Goal: Task Accomplishment & Management: Contribute content

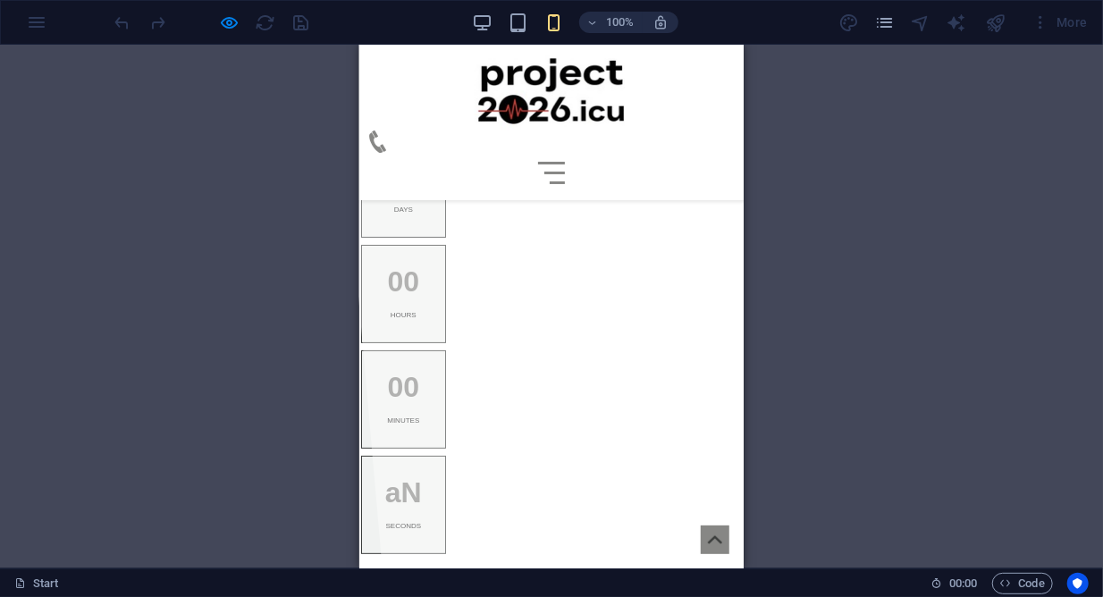
scroll to position [1222, 0]
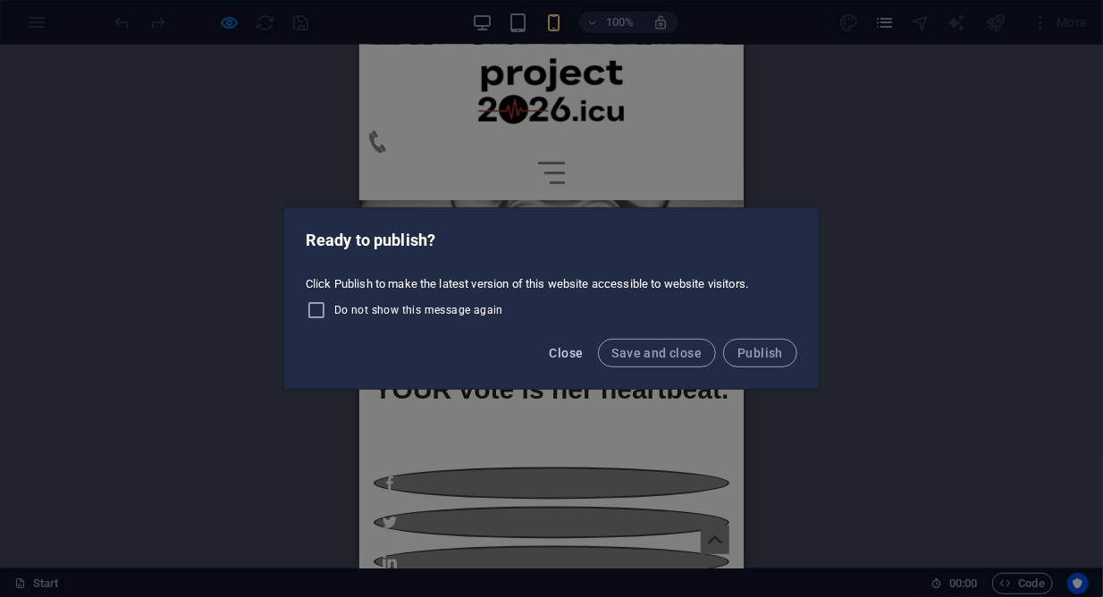
click at [562, 349] on span "Close" at bounding box center [567, 353] width 34 height 14
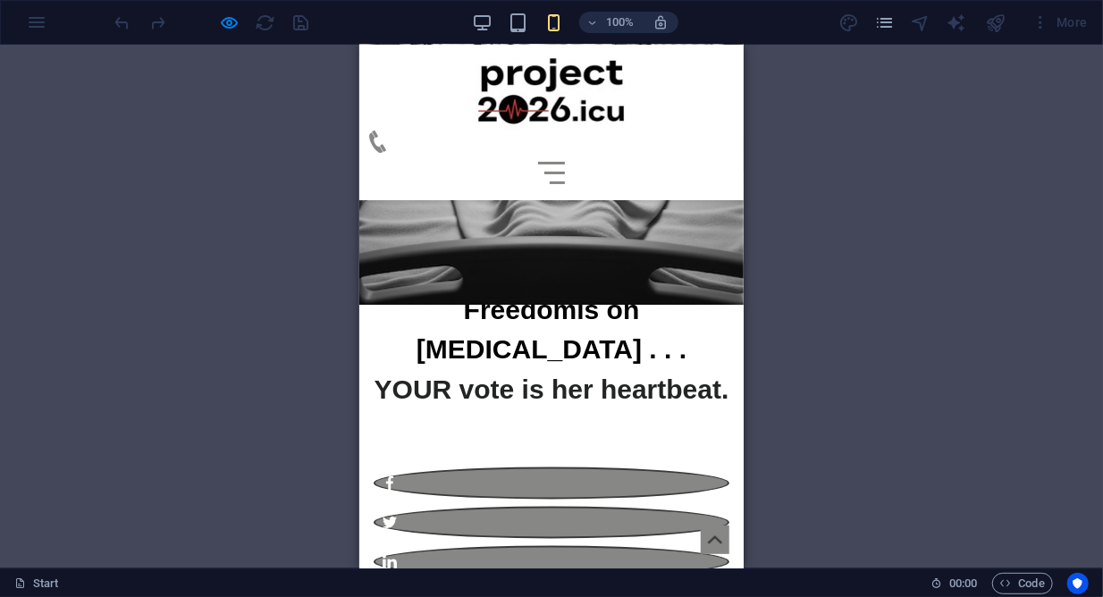
click at [839, 267] on div "Drag here to replace the existing content. Press “Ctrl” if you want to create a…" at bounding box center [551, 307] width 1103 height 524
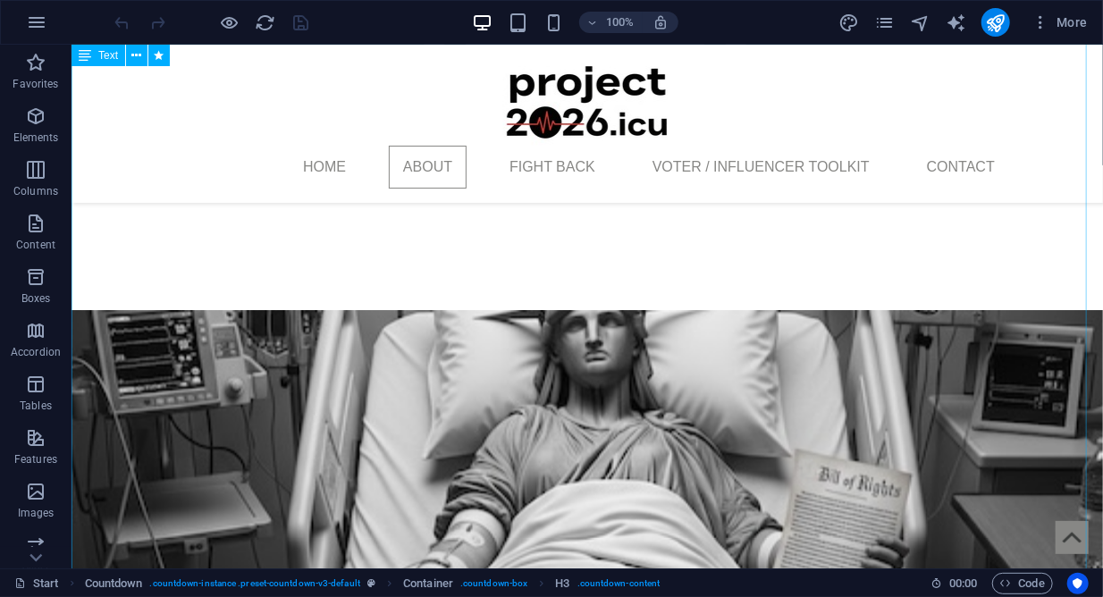
scroll to position [912, 0]
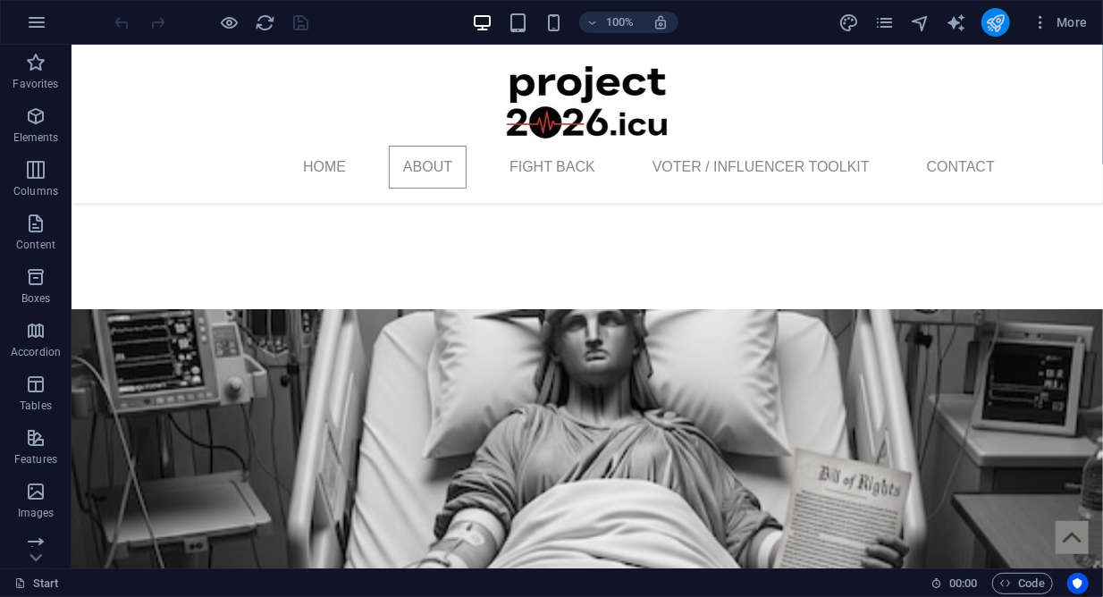
click at [988, 22] on icon "publish" at bounding box center [995, 23] width 21 height 21
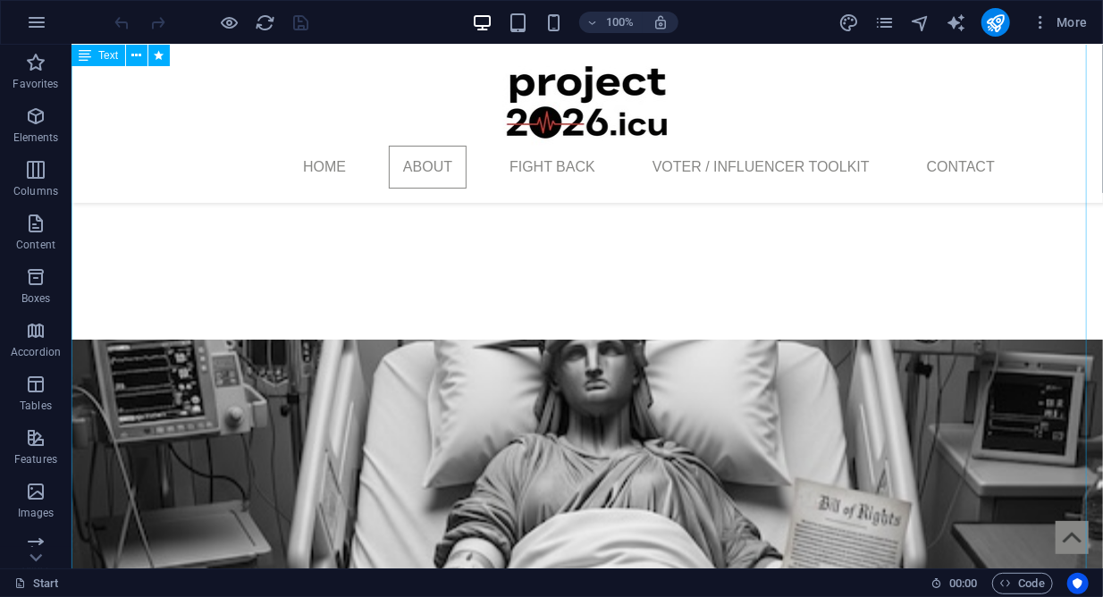
scroll to position [898, 0]
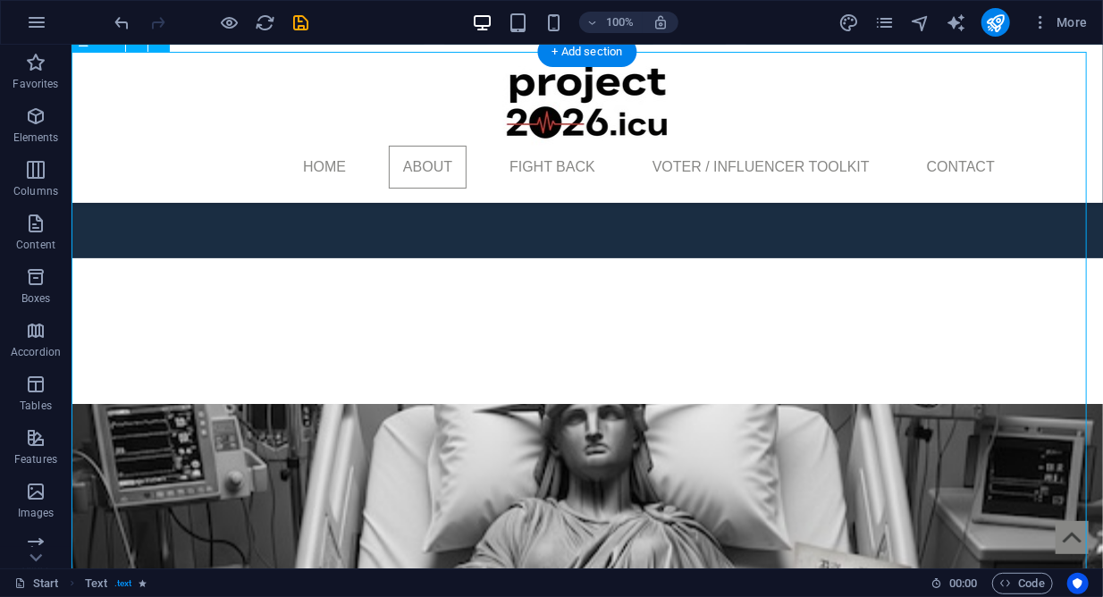
scroll to position [827, 0]
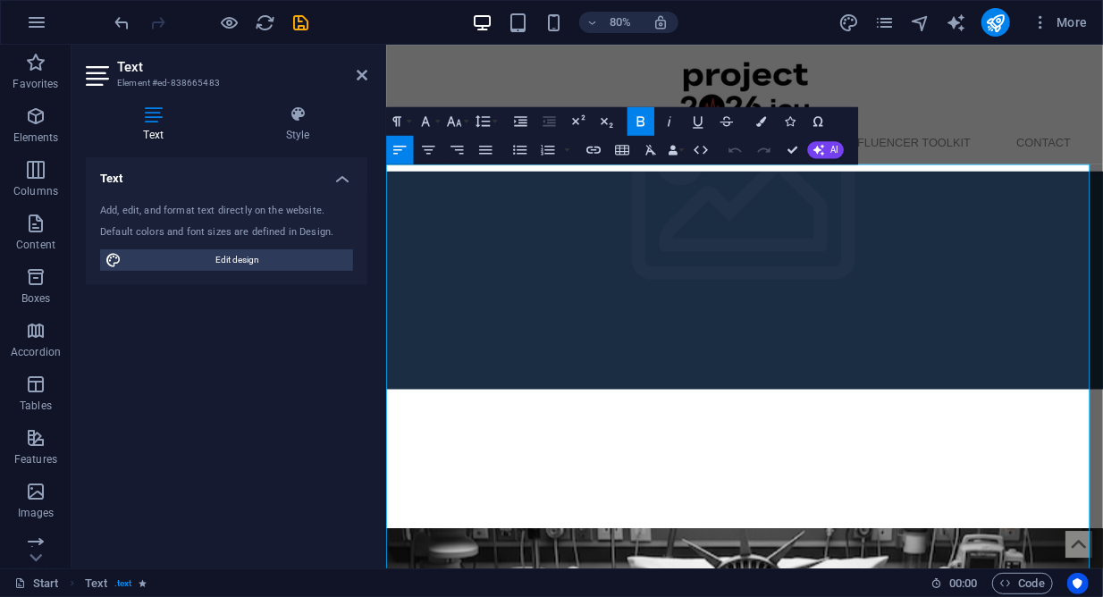
scroll to position [768, 0]
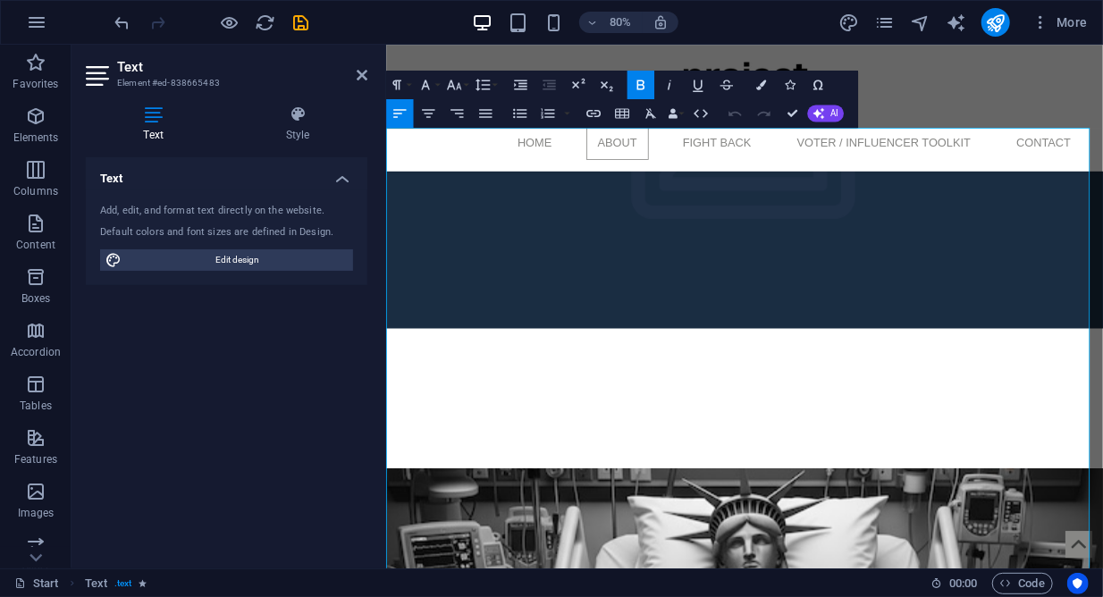
click at [300, 17] on icon "save" at bounding box center [302, 23] width 21 height 21
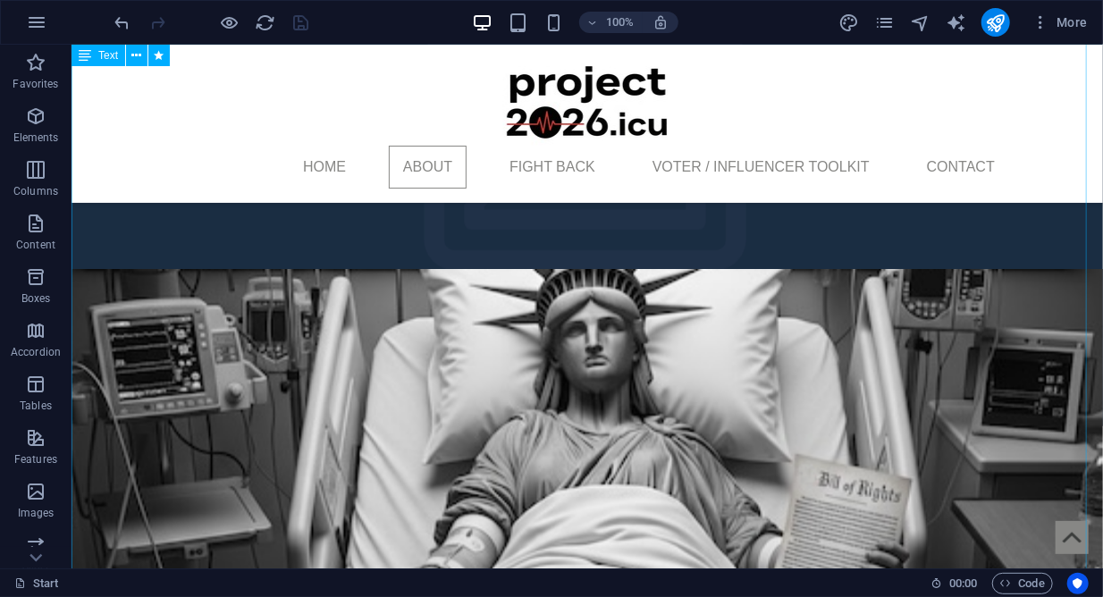
scroll to position [813, 0]
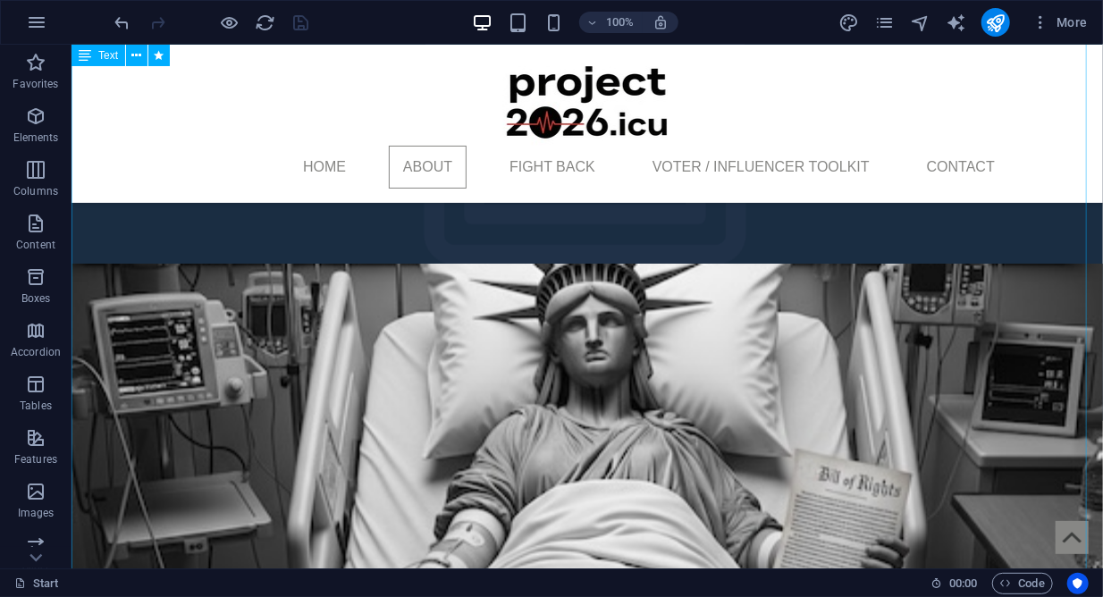
drag, startPoint x: 88, startPoint y: 372, endPoint x: 189, endPoint y: 376, distance: 101.1
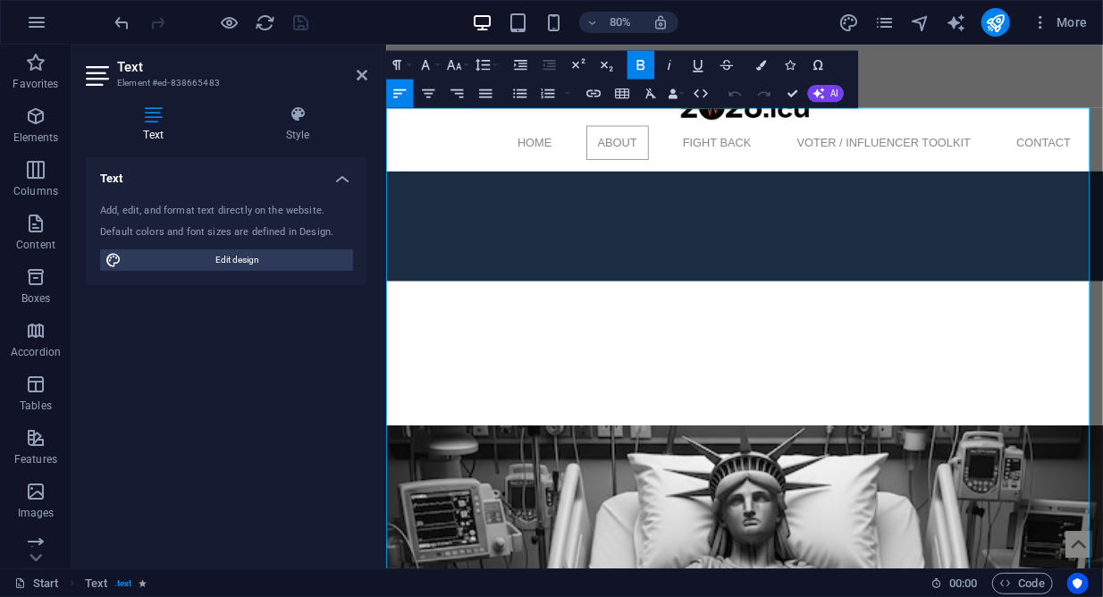
scroll to position [828, 0]
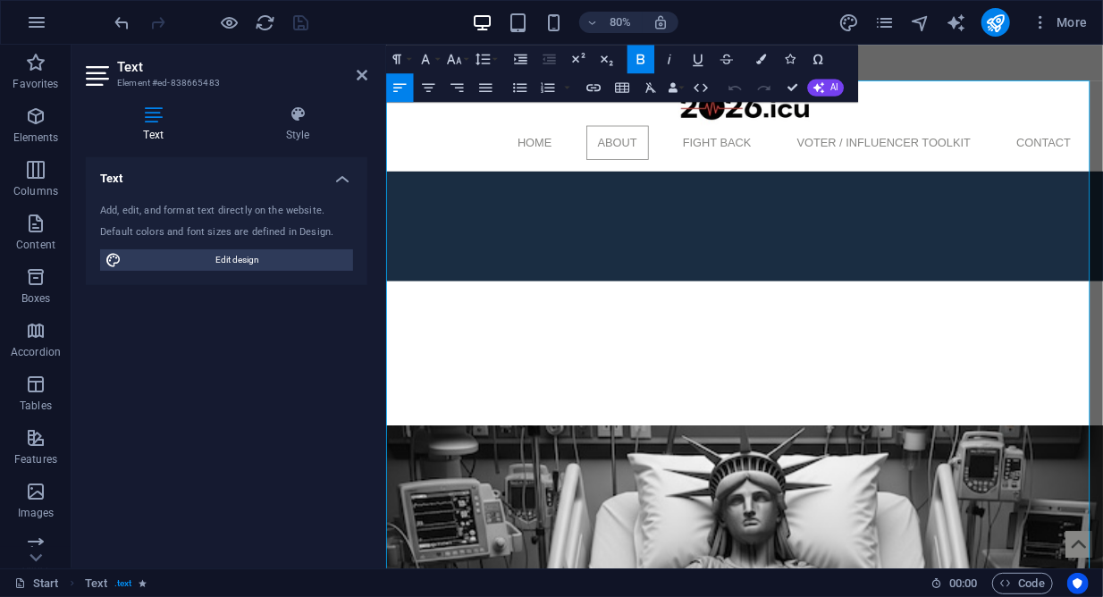
drag, startPoint x: 407, startPoint y: 469, endPoint x: 603, endPoint y: 478, distance: 196.0
click at [597, 90] on icon "button" at bounding box center [594, 87] width 14 height 7
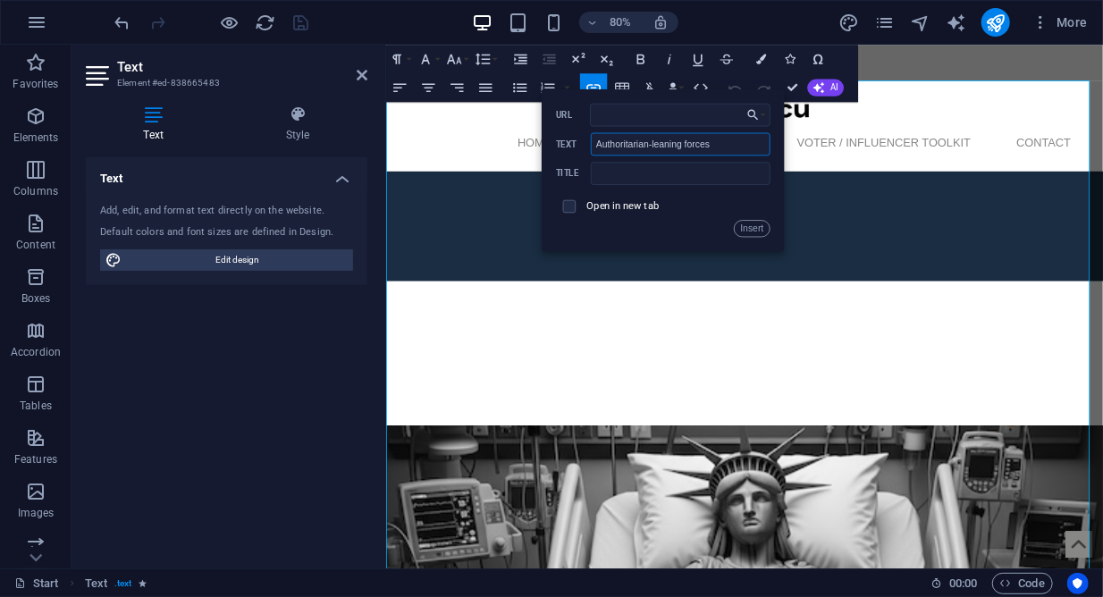
click at [741, 149] on input "Authoritarian-leaning forces" at bounding box center [680, 143] width 179 height 23
type input "Authoritarian-leaning forces (900 page doc)"
click at [575, 209] on span at bounding box center [568, 206] width 13 height 13
click at [574, 205] on span at bounding box center [568, 206] width 13 height 13
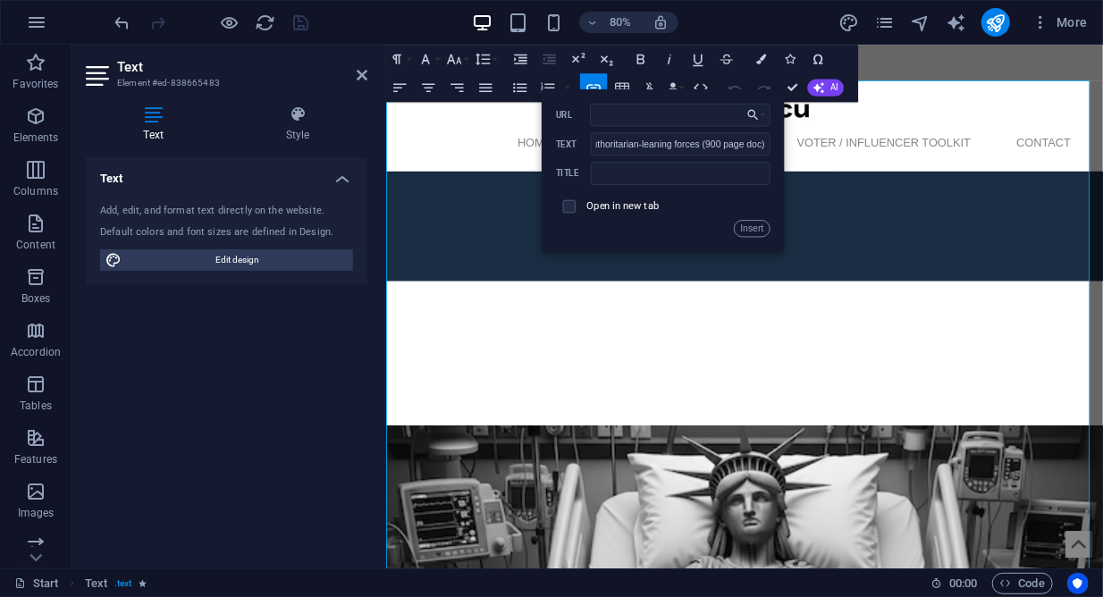
click at [584, 207] on div "Open in new tab" at bounding box center [662, 206] width 215 height 27
click at [570, 207] on input "checkbox" at bounding box center [567, 204] width 13 height 13
click at [571, 205] on input "checkbox" at bounding box center [567, 204] width 13 height 13
checkbox input "true"
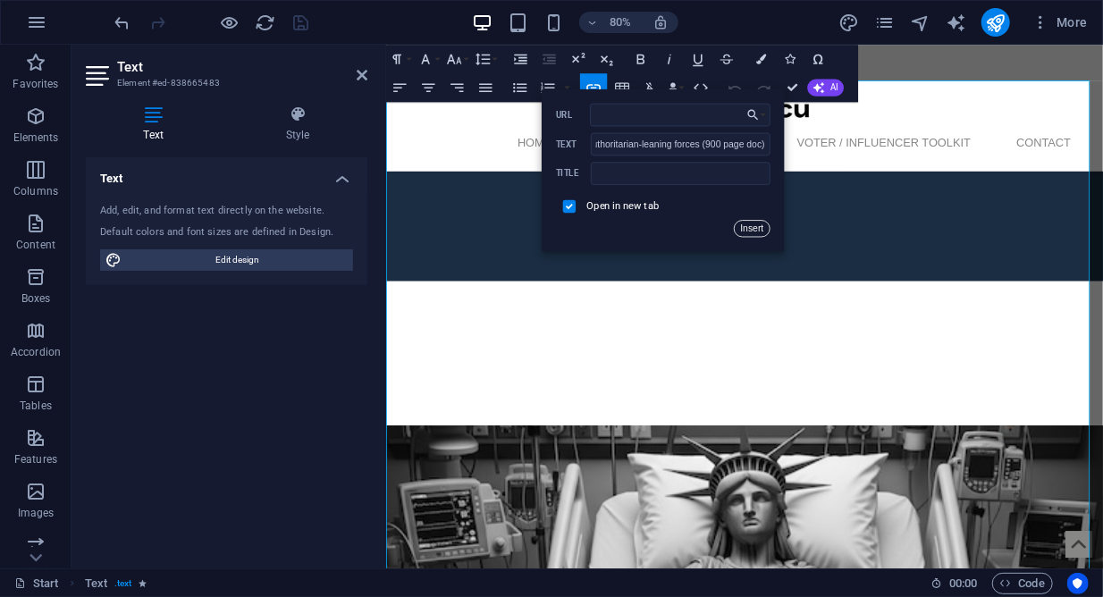
click at [757, 233] on button "Insert" at bounding box center [752, 228] width 36 height 17
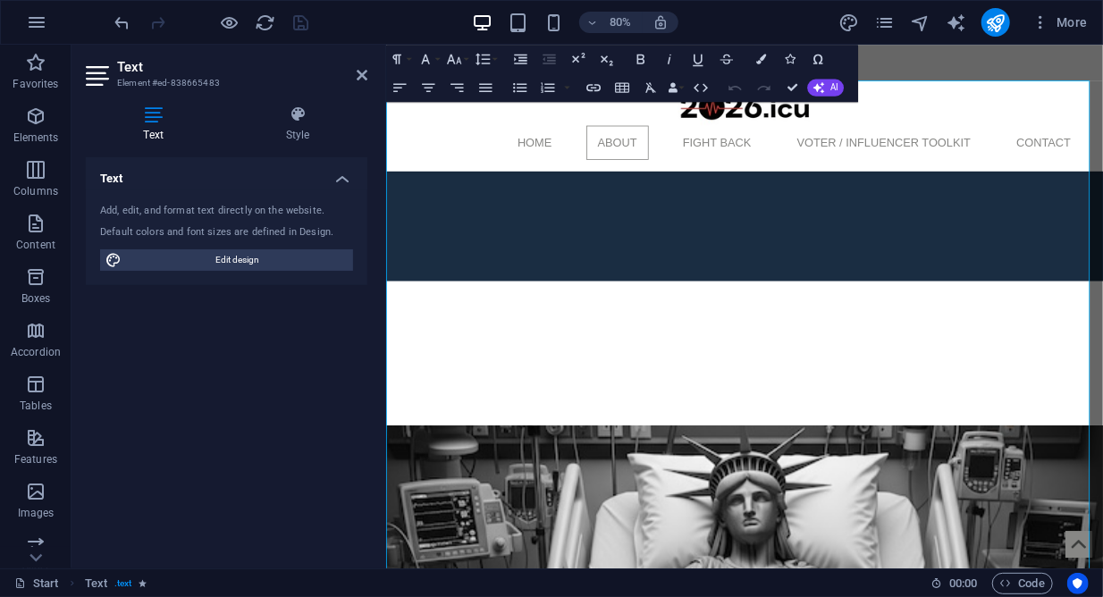
drag, startPoint x: 605, startPoint y: 477, endPoint x: 396, endPoint y: 474, distance: 208.4
type input "Authoritarian-leaning forces"
checkbox input "false"
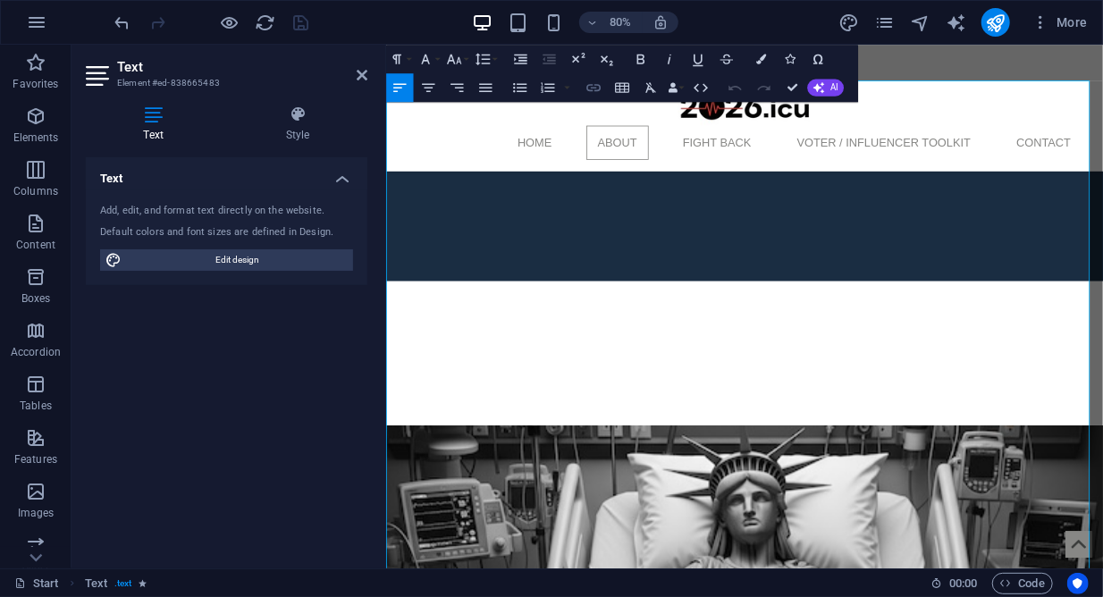
click at [596, 86] on icon "button" at bounding box center [593, 87] width 17 height 17
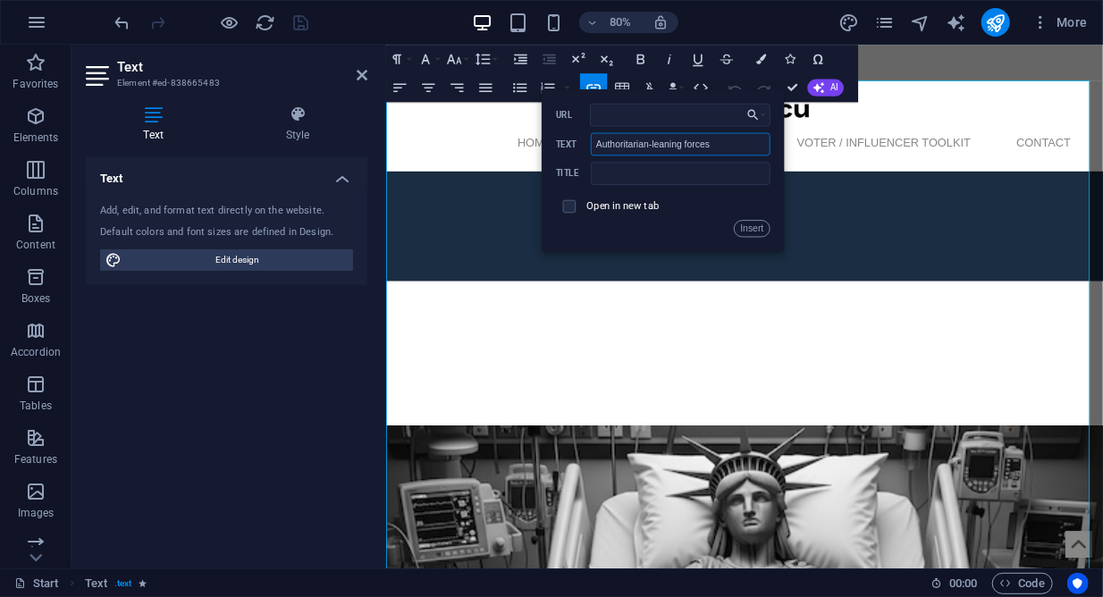
click at [734, 144] on input "Authoritarian-leaning forces" at bounding box center [680, 143] width 179 height 23
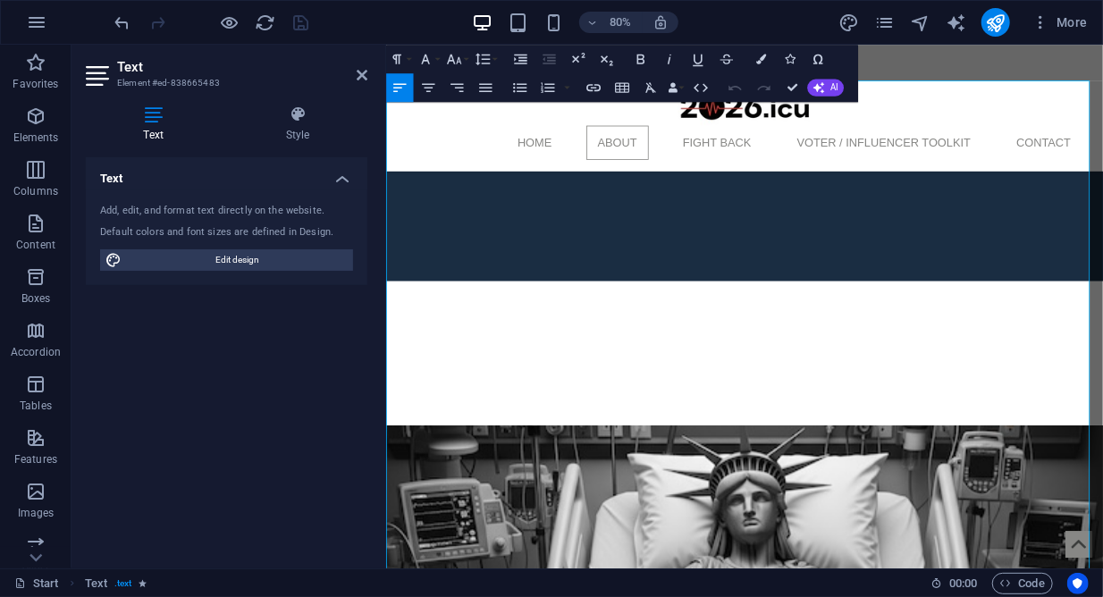
type input "https://static.heritage.org/project2025/2025_MandateForLeadership_FULL.pdf"
type input "Authoritarian-leaning forces"
checkbox input "true"
click at [495, 353] on icon "button" at bounding box center [487, 359] width 17 height 17
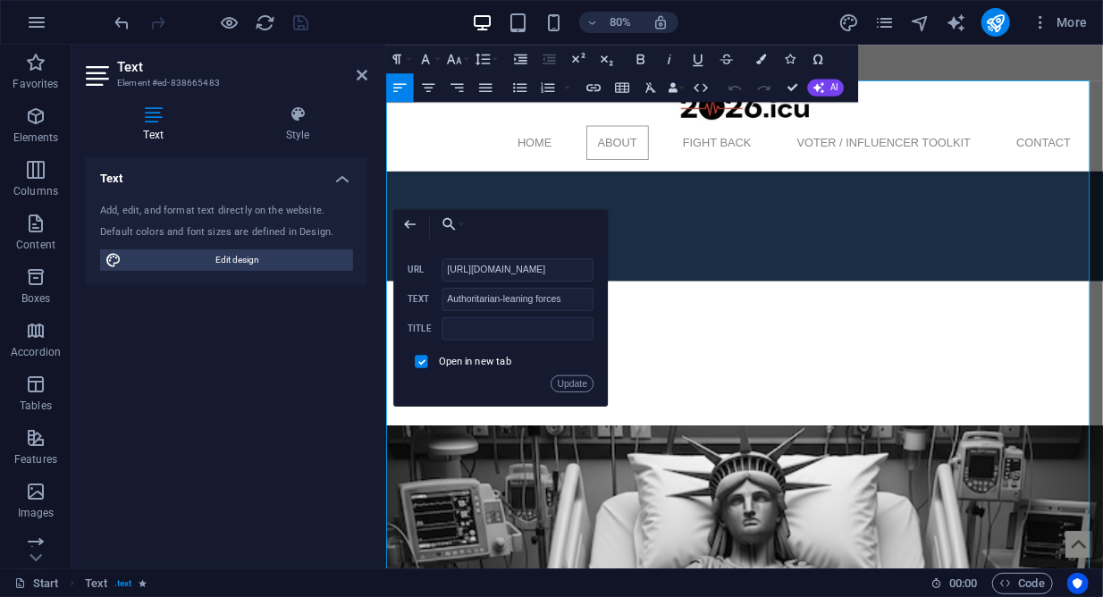
scroll to position [0, 248]
click at [584, 300] on input "Authoritarian-leaning forces" at bounding box center [518, 299] width 151 height 23
click at [575, 384] on button "Update" at bounding box center [572, 384] width 43 height 17
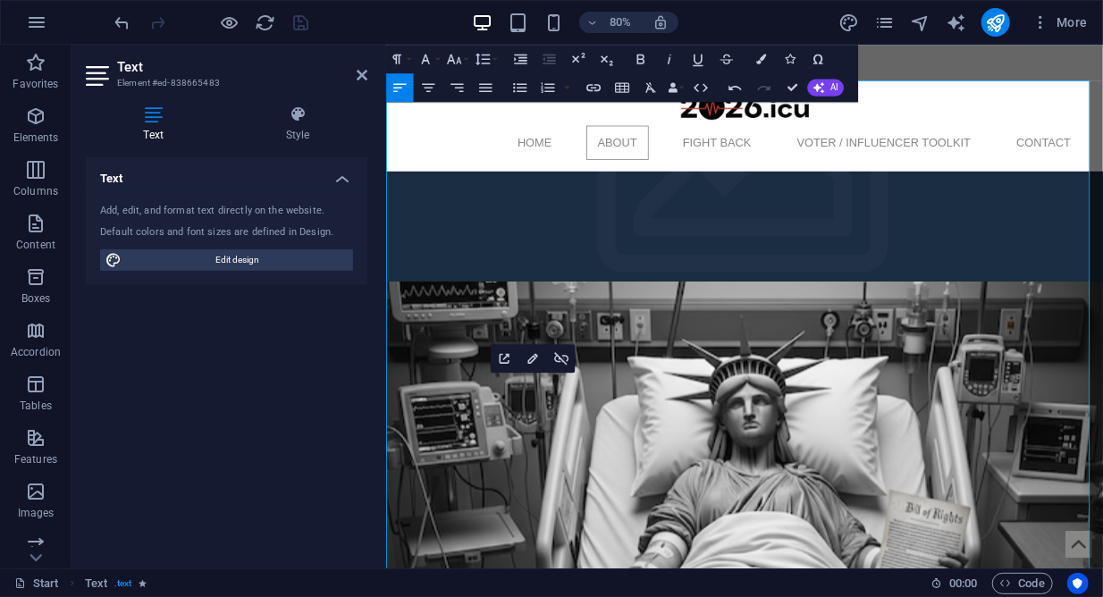
click at [532, 354] on icon "button" at bounding box center [532, 359] width 17 height 17
type input "Authoritarian-leaning forces (900 page doc)"
checkbox input "true"
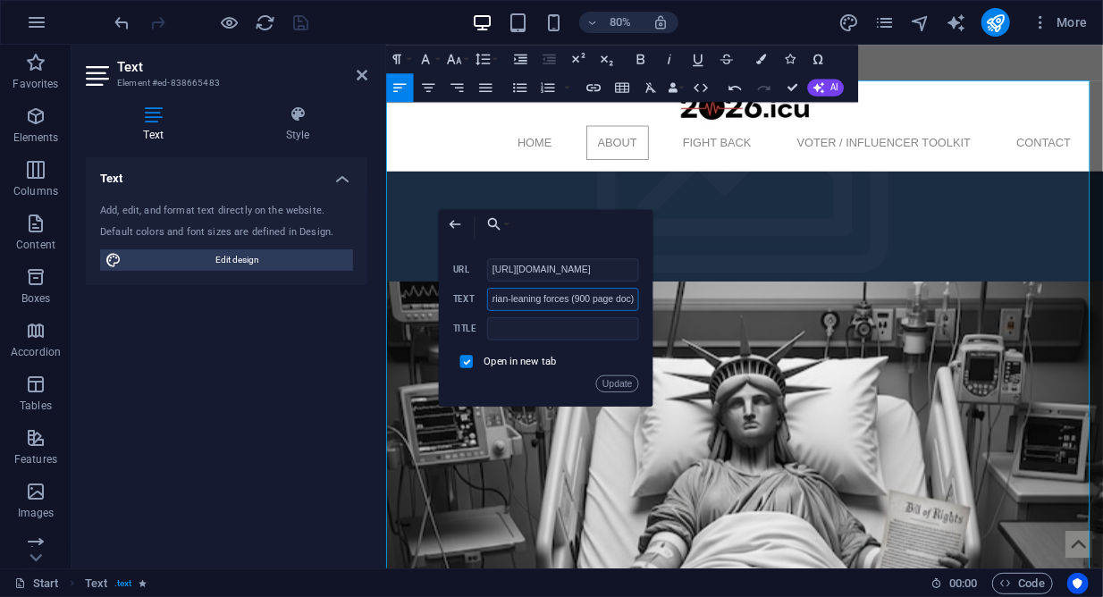
click at [631, 296] on input "Authoritarian-leaning forces (900 page doc)" at bounding box center [562, 299] width 151 height 23
type input "Authoritarian-leaning forces (900 page document)"
click at [622, 381] on button "Update" at bounding box center [617, 384] width 43 height 17
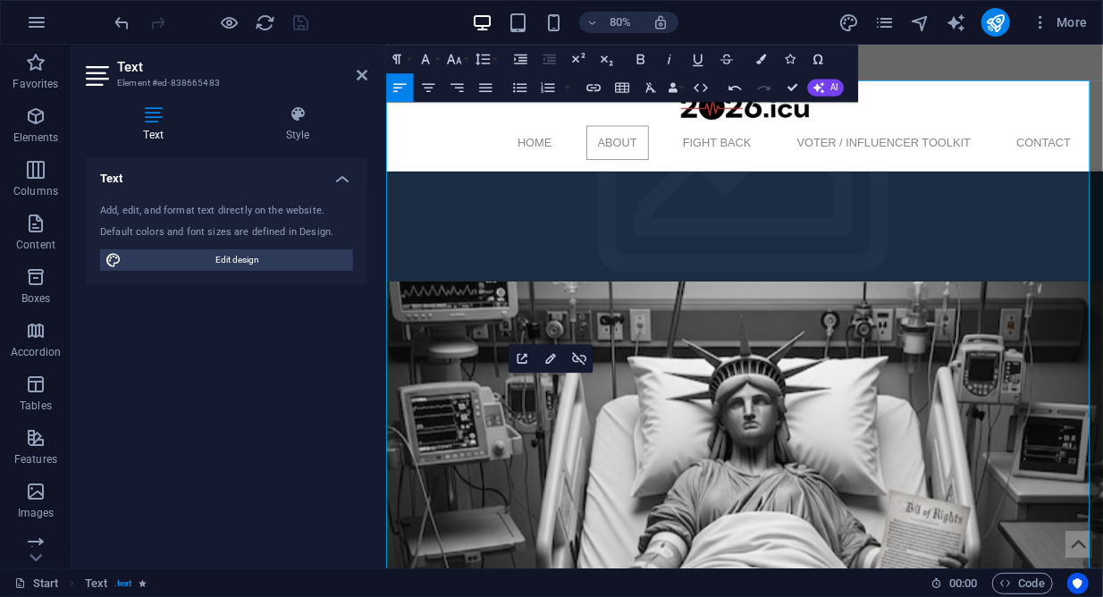
drag, startPoint x: 826, startPoint y: 496, endPoint x: 1230, endPoint y: 508, distance: 403.5
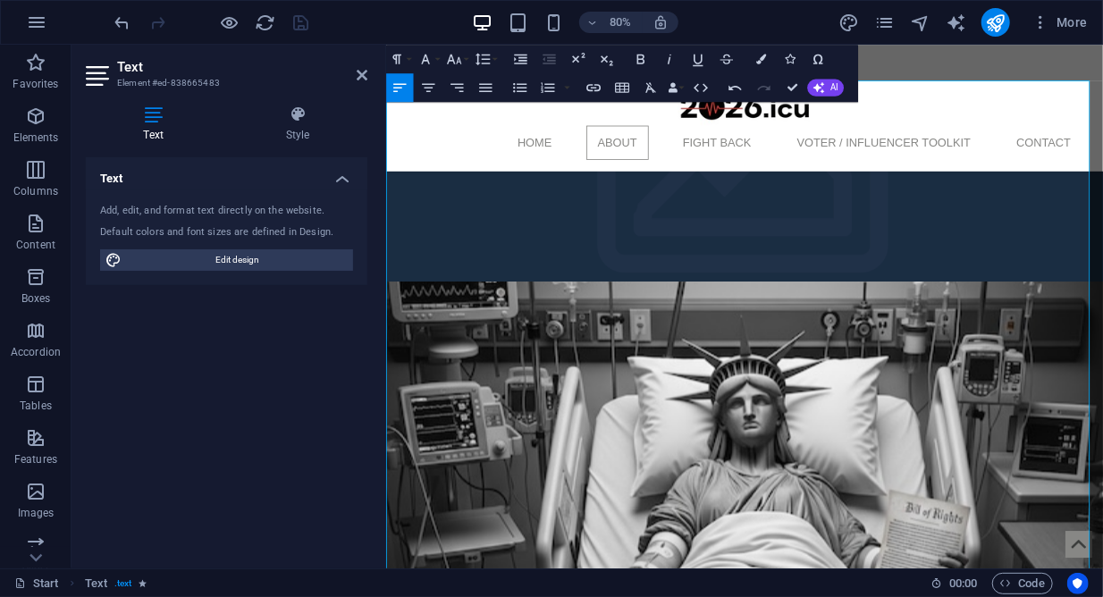
click at [554, 360] on icon "button" at bounding box center [550, 359] width 17 height 17
type input "Authoritarian-leaning forces (900 page document)"
checkbox input "true"
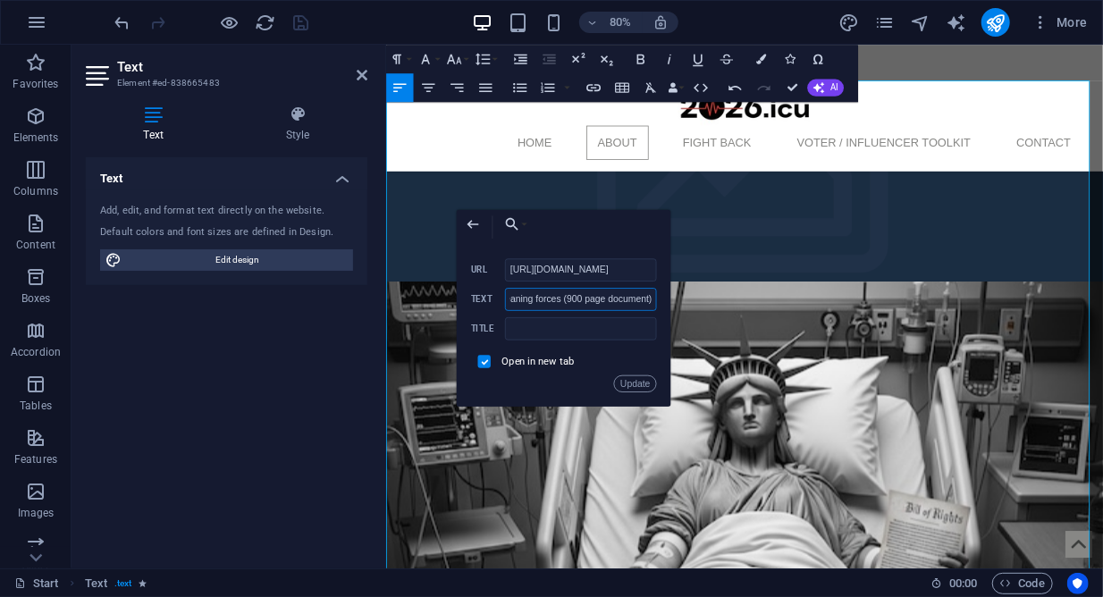
click at [637, 300] on input "Authoritarian-leaning forces (900 page document)" at bounding box center [580, 299] width 151 height 23
click at [614, 373] on div "Open in new tab" at bounding box center [564, 361] width 186 height 27
click at [638, 382] on button "Update" at bounding box center [635, 384] width 43 height 17
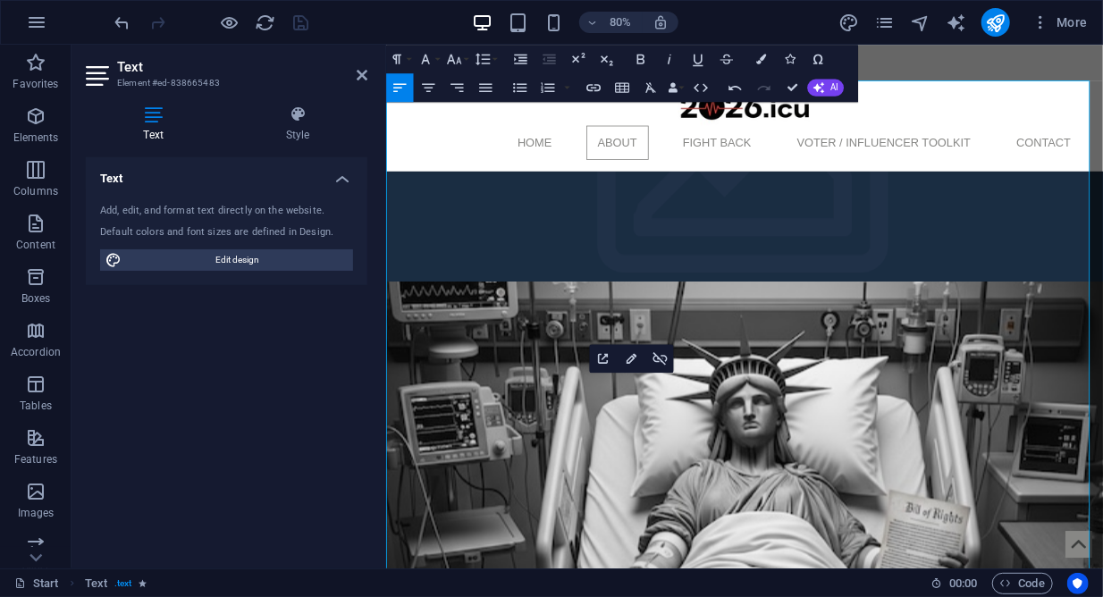
click at [638, 361] on icon "button" at bounding box center [630, 359] width 17 height 17
type input "Authoritarian-leaning forces (900 page document) - condensed version below)"
checkbox input "true"
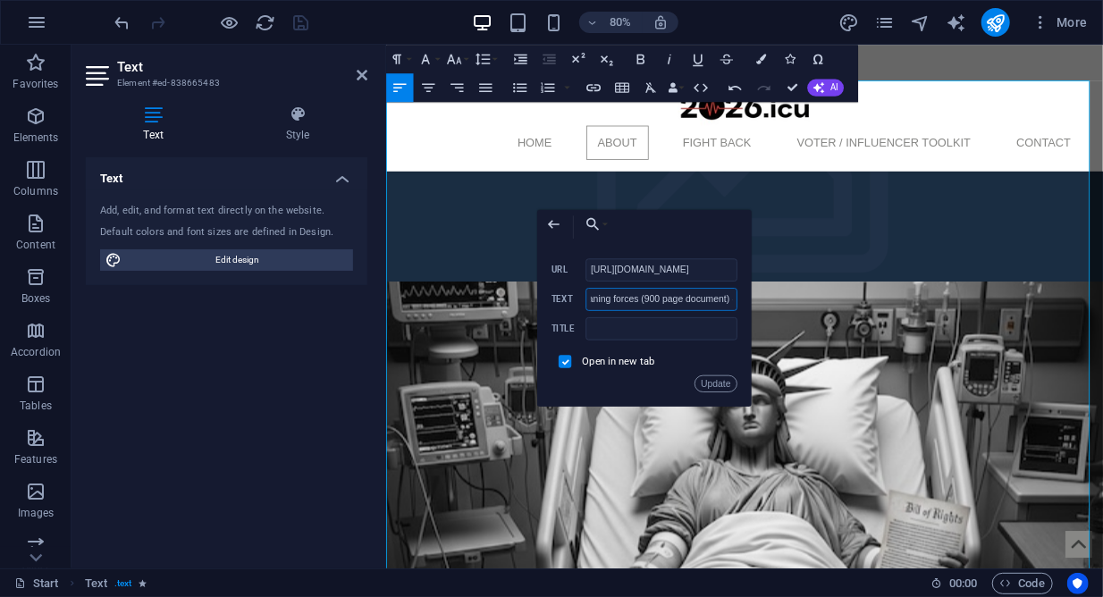
scroll to position [0, 0]
drag, startPoint x: 732, startPoint y: 296, endPoint x: 512, endPoint y: 292, distance: 220.9
click at [586, 291] on input "Authoritarian-leaning forces (900 page document) - condensed version below)" at bounding box center [661, 299] width 151 height 23
click at [719, 379] on button "Update" at bounding box center [716, 384] width 43 height 17
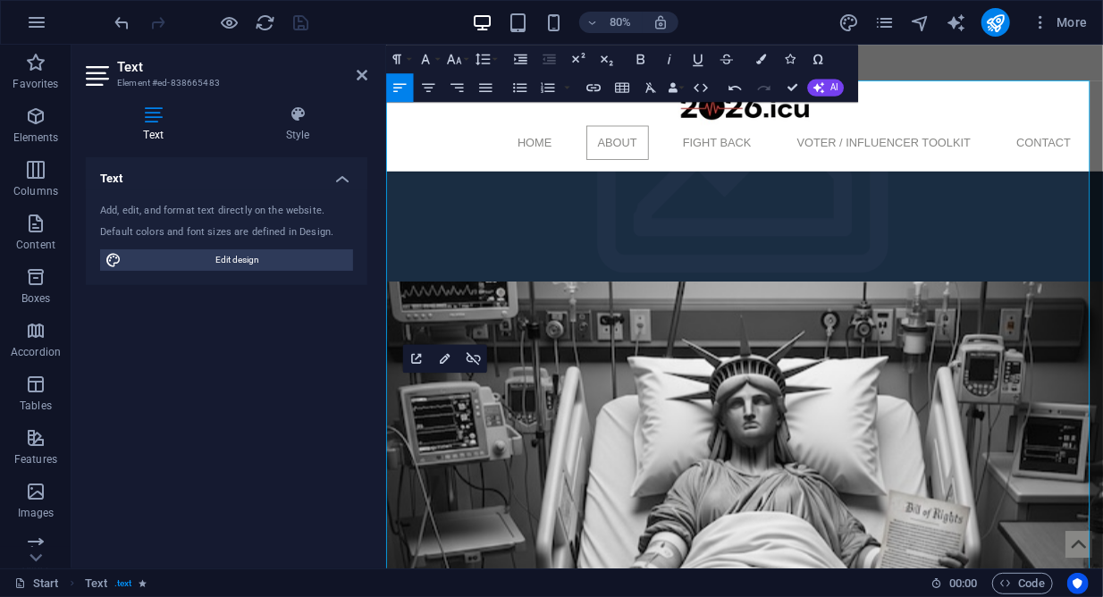
click at [452, 362] on icon "button" at bounding box center [444, 359] width 17 height 17
type input "Project 2025"
checkbox input "true"
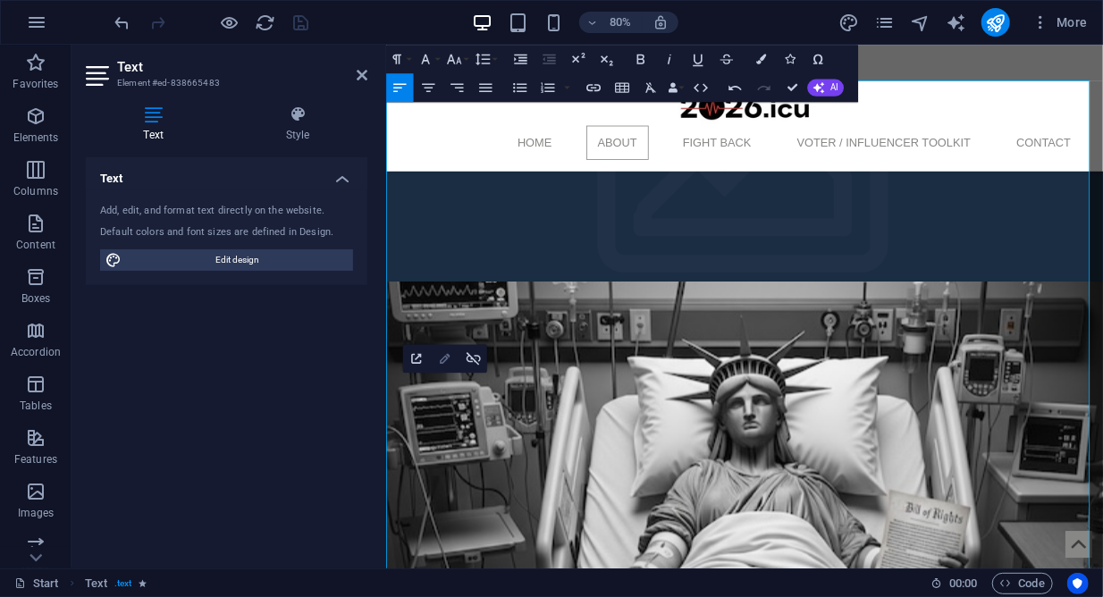
scroll to position [0, 248]
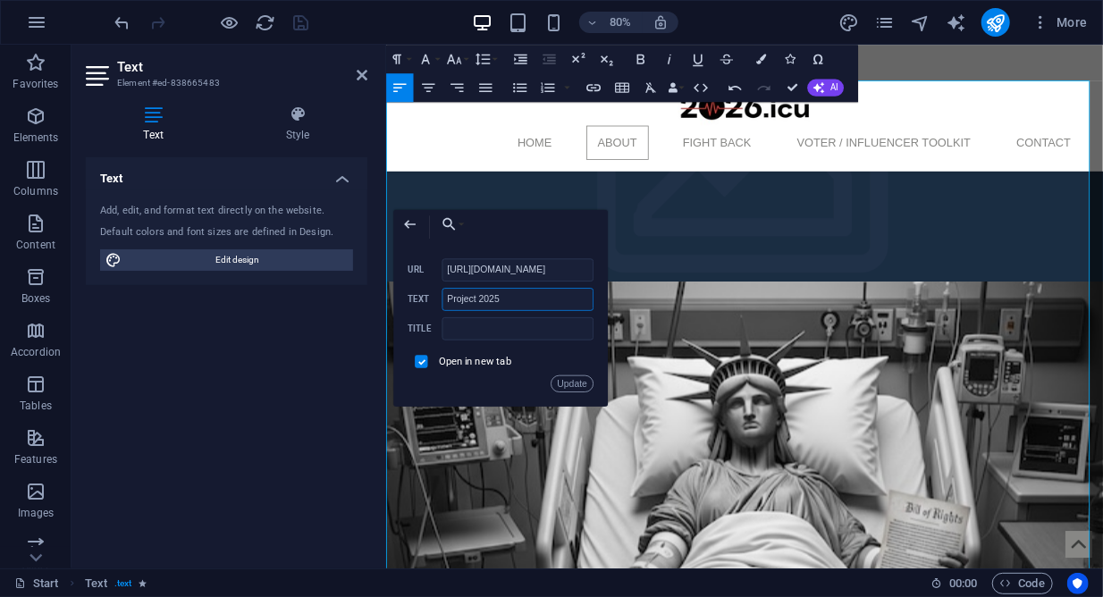
click at [562, 294] on input "Project 2025" at bounding box center [518, 299] width 151 height 23
click at [529, 296] on input "Project 2025 (fu;ll version)" at bounding box center [518, 299] width 151 height 23
type input "Project 2025 (full version)"
click at [577, 381] on button "Update" at bounding box center [572, 384] width 43 height 17
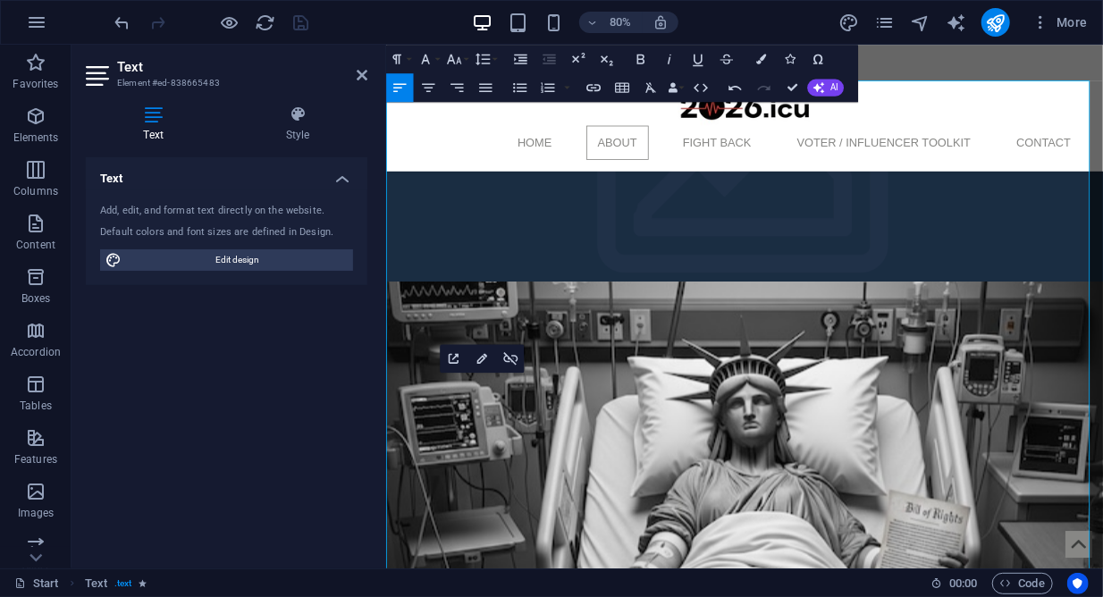
drag, startPoint x: 683, startPoint y: 499, endPoint x: 675, endPoint y: 508, distance: 12.0
type input "https://cdn1.site-media.eu/images/document/18976465/Project2025_Takeaways_with_…"
type input "Project2025 in a nutshell"
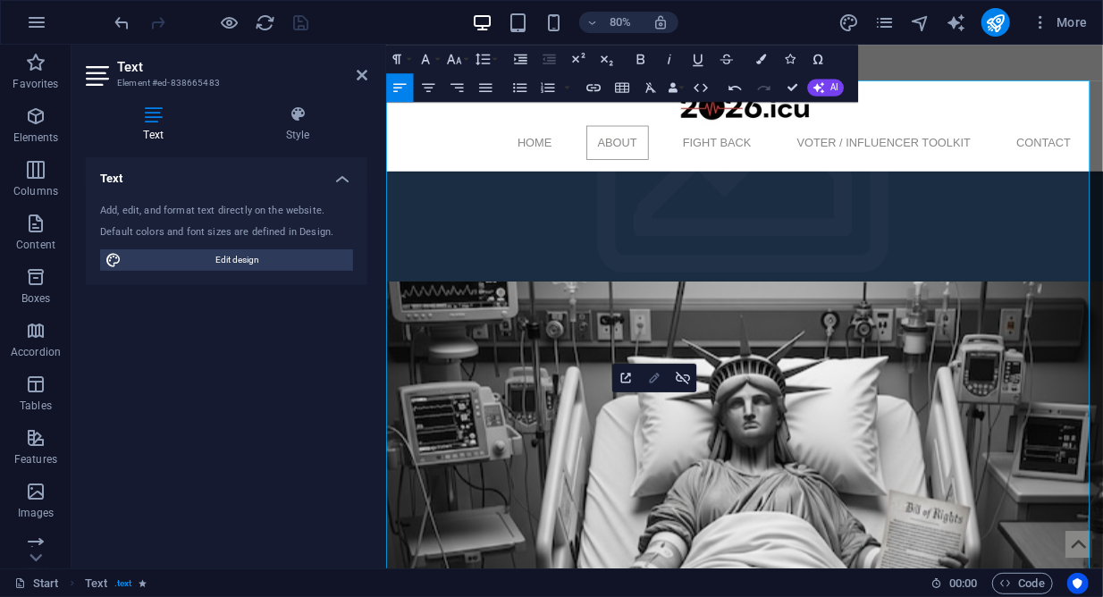
click at [661, 371] on icon "button" at bounding box center [654, 377] width 17 height 17
checkbox input "true"
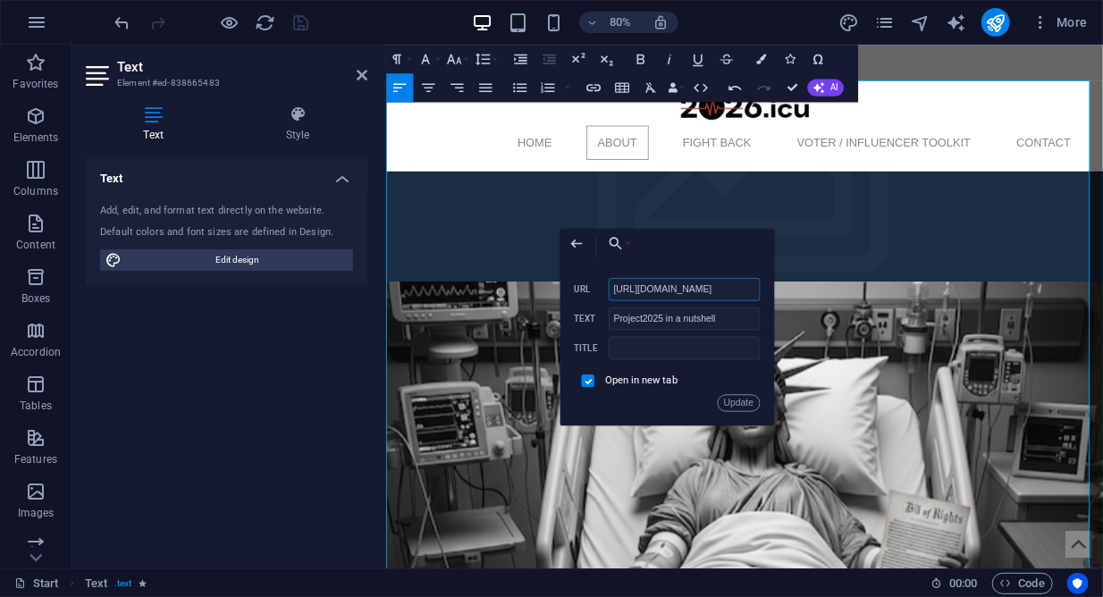
scroll to position [0, 514]
click at [737, 323] on input "Project2025 in a nutshell" at bounding box center [684, 319] width 151 height 23
type input "Project2025 (Snapshot)"
click at [746, 403] on button "Update" at bounding box center [738, 402] width 43 height 17
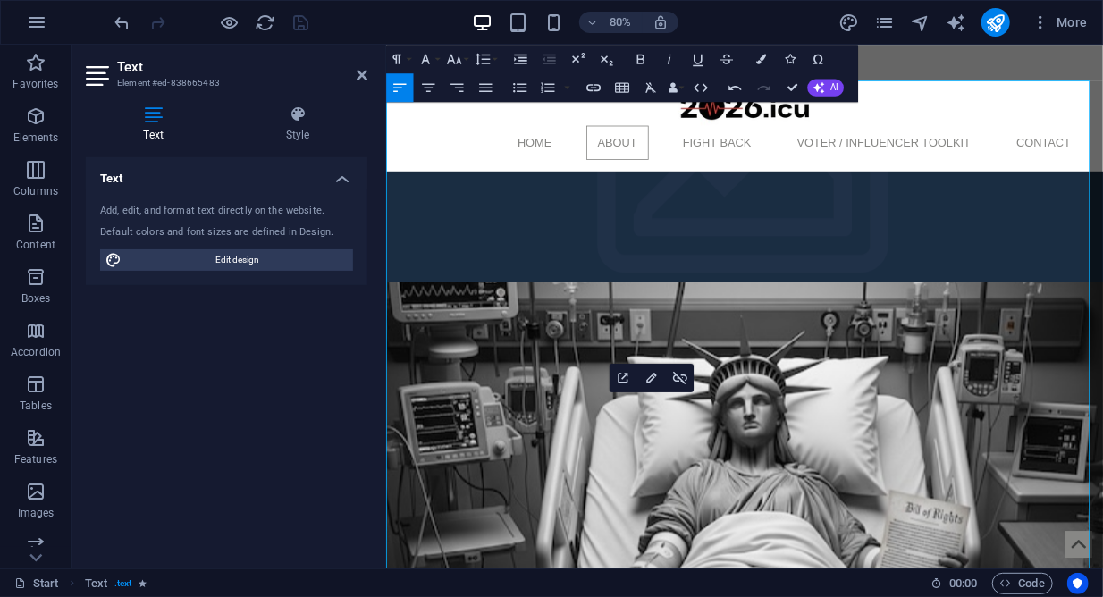
type input "https://static.heritage.org/project2025/2025_MandateForLeadership_FULL.pdf"
type input "Project 2025 (full version)"
click at [482, 356] on icon "button" at bounding box center [483, 359] width 10 height 10
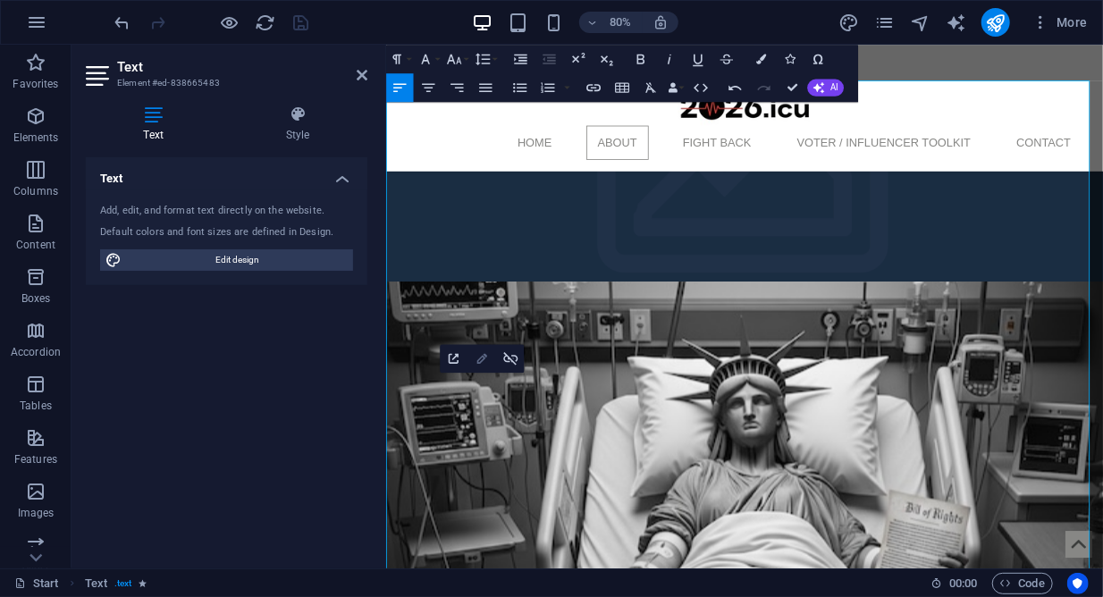
checkbox input "true"
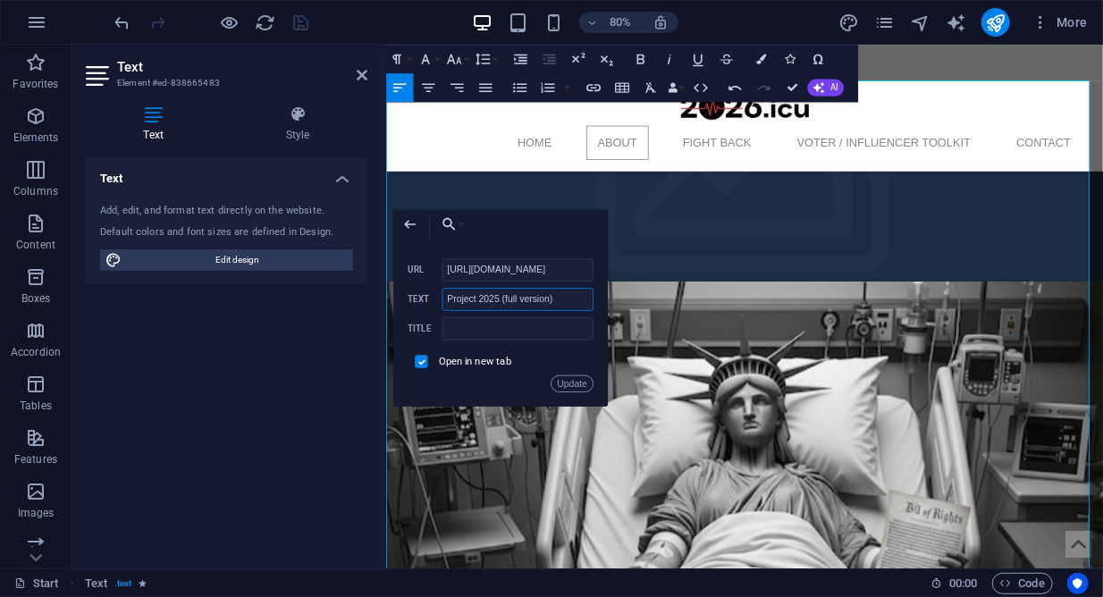
click at [515, 299] on input "Project 2025 (full version)" at bounding box center [518, 299] width 151 height 23
type input "Project 2025 (Complete Document)"
click at [581, 379] on button "Update" at bounding box center [572, 384] width 43 height 17
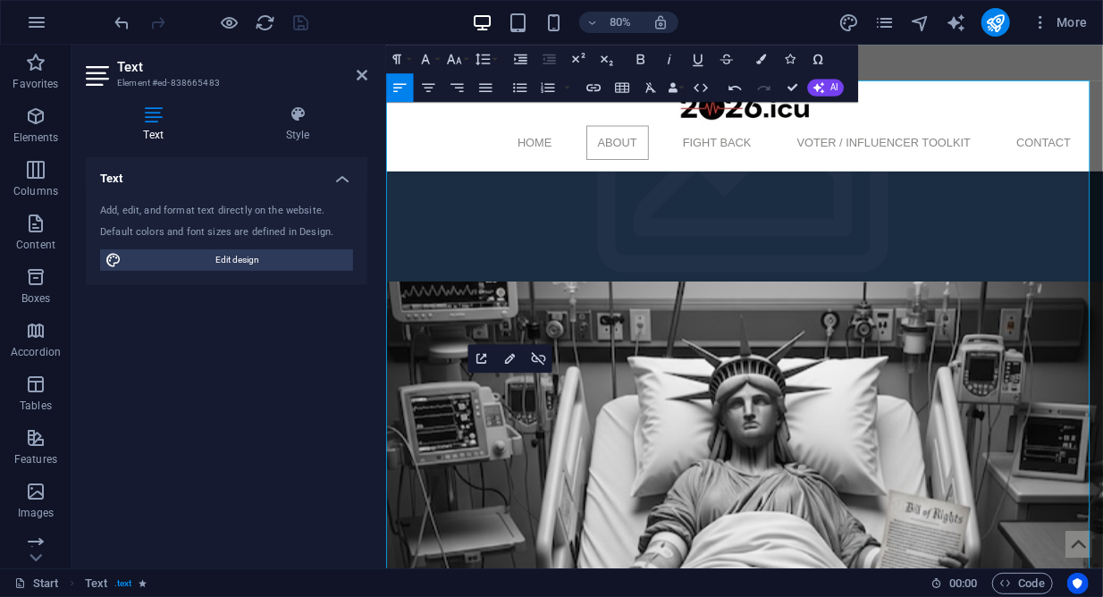
type input "https://cdn1.site-media.eu/images/document/18976465/Project2025_Takeaways_with_…"
type input "Project2025 (Snapshot)"
click at [738, 381] on icon "button" at bounding box center [736, 377] width 17 height 17
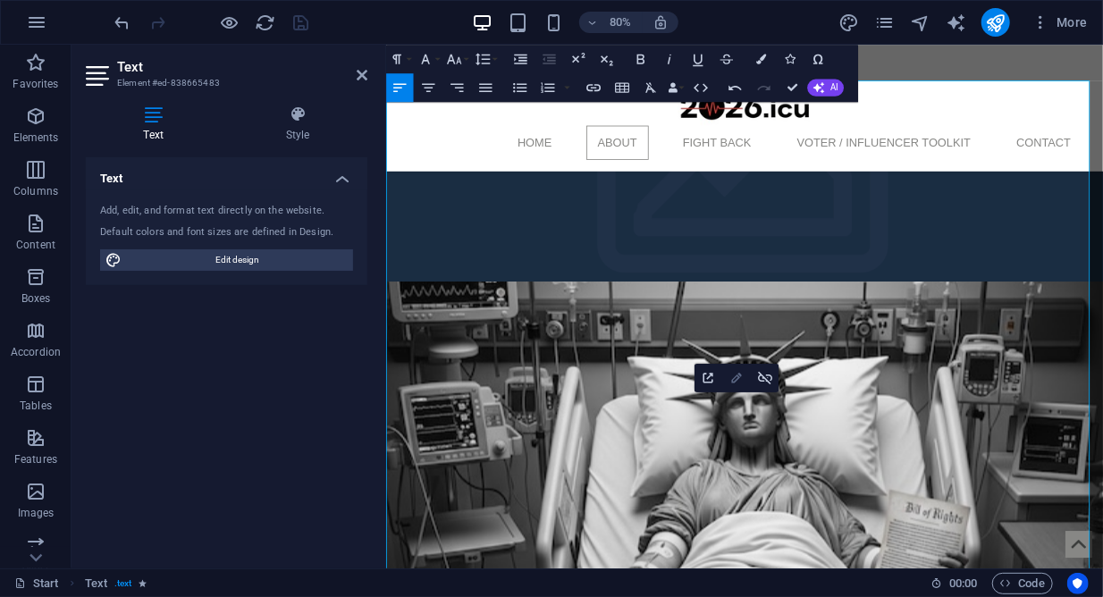
checkbox input "true"
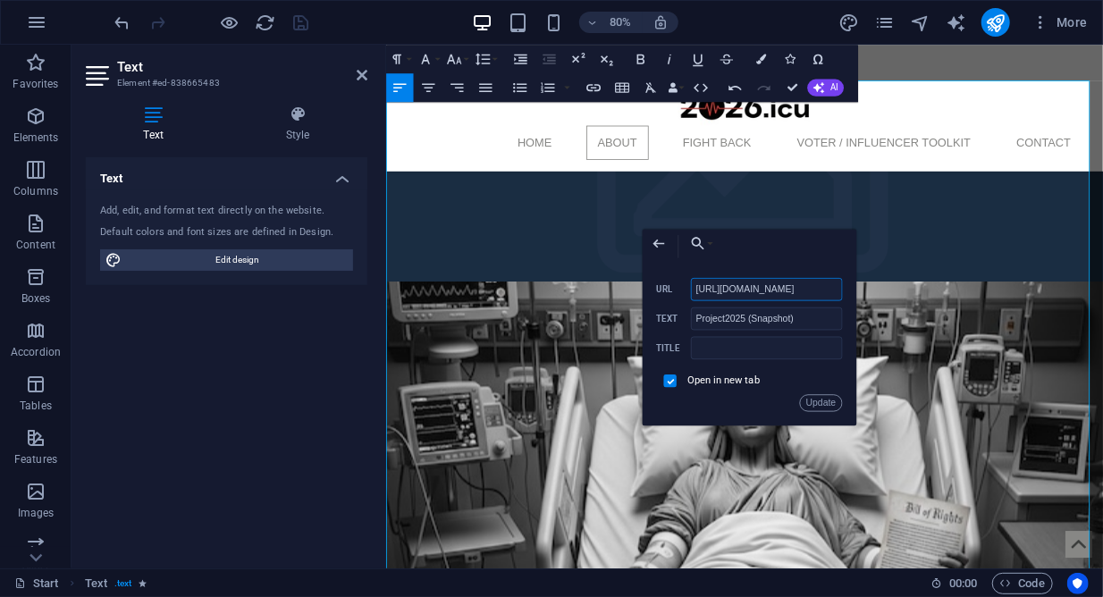
scroll to position [0, 513]
click at [732, 318] on input "Project2025 (Snapshot)" at bounding box center [766, 319] width 151 height 23
type input "Project 2025 (Snapshot)"
drag, startPoint x: 808, startPoint y: 395, endPoint x: 570, endPoint y: 428, distance: 241.0
click at [808, 395] on button "Update" at bounding box center [820, 402] width 43 height 17
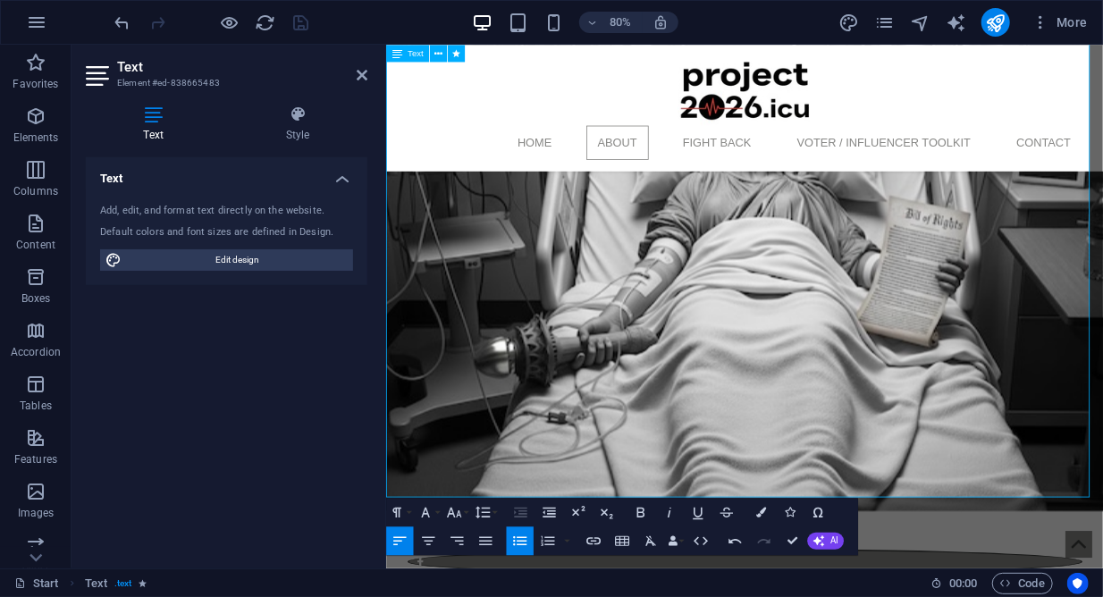
scroll to position [1196, 0]
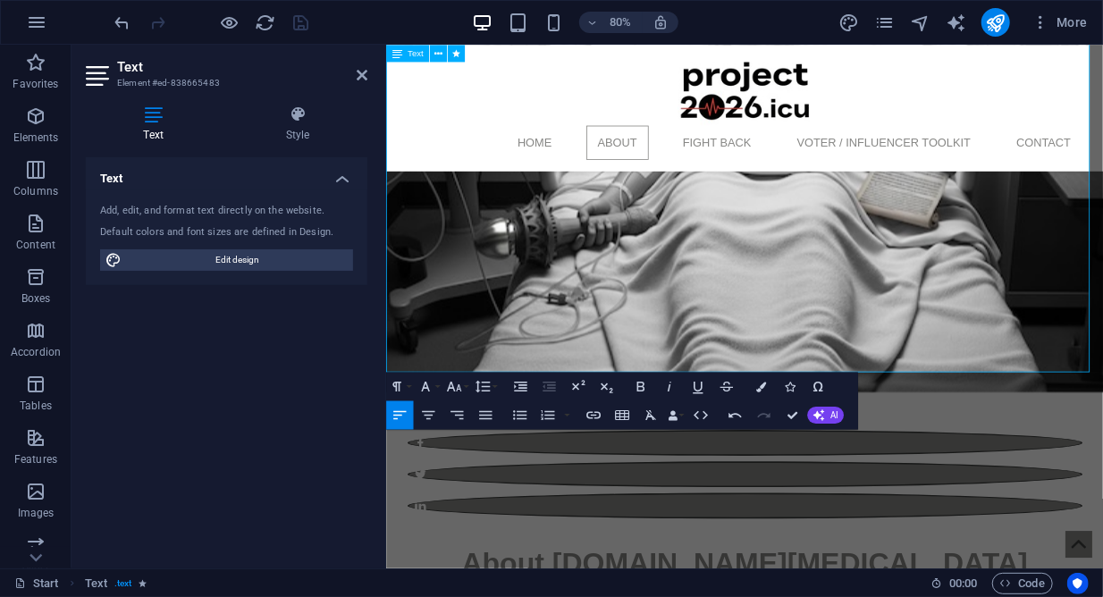
scroll to position [1358, 0]
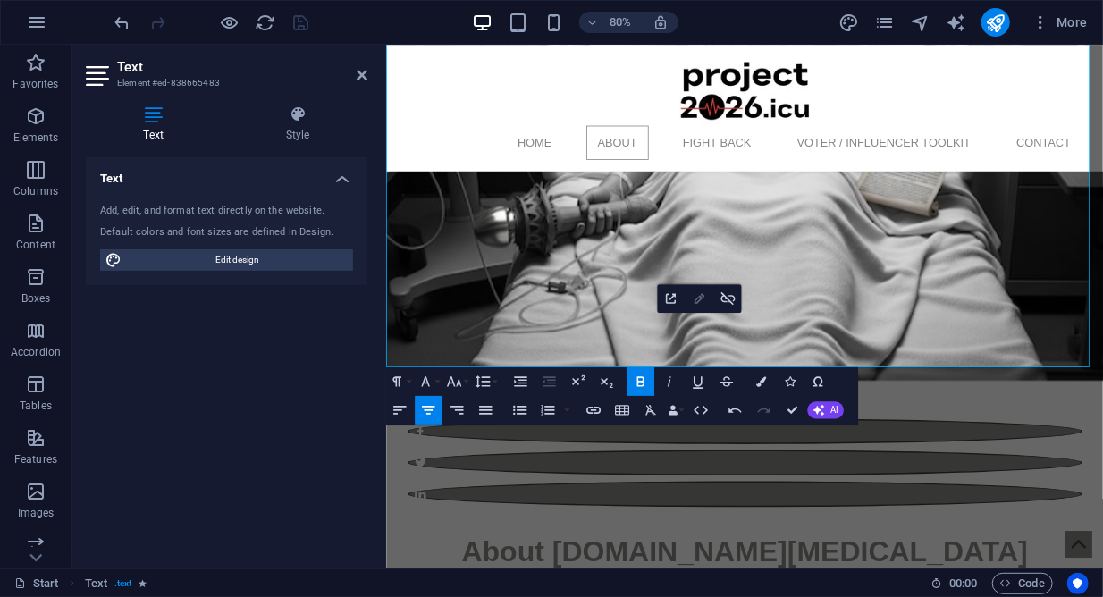
type input "mailto:admin@project2026.icu?subject=Website%20Inquiry%20-%20Project2026.icu&bo…"
type input "email."
checkbox input "false"
click at [695, 292] on icon "button" at bounding box center [699, 298] width 17 height 17
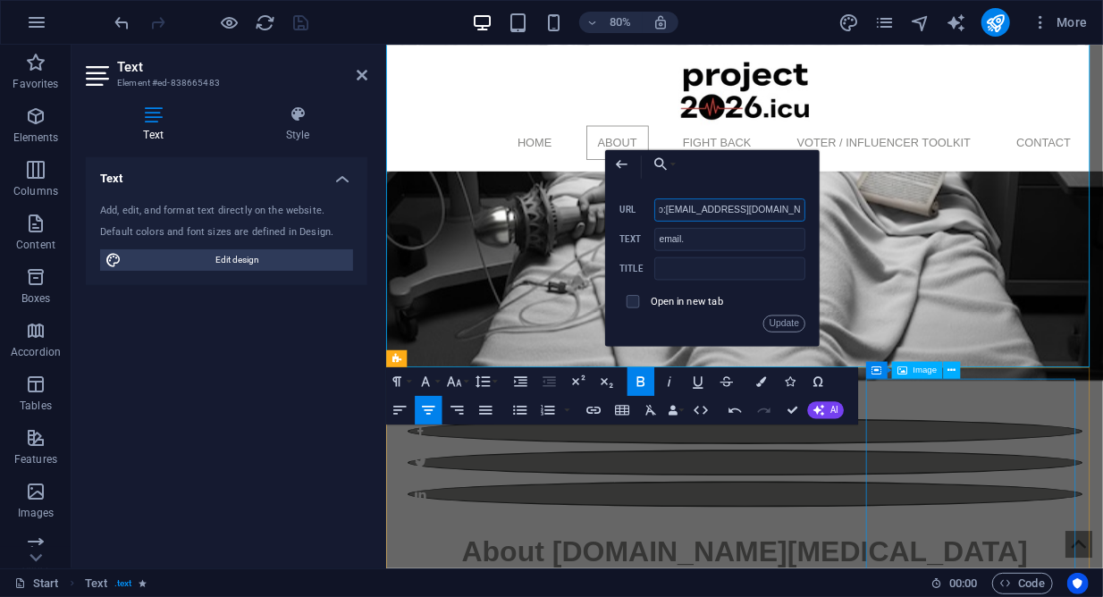
scroll to position [0, 19]
type input "mailto:jeffrey@project2026.icu?subject=Website%20Inquiry%20-%20Project2026.icu&…"
click at [791, 320] on button "Update" at bounding box center [784, 323] width 43 height 17
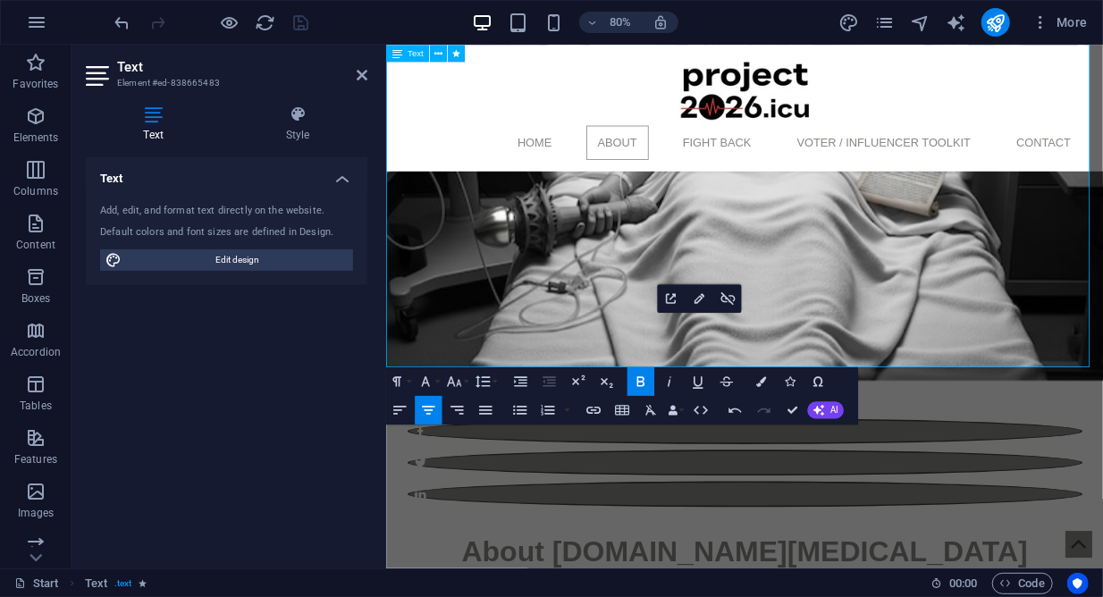
click at [706, 303] on icon "button" at bounding box center [699, 298] width 17 height 17
type input "email."
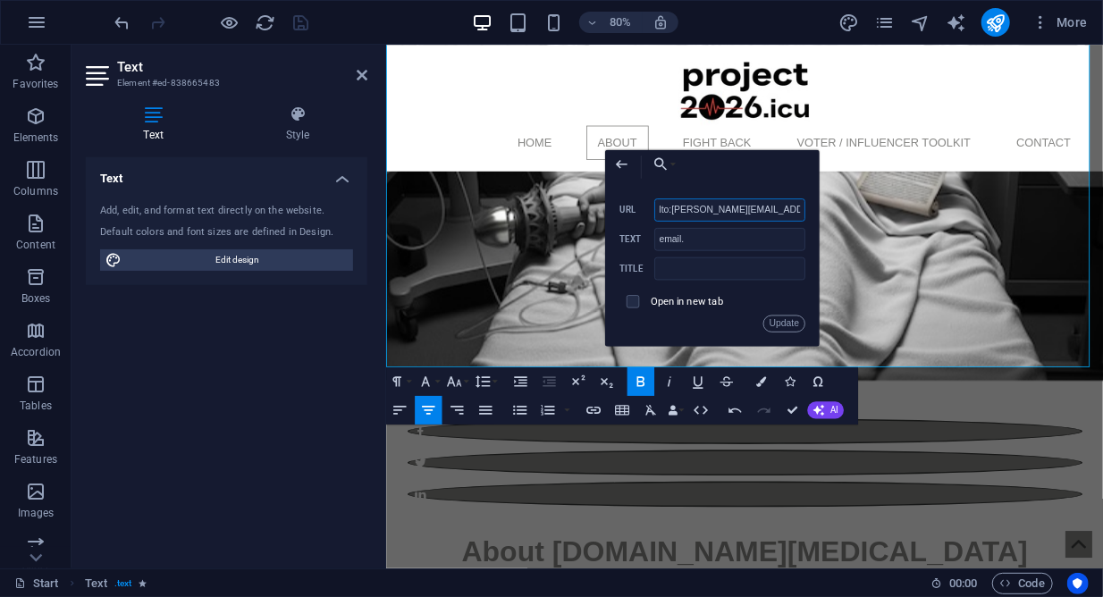
type input "mailto:jeffrey@project2026.icu?subject=Website%20Inquiry%20-%20Project2026.icu&…"
click at [793, 322] on button "Update" at bounding box center [784, 323] width 43 height 17
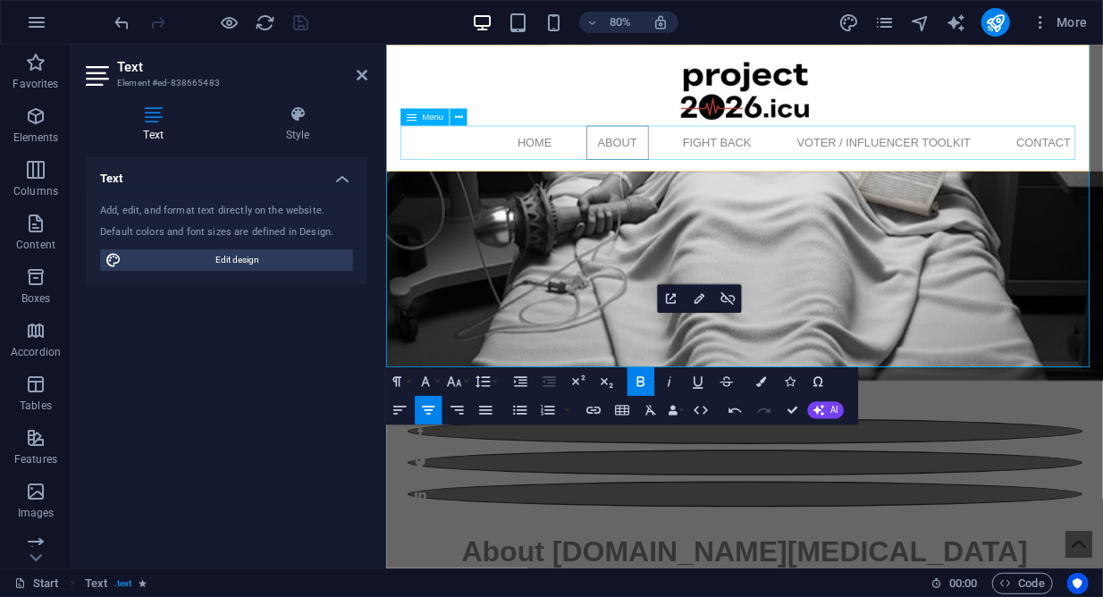
click at [1103, 152] on nav "Home About Fight Back Voter / Influencer Toolkit Contact" at bounding box center [834, 166] width 844 height 43
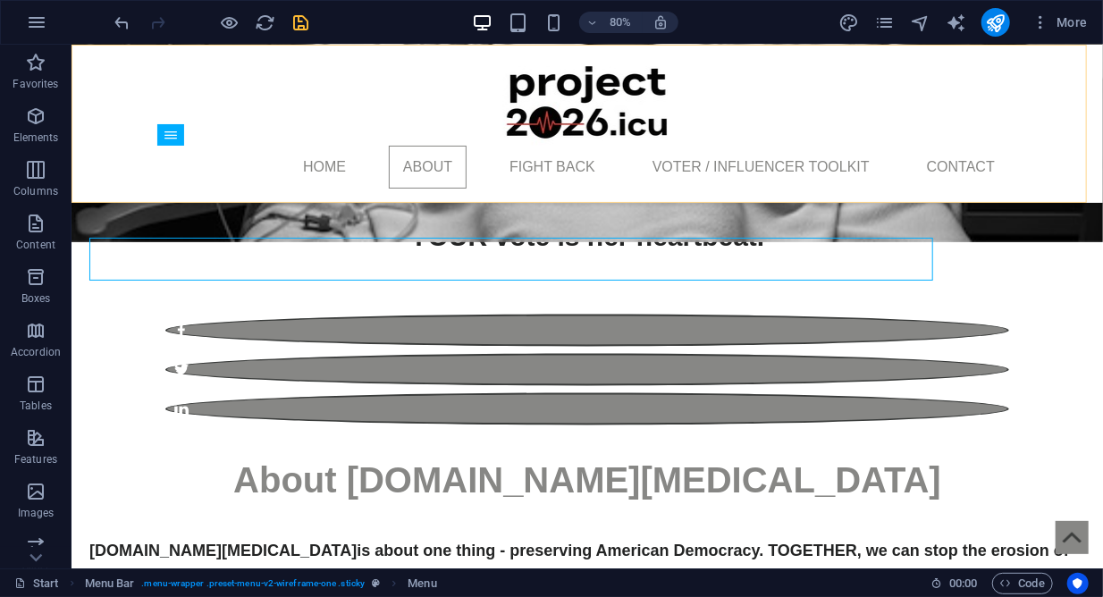
scroll to position [1266, 0]
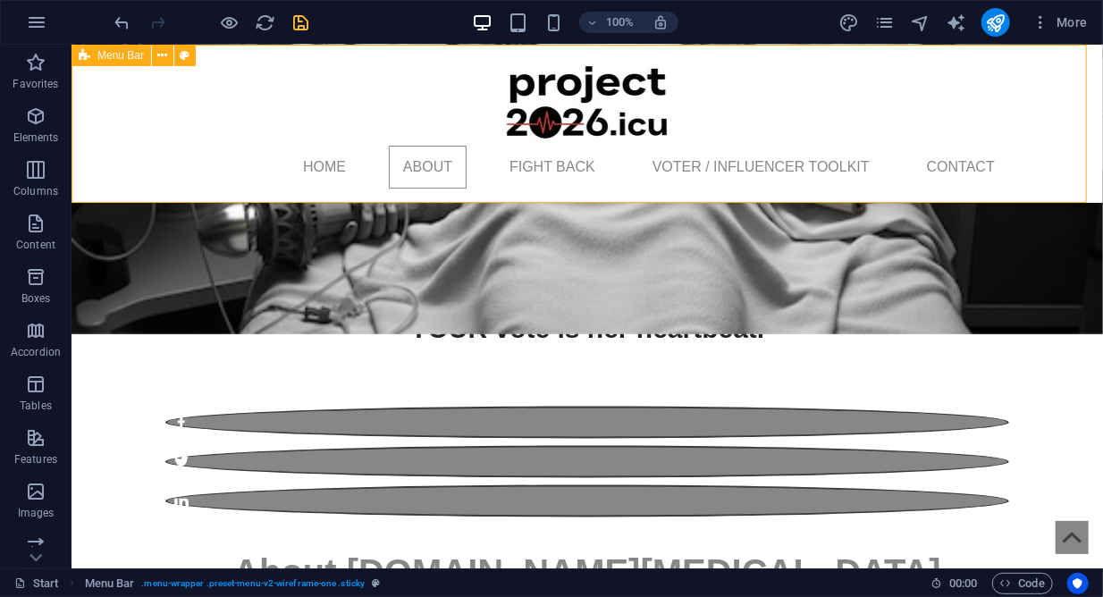
drag, startPoint x: 887, startPoint y: 157, endPoint x: 1038, endPoint y: 134, distance: 152.9
click at [1038, 134] on div "Home About Fight Back Voter / Influencer Toolkit Contact" at bounding box center [587, 123] width 1032 height 158
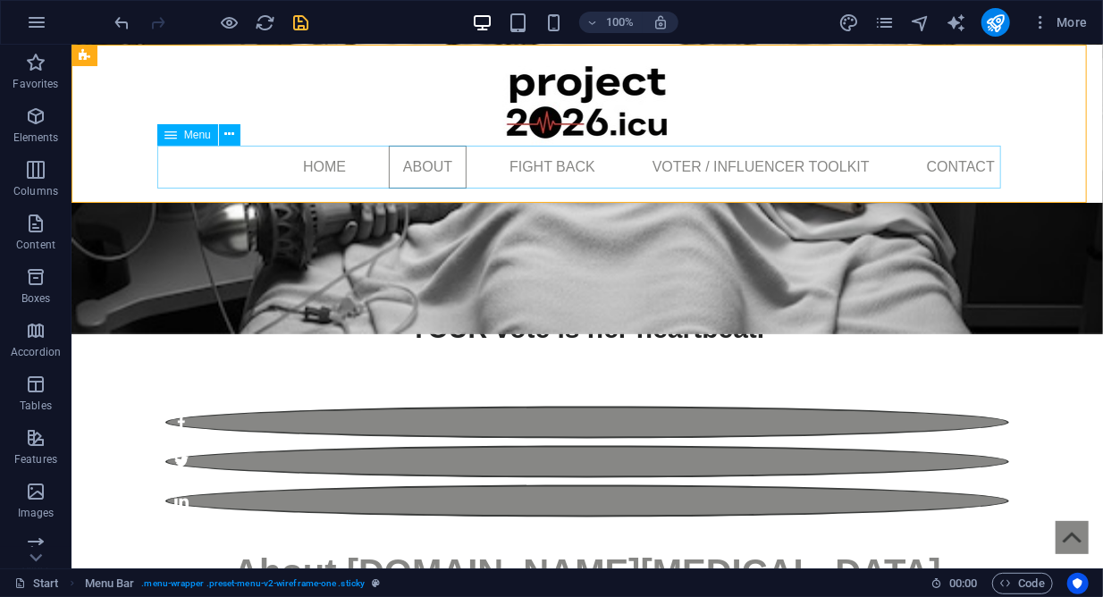
click at [943, 165] on nav "Home About Fight Back Voter / Influencer Toolkit Contact" at bounding box center [587, 166] width 844 height 43
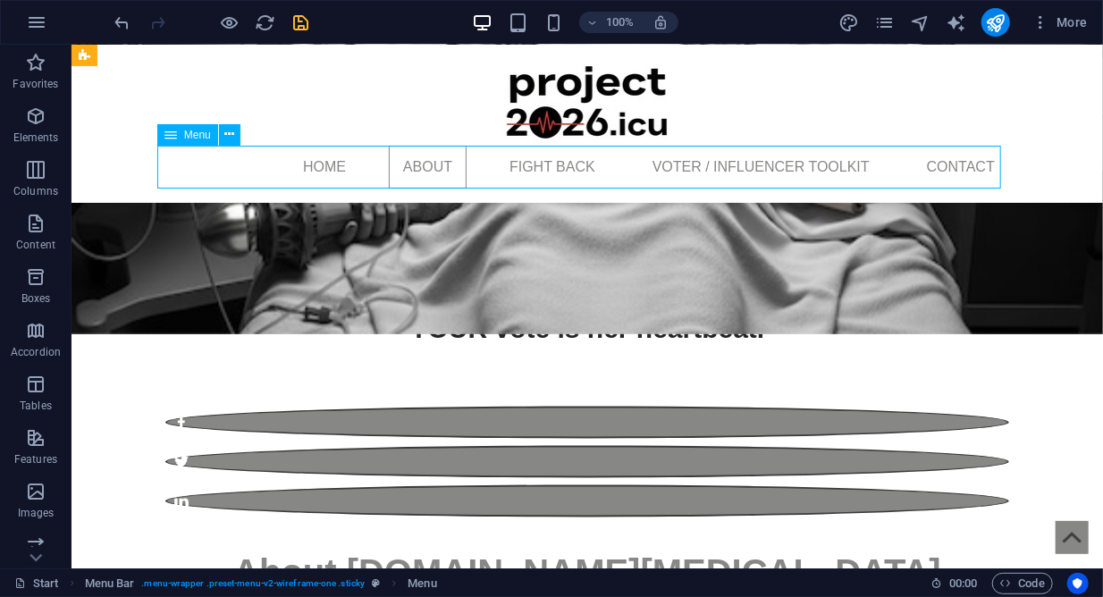
click at [944, 166] on nav "Home About Fight Back Voter / Influencer Toolkit Contact" at bounding box center [587, 166] width 844 height 43
select select
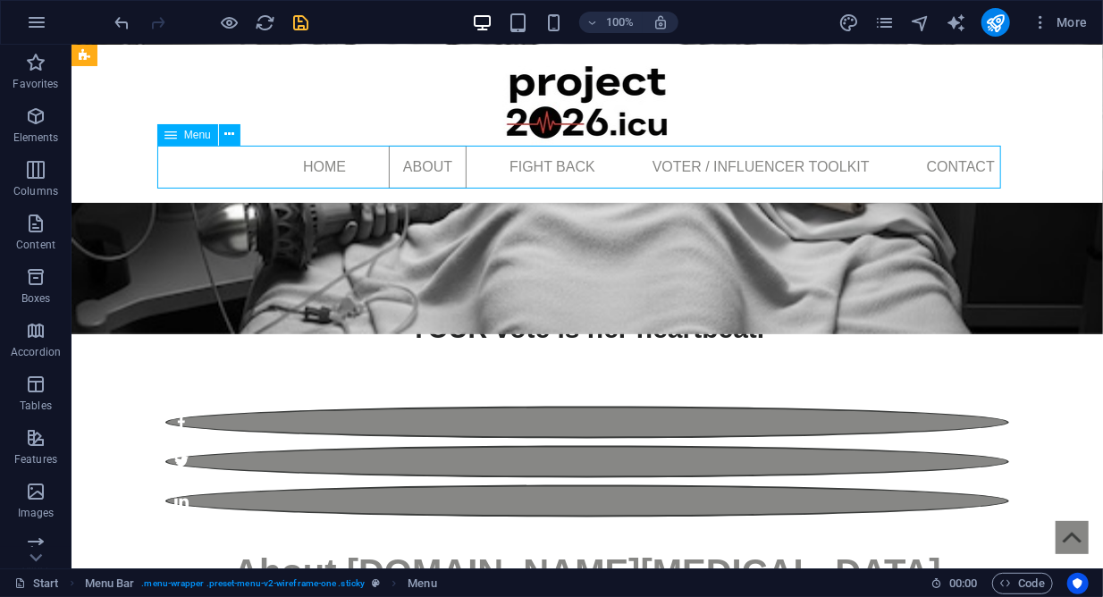
select select
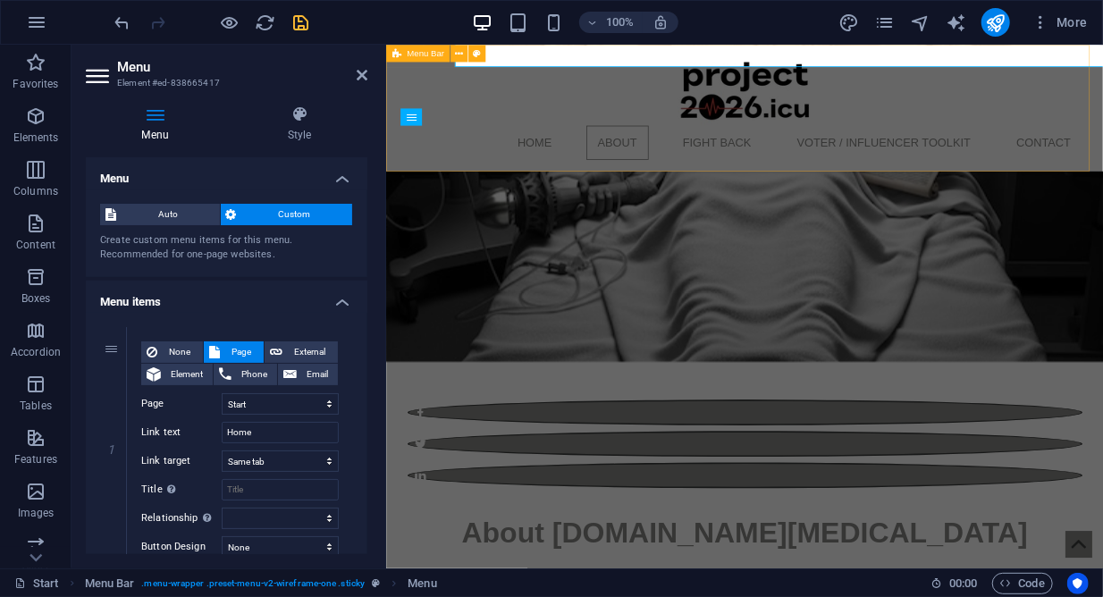
click at [1083, 198] on div "Home About Fight Back Voter / Influencer Toolkit Contact" at bounding box center [833, 123] width 897 height 158
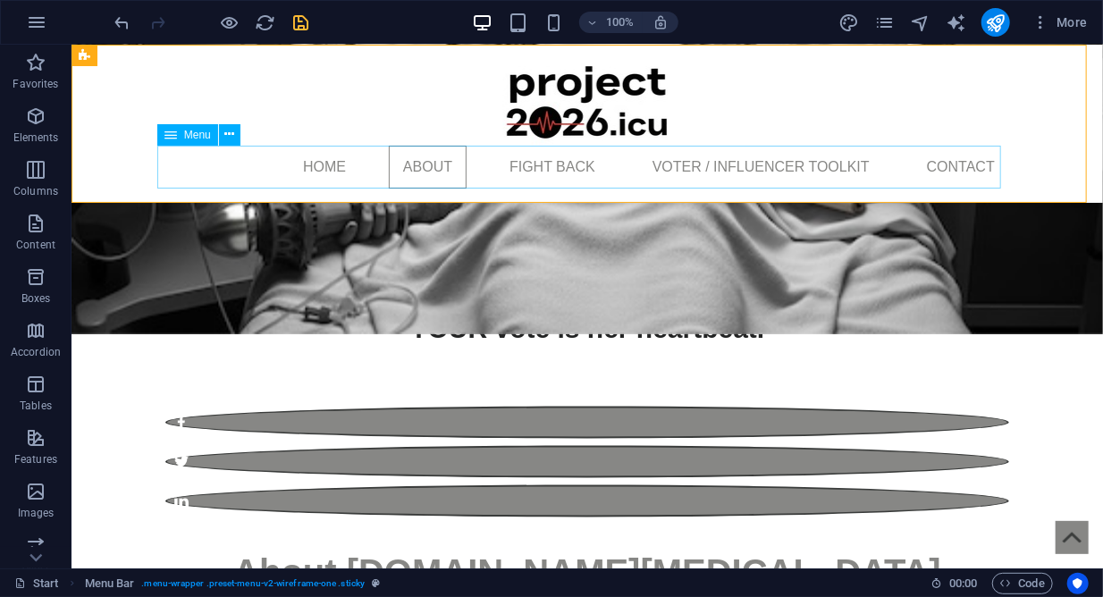
drag, startPoint x: 991, startPoint y: 157, endPoint x: 982, endPoint y: 165, distance: 11.5
click at [982, 165] on nav "Home About Fight Back Voter / Influencer Toolkit Contact" at bounding box center [587, 166] width 844 height 43
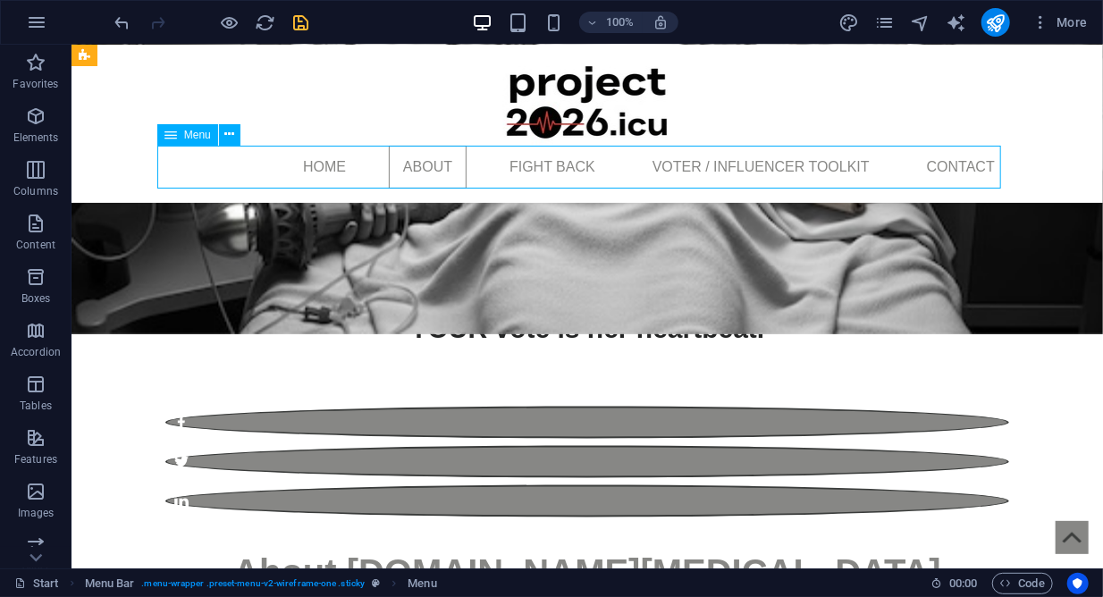
click at [982, 165] on nav "Home About Fight Back Voter / Influencer Toolkit Contact" at bounding box center [587, 166] width 844 height 43
click at [977, 165] on nav "Home About Fight Back Voter / Influencer Toolkit Contact" at bounding box center [587, 166] width 844 height 43
select select
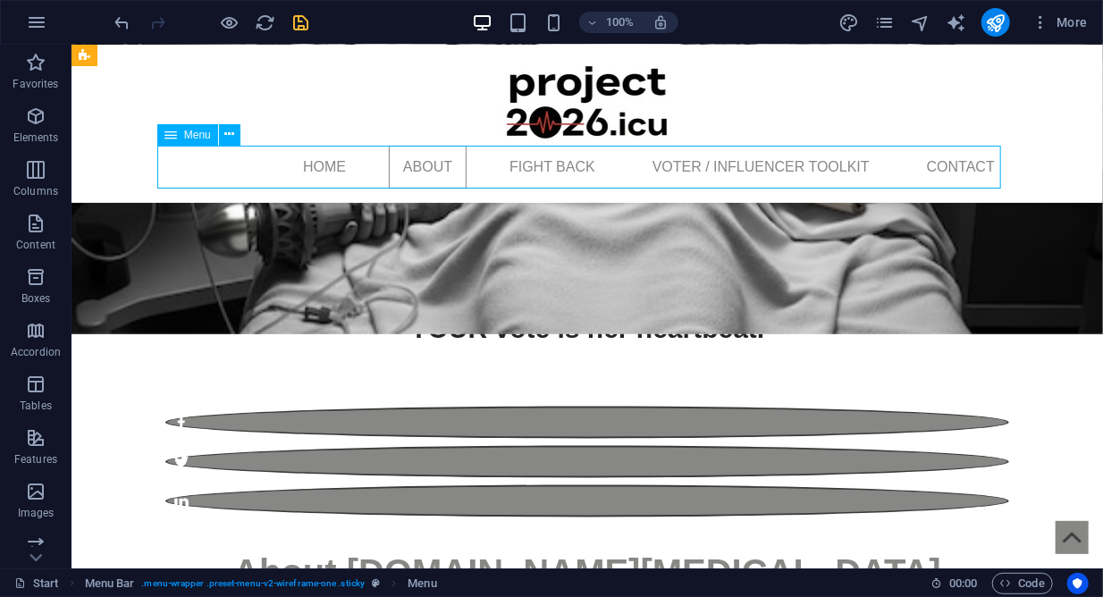
select select
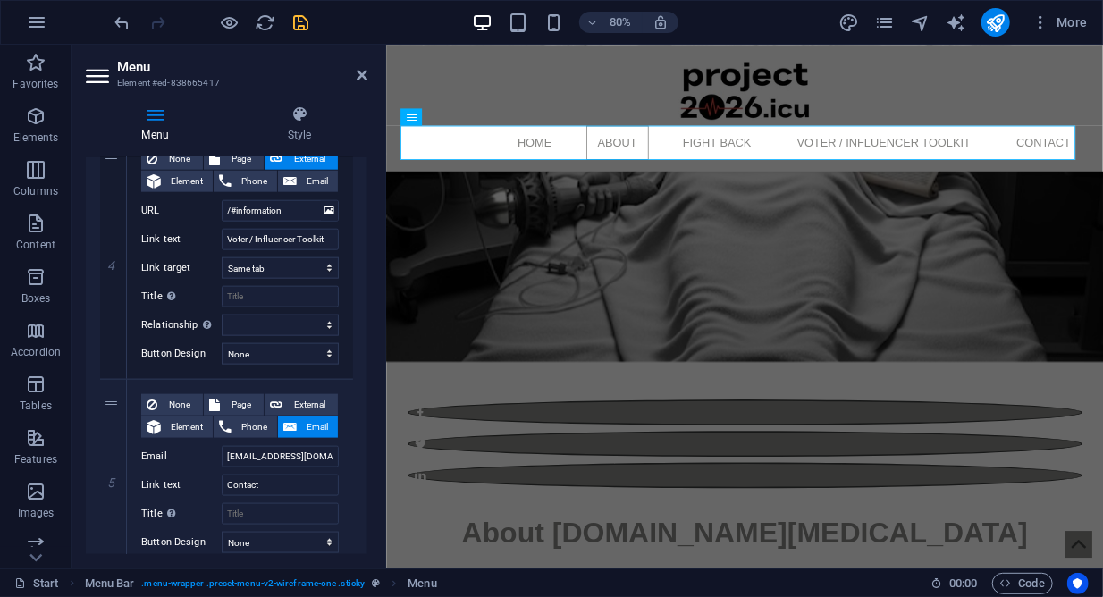
scroll to position [946, 0]
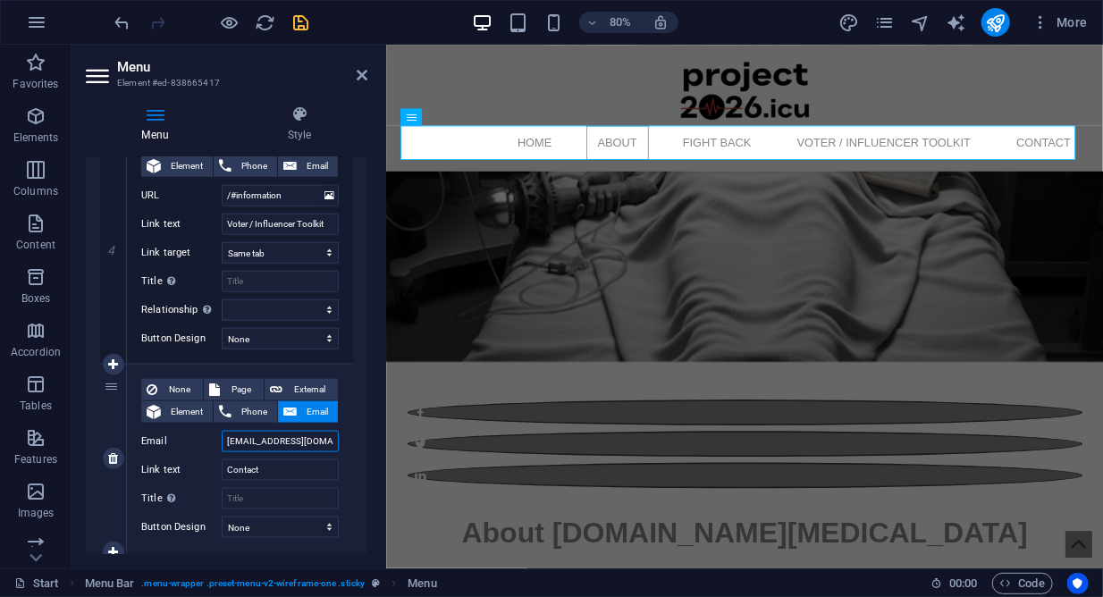
click at [252, 439] on input "admin@project2026.icu?subject=Website%20Inquiry%20-%20Project2026.icu&body=Plea…" at bounding box center [280, 441] width 117 height 21
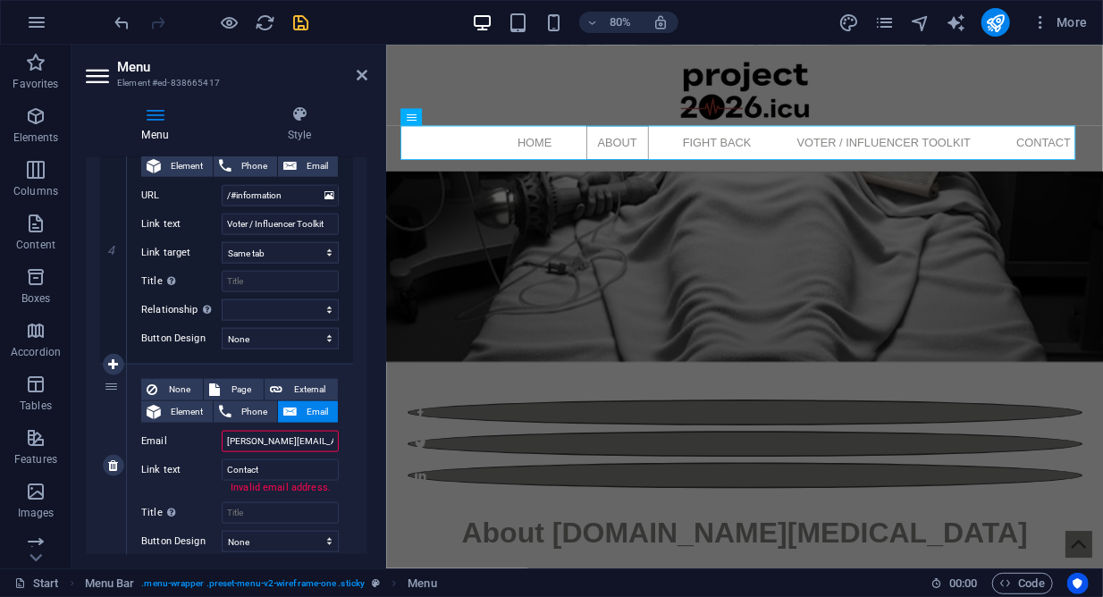
click at [270, 434] on input "jeffrey@project2026.icu?subject=Website%20Inquiry%20-%20Project2026.icu&body=Pl…" at bounding box center [280, 441] width 117 height 21
type input "jeffrey@project2026.icu?subject=Website%20Inquiry%20-%20Project2026.icu&body=Pl…"
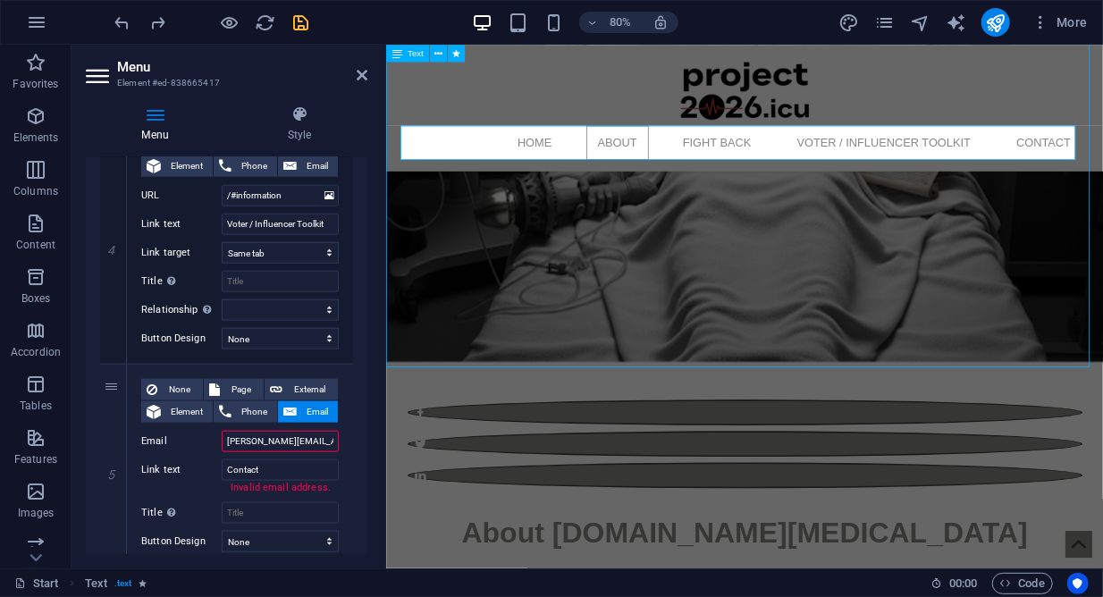
scroll to position [1242, 0]
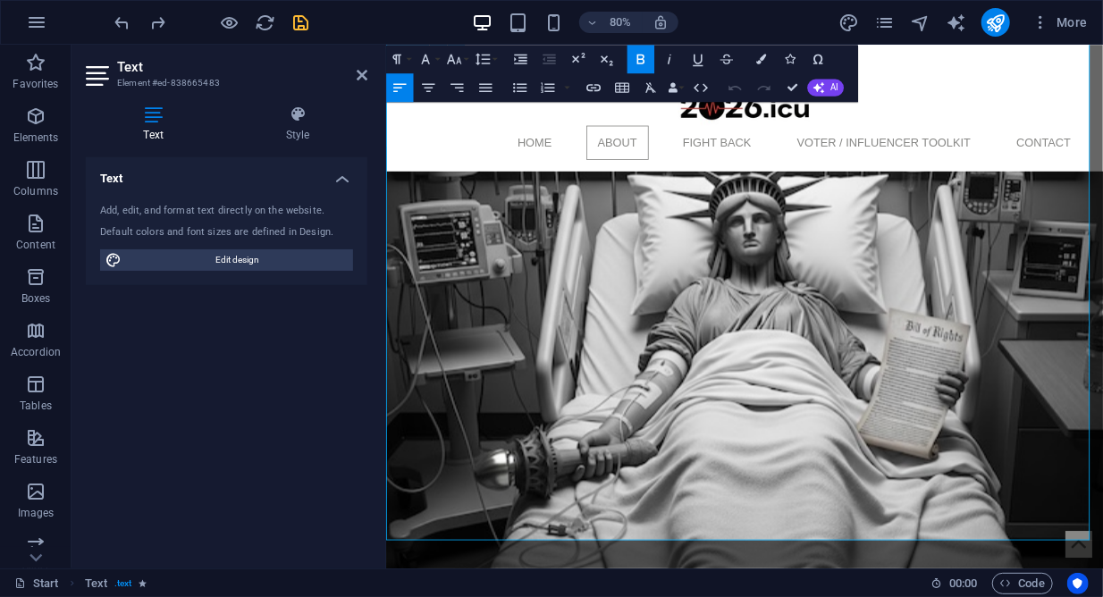
scroll to position [1196, 0]
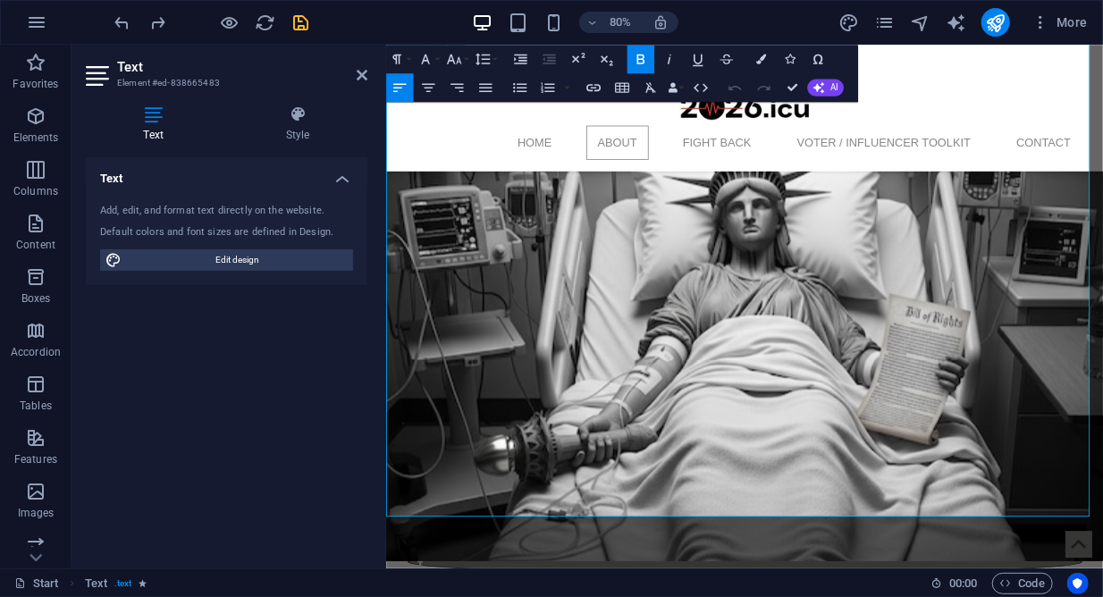
click at [710, 449] on button "Edit Link" at bounding box center [699, 448] width 27 height 29
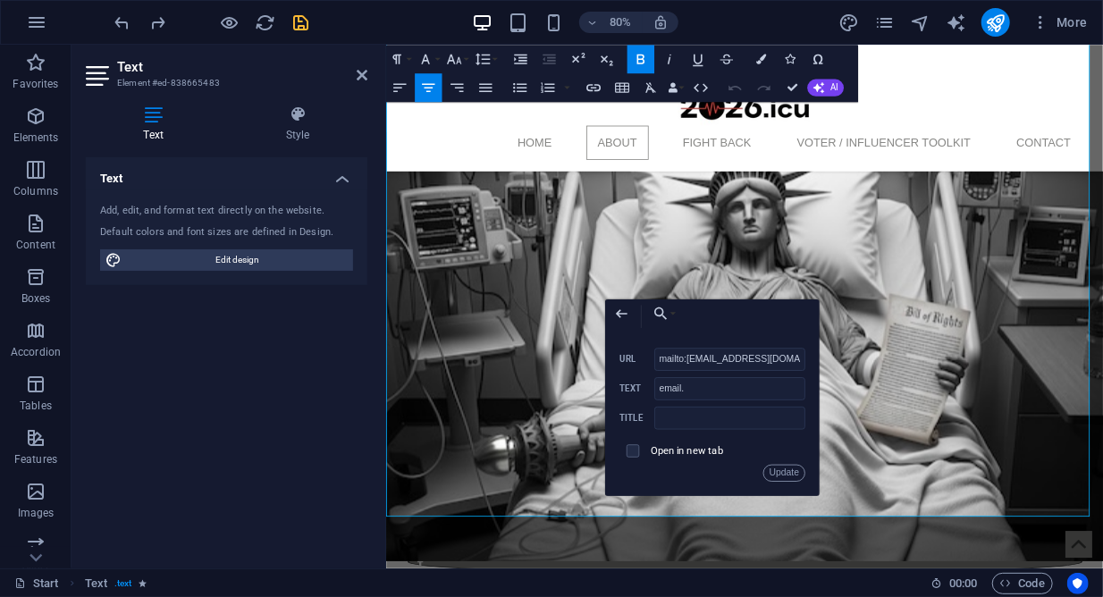
scroll to position [0, 956]
click at [702, 361] on input "mailto:admin@project2026.icu?subject=Website%20Inquiry%20-%20Project2026.icu&bo…" at bounding box center [730, 359] width 151 height 23
type input "mailto:jeffrey@project2026.icu?subject=Website%20Inquiry%20-%20Project2026.icu&…"
click at [789, 473] on button "Update" at bounding box center [784, 473] width 43 height 17
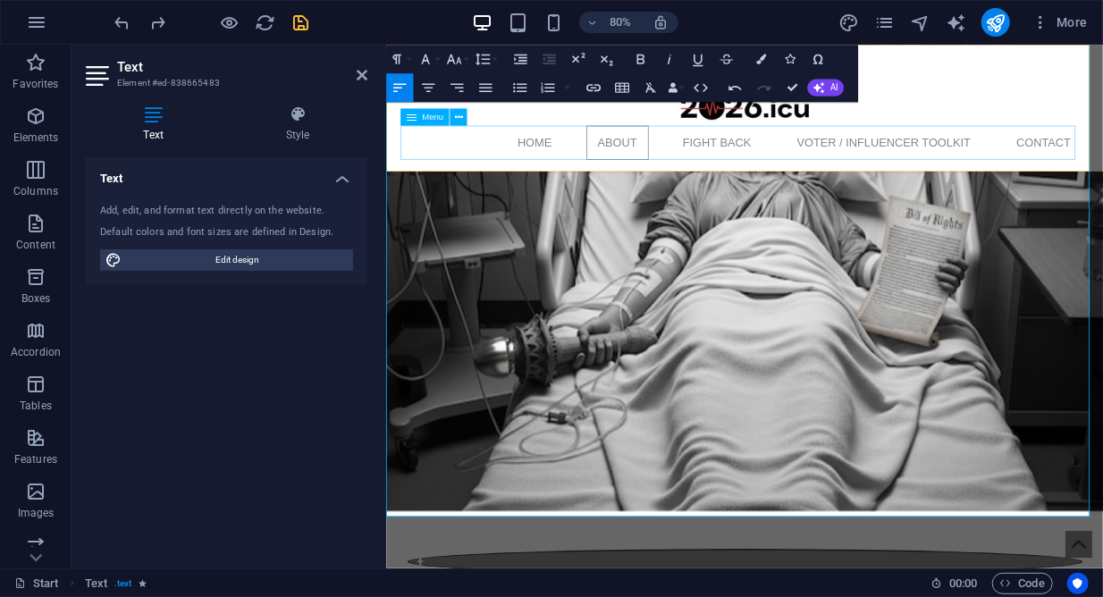
click at [1103, 157] on nav "Home About Fight Back Voter / Influencer Toolkit Contact" at bounding box center [834, 166] width 844 height 43
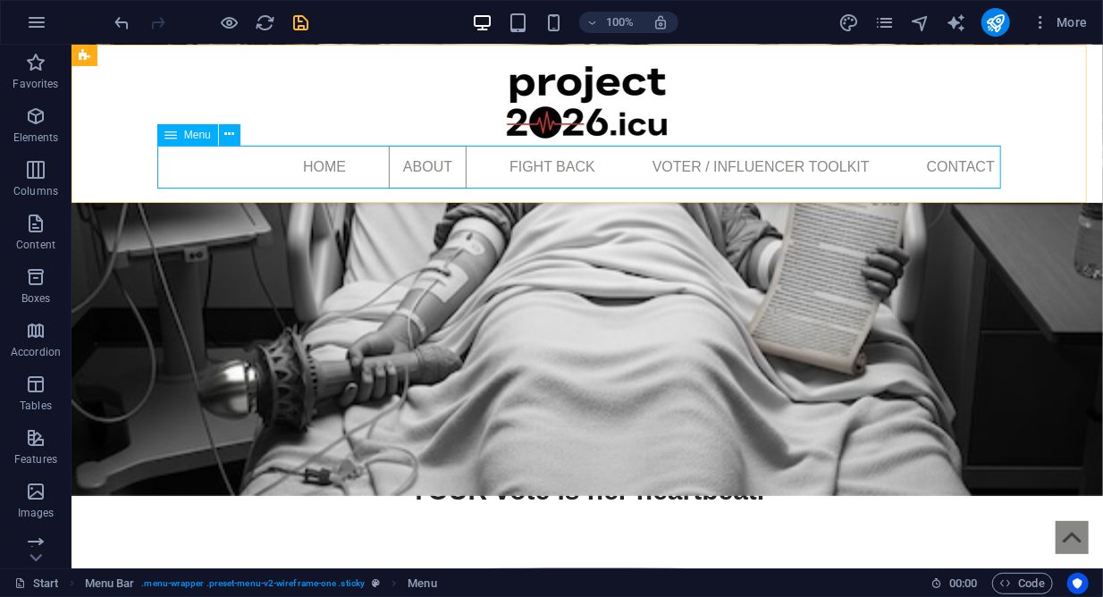
click at [968, 165] on nav "Home About Fight Back Voter / Influencer Toolkit Contact" at bounding box center [587, 166] width 844 height 43
select select
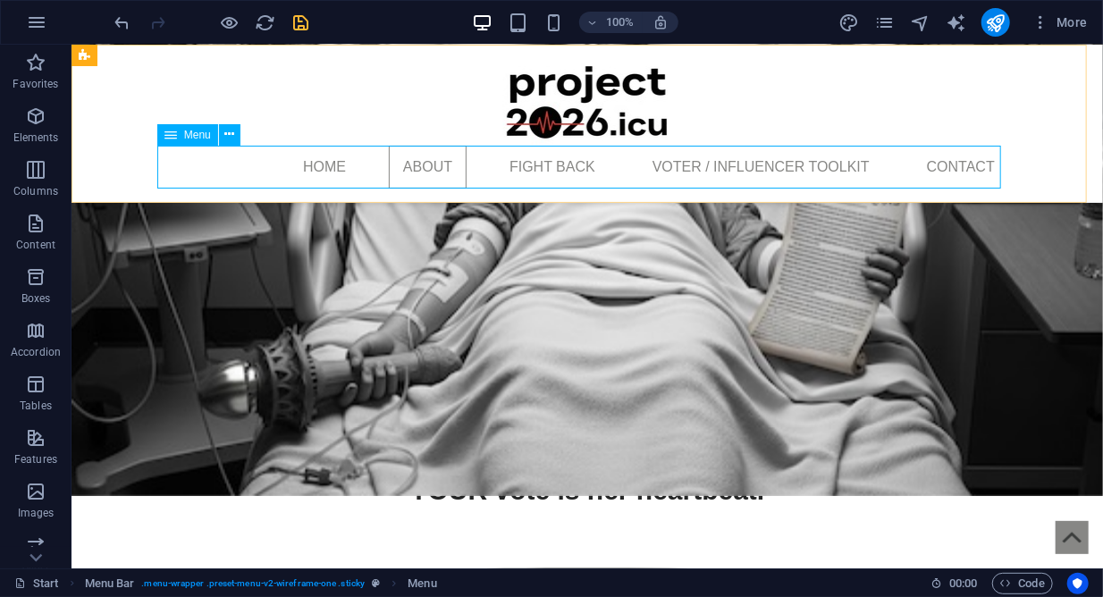
select select
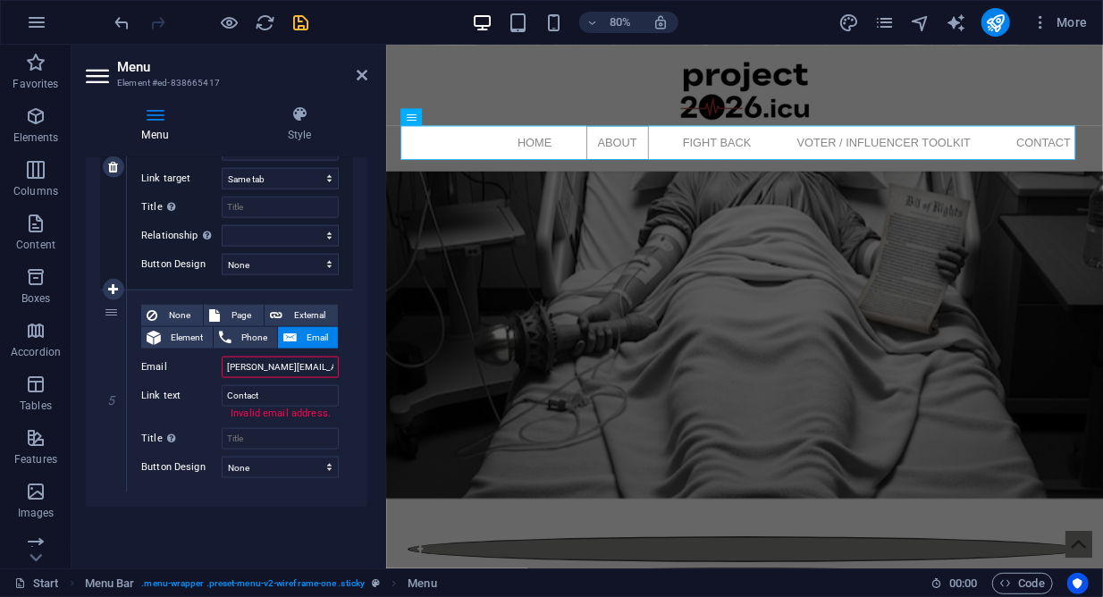
scroll to position [1022, 0]
click at [302, 311] on span "External" at bounding box center [310, 313] width 45 height 21
select select
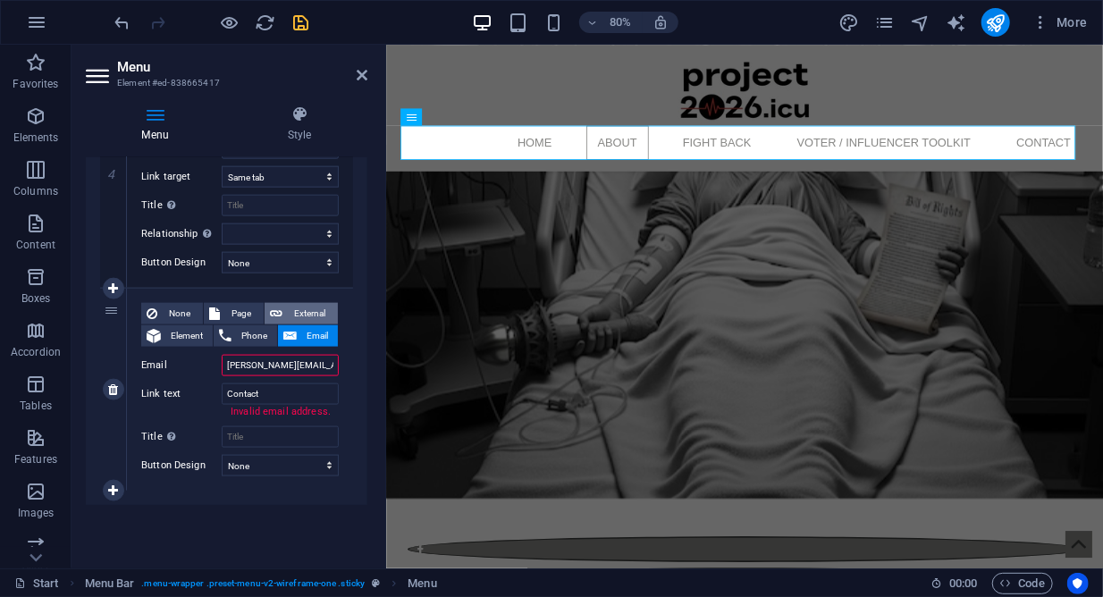
select select
type input "admin@project2026.icu?subject=Website%20Inquiry%20-%20Project2026.icu&body=Plea…"
select select
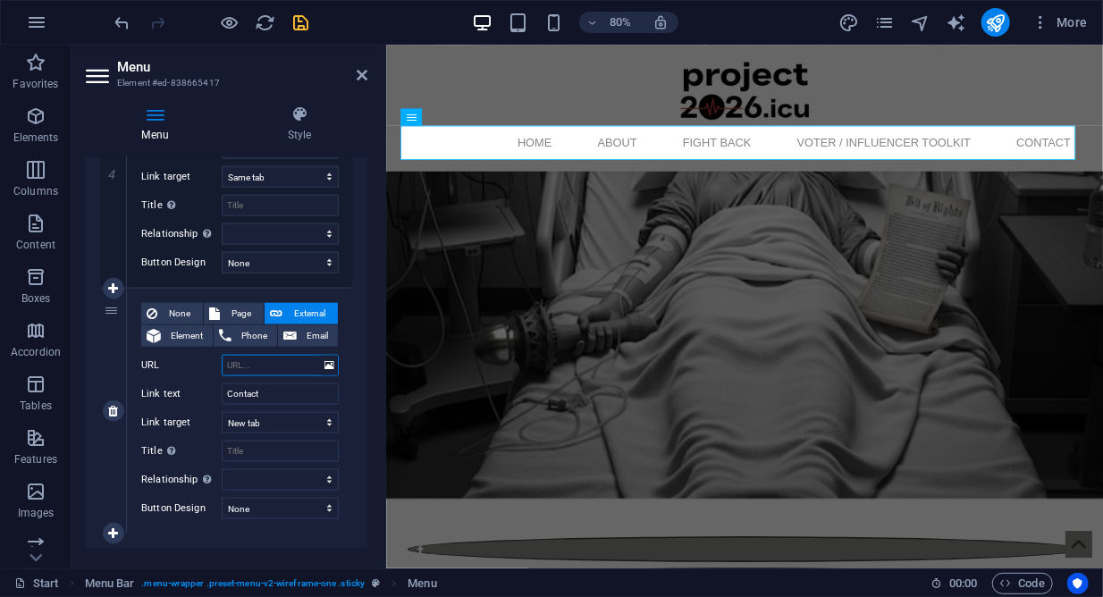
scroll to position [1007, 0]
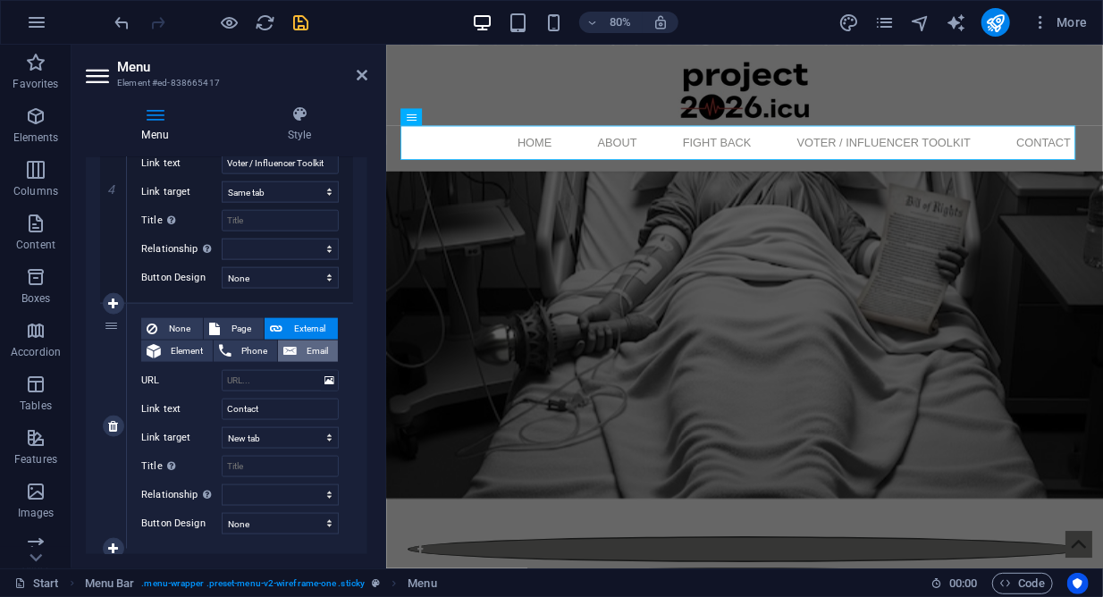
click at [302, 345] on span "Email" at bounding box center [317, 351] width 30 height 21
select select
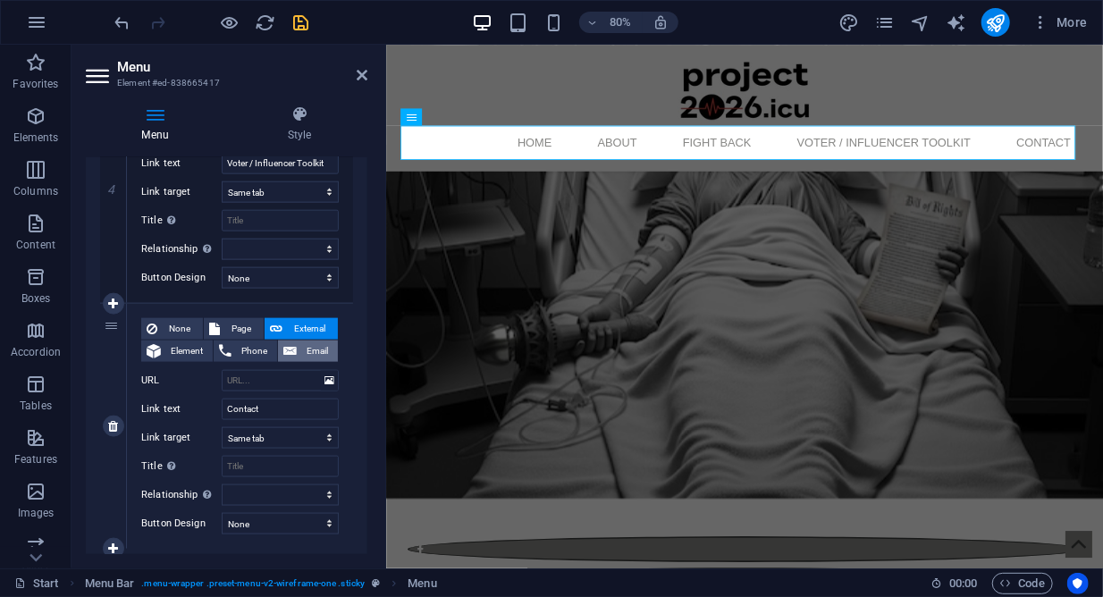
scroll to position [0, 688]
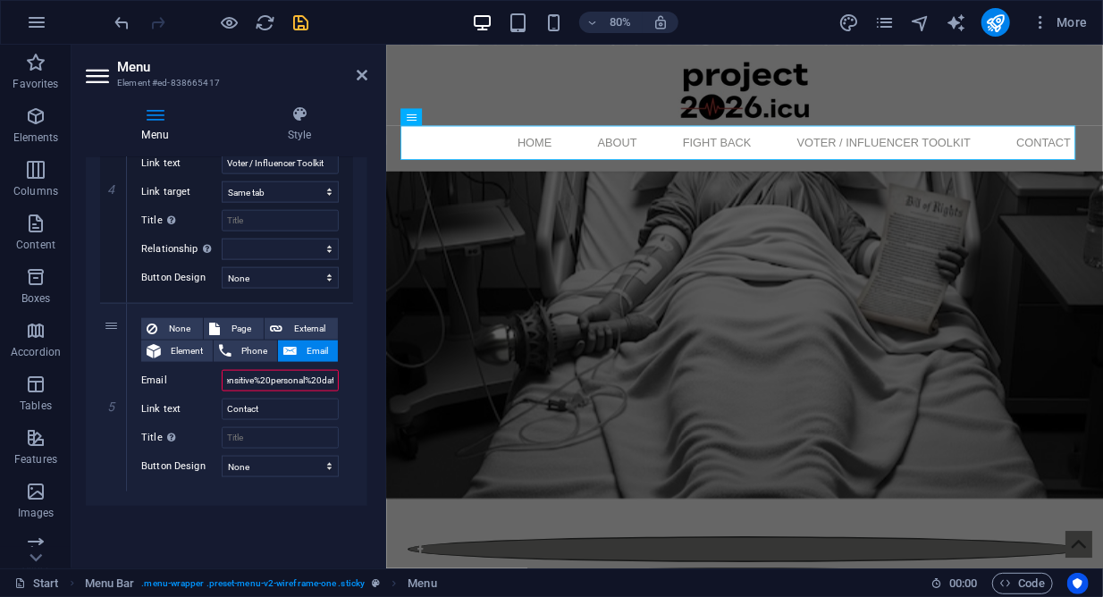
drag, startPoint x: 224, startPoint y: 382, endPoint x: 362, endPoint y: 393, distance: 138.2
click at [362, 393] on div "Menu Auto Custom Create custom menu items for this menu. Recommended for one-pa…" at bounding box center [227, 355] width 282 height 397
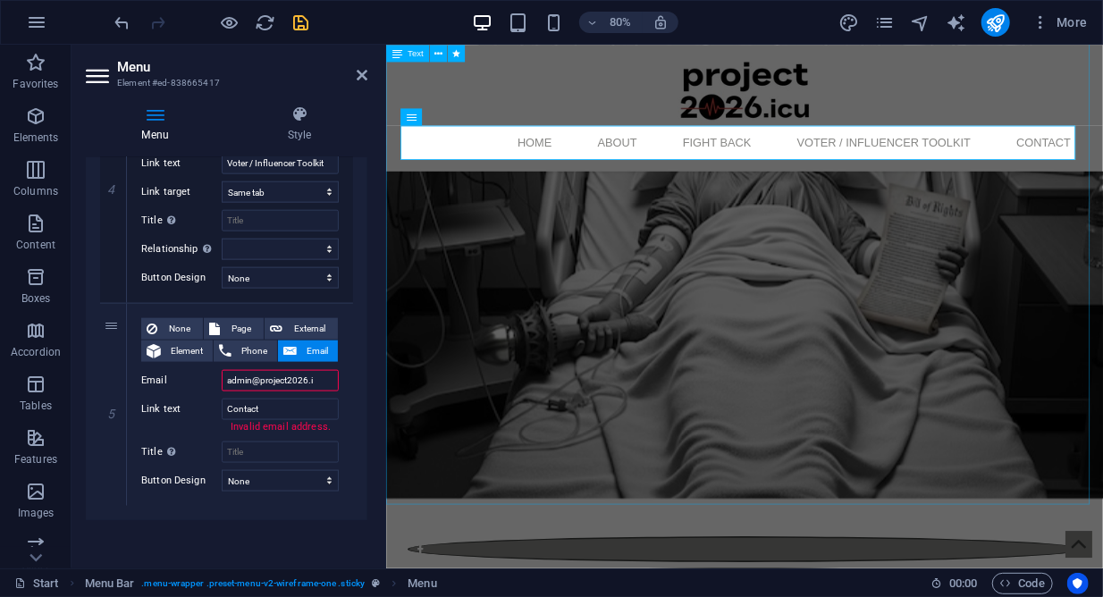
scroll to position [0, 0]
type input "a"
select select
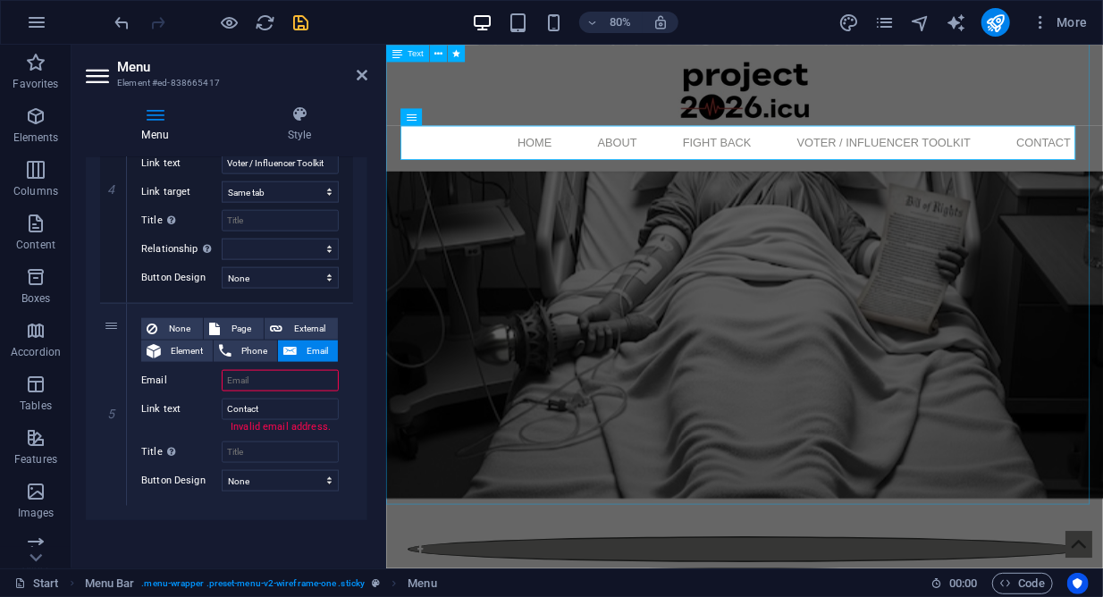
select select
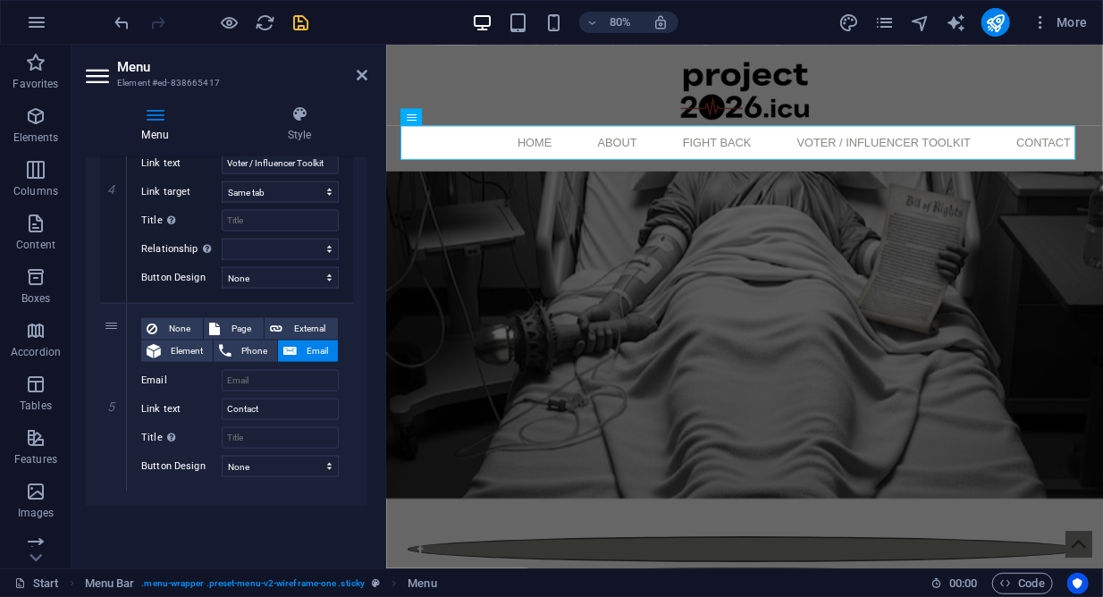
click at [265, 511] on div "Menu Auto Custom Create custom menu items for this menu. Recommended for one-pa…" at bounding box center [227, 355] width 282 height 397
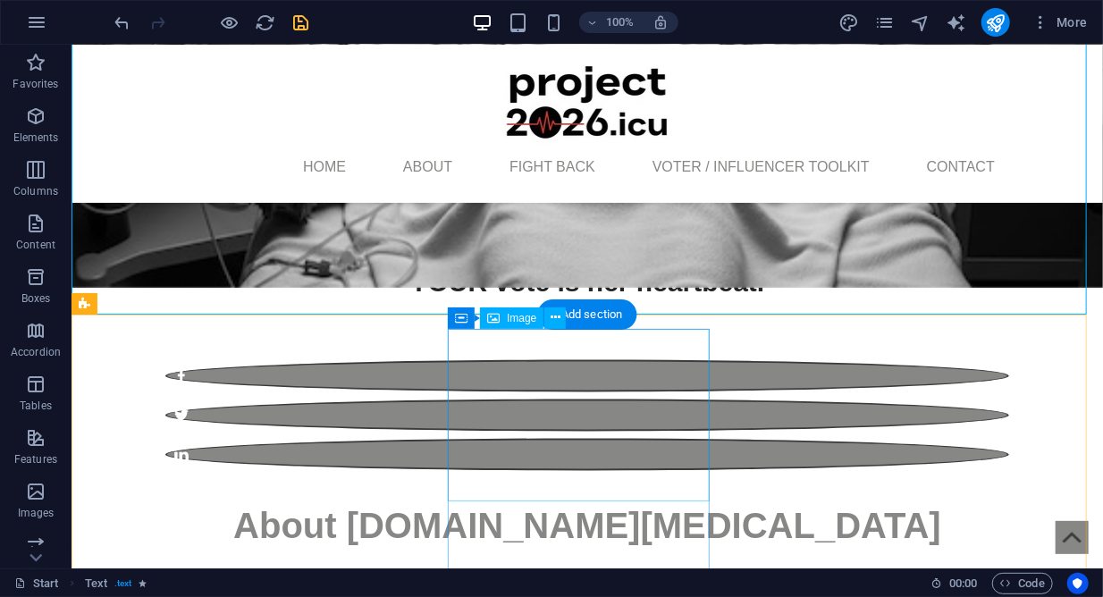
scroll to position [1311, 0]
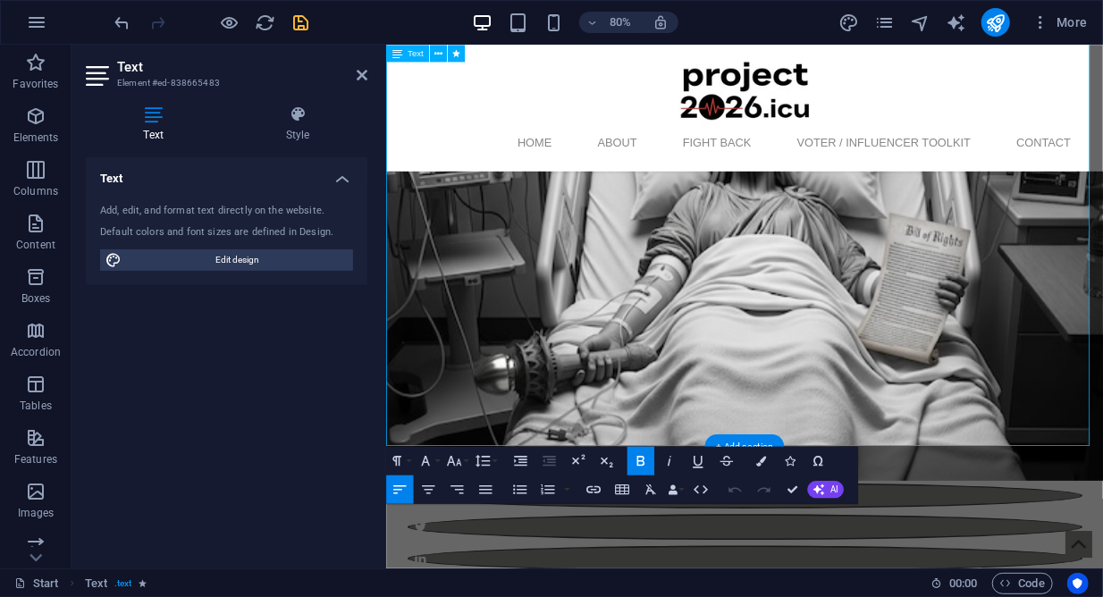
scroll to position [1284, 0]
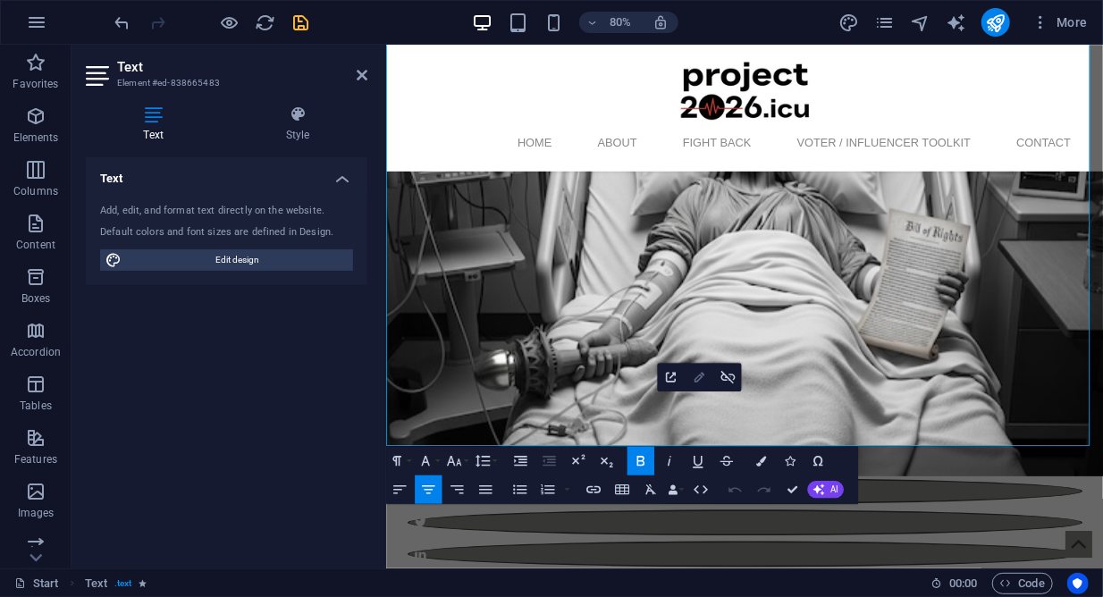
click at [698, 378] on icon "button" at bounding box center [699, 377] width 17 height 17
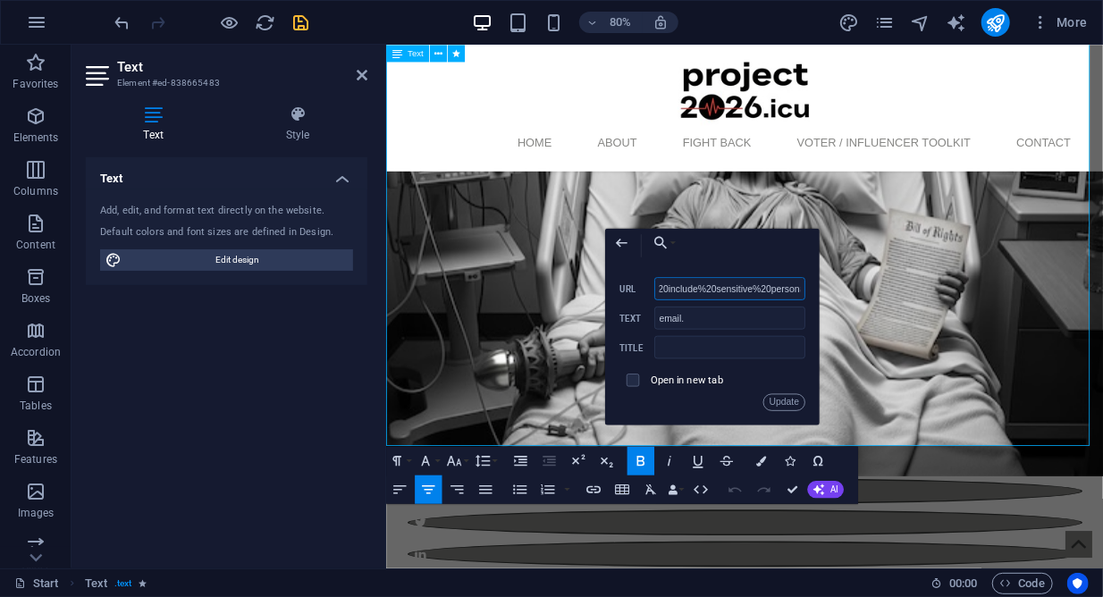
drag, startPoint x: 1189, startPoint y: 330, endPoint x: 559, endPoint y: 339, distance: 630.5
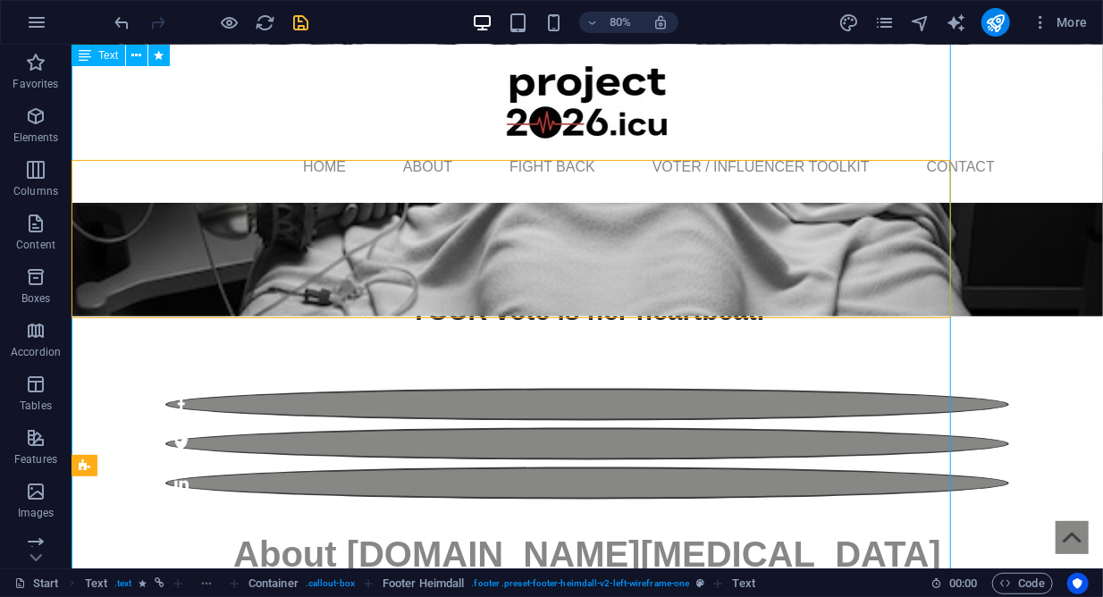
scroll to position [1169, 0]
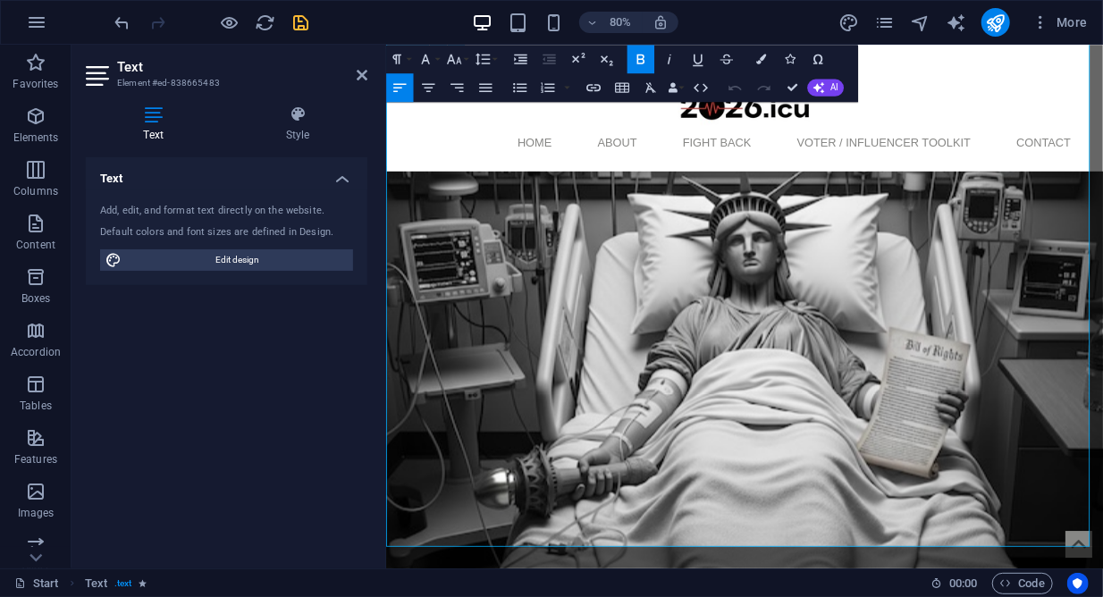
scroll to position [1167, 0]
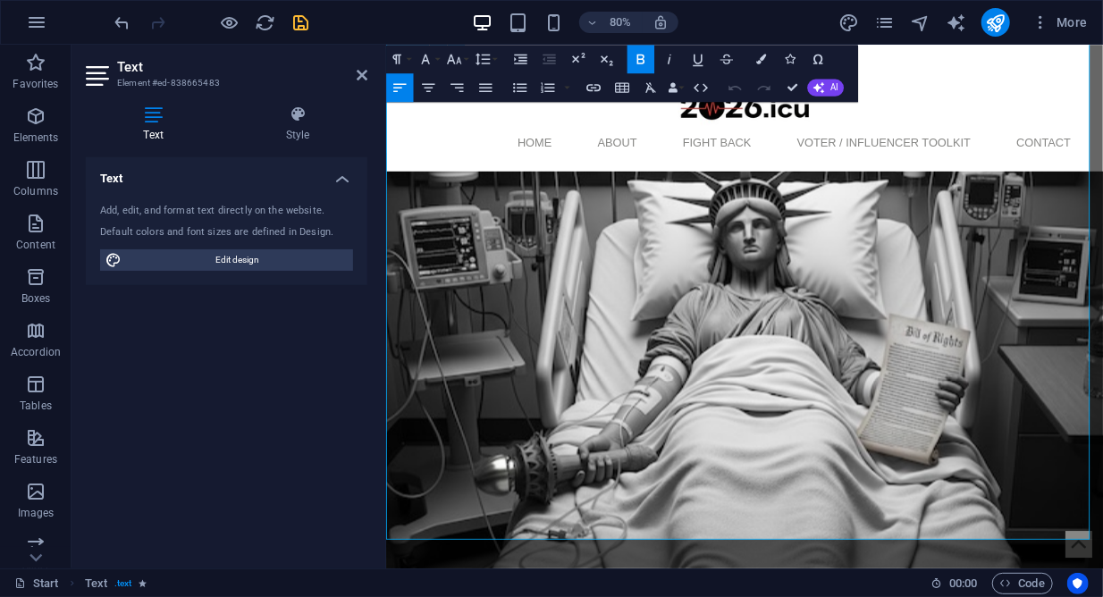
click at [702, 472] on icon "button" at bounding box center [700, 472] width 10 height 10
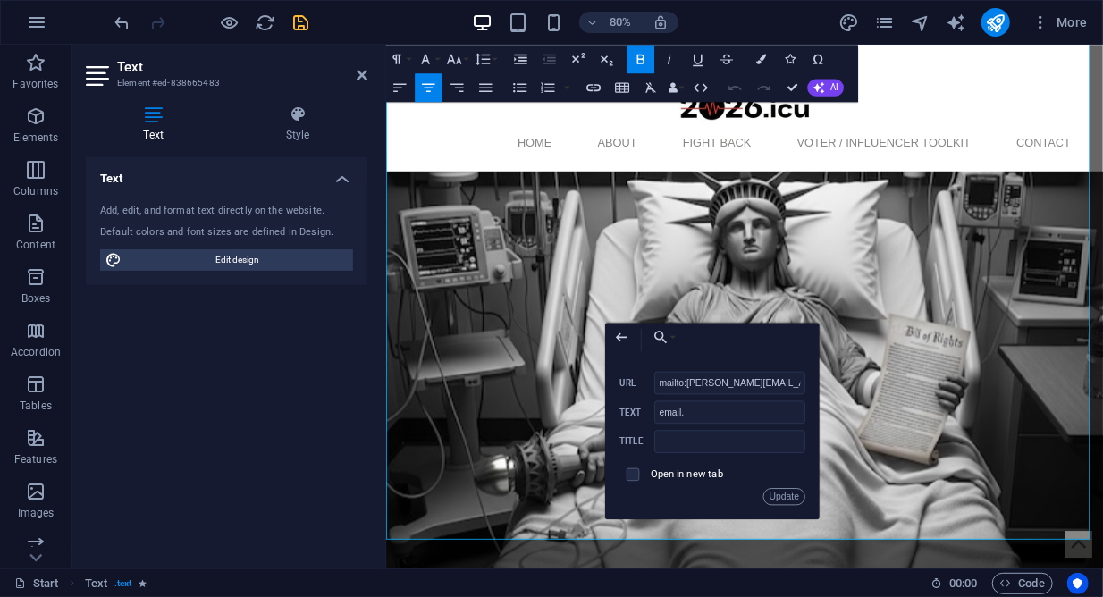
scroll to position [0, 958]
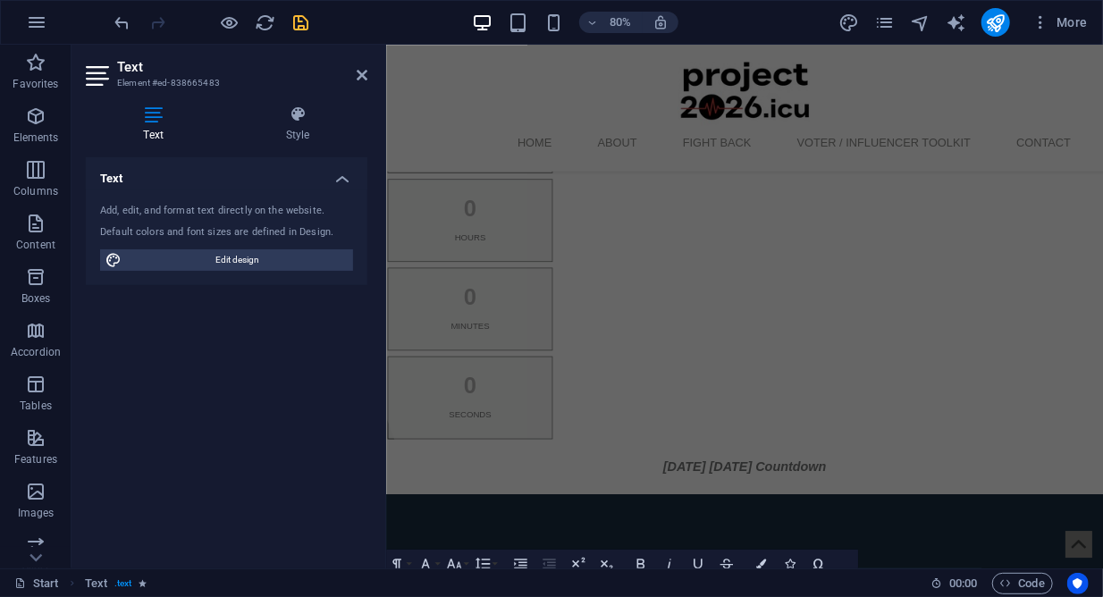
scroll to position [0, 0]
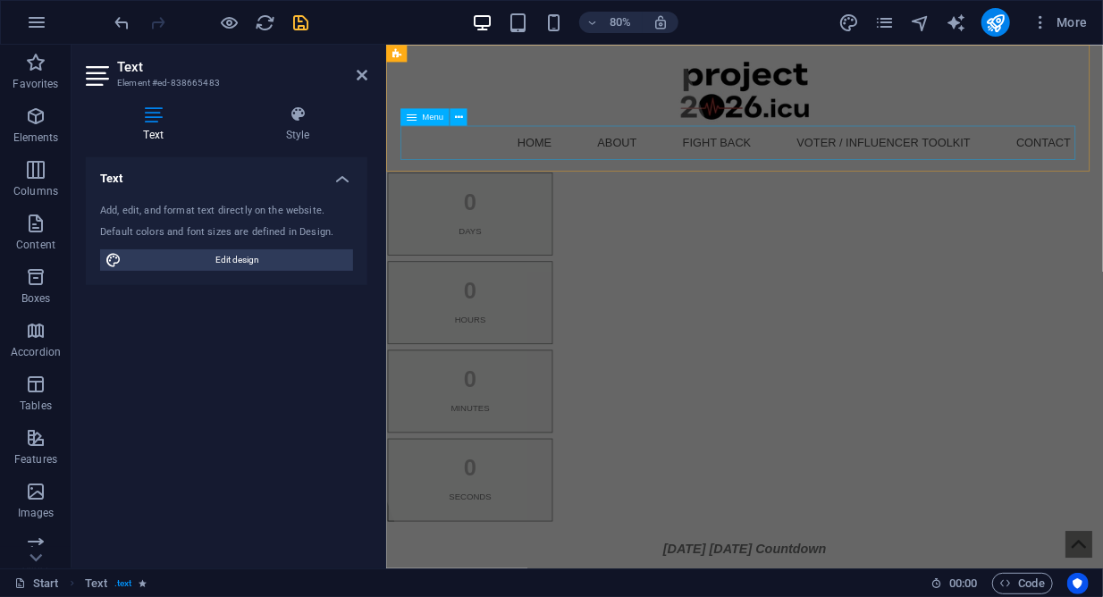
drag, startPoint x: 1190, startPoint y: 165, endPoint x: 1344, endPoint y: 144, distance: 155.2
click at [1103, 142] on div "Home About Fight Back Voter / Influencer Toolkit Contact" at bounding box center [833, 123] width 897 height 158
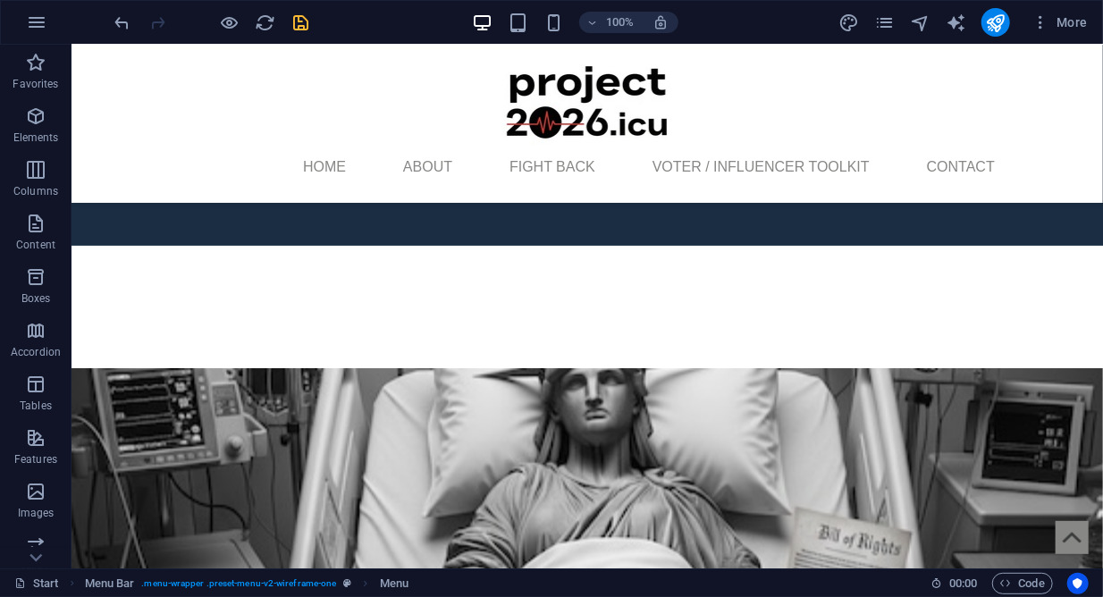
scroll to position [928, 0]
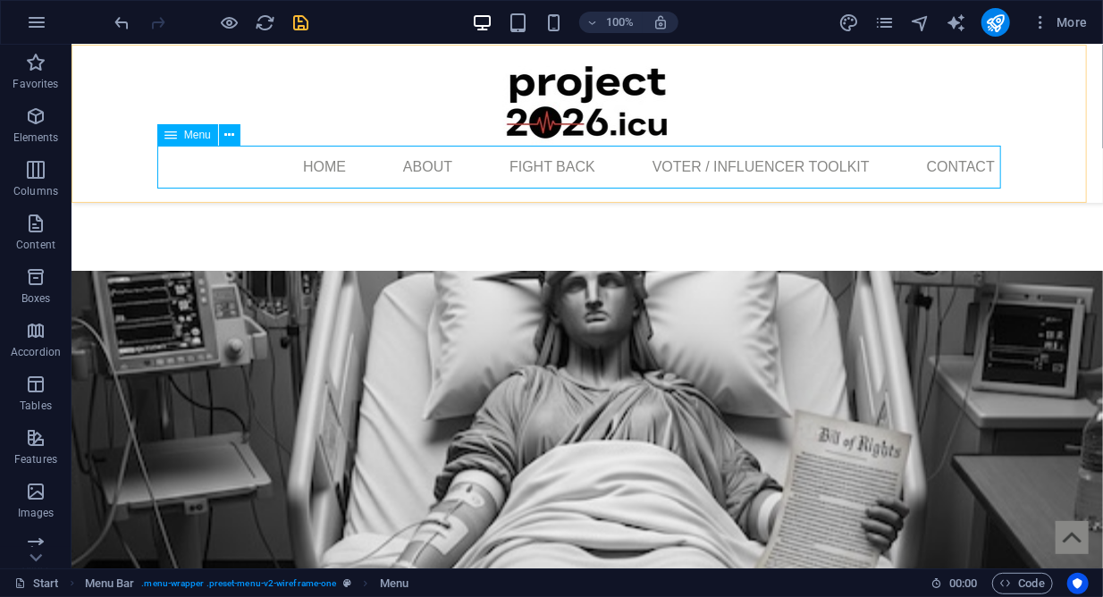
click at [966, 169] on nav "Home About Fight Back Voter / Influencer Toolkit Contact" at bounding box center [587, 166] width 844 height 43
select select
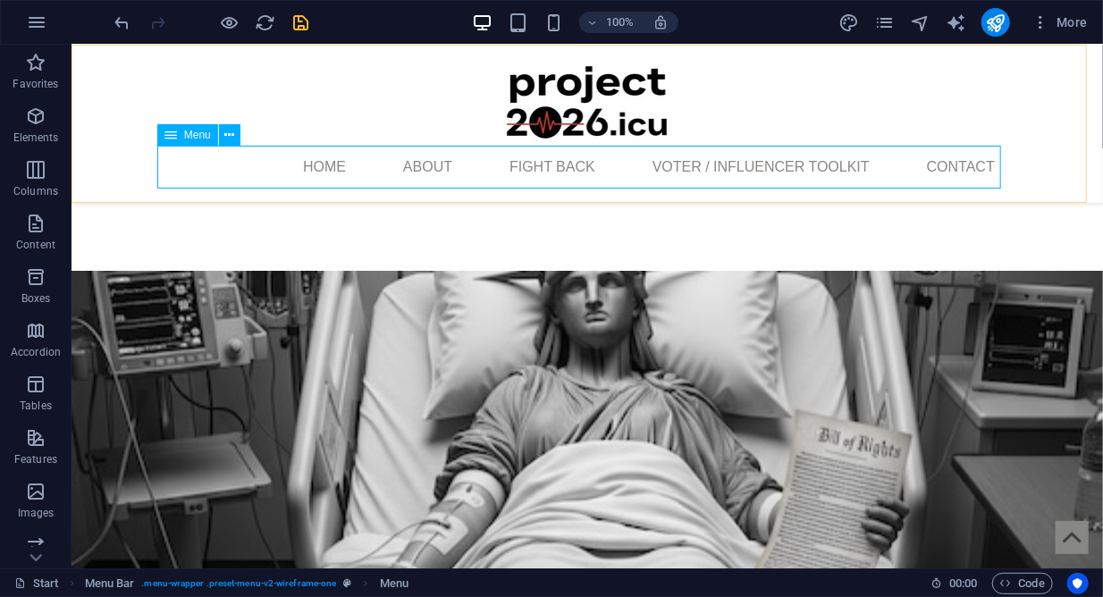
select select
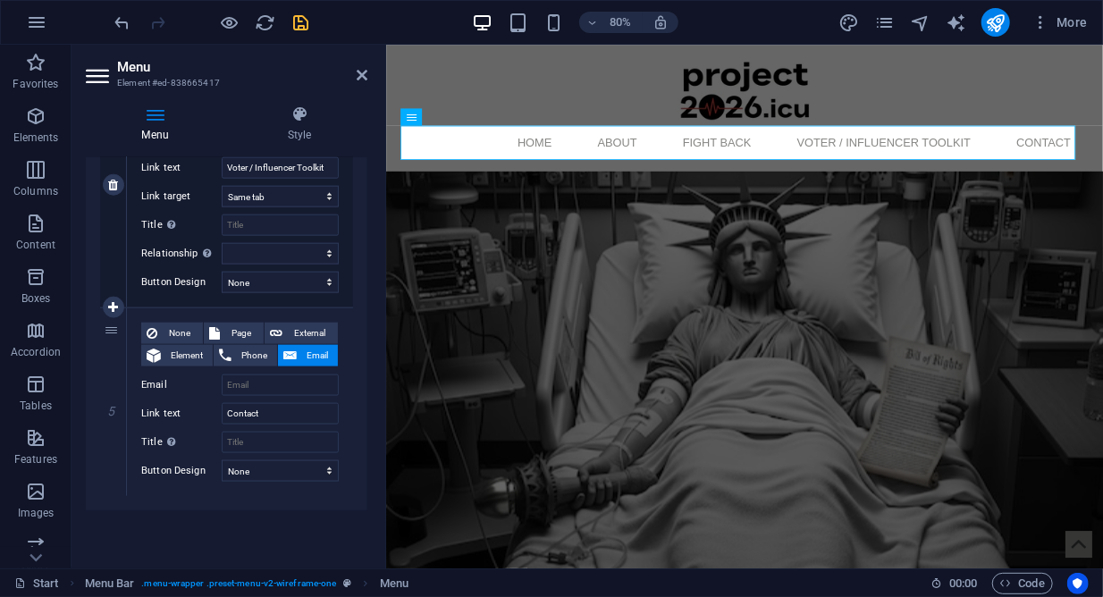
scroll to position [1007, 0]
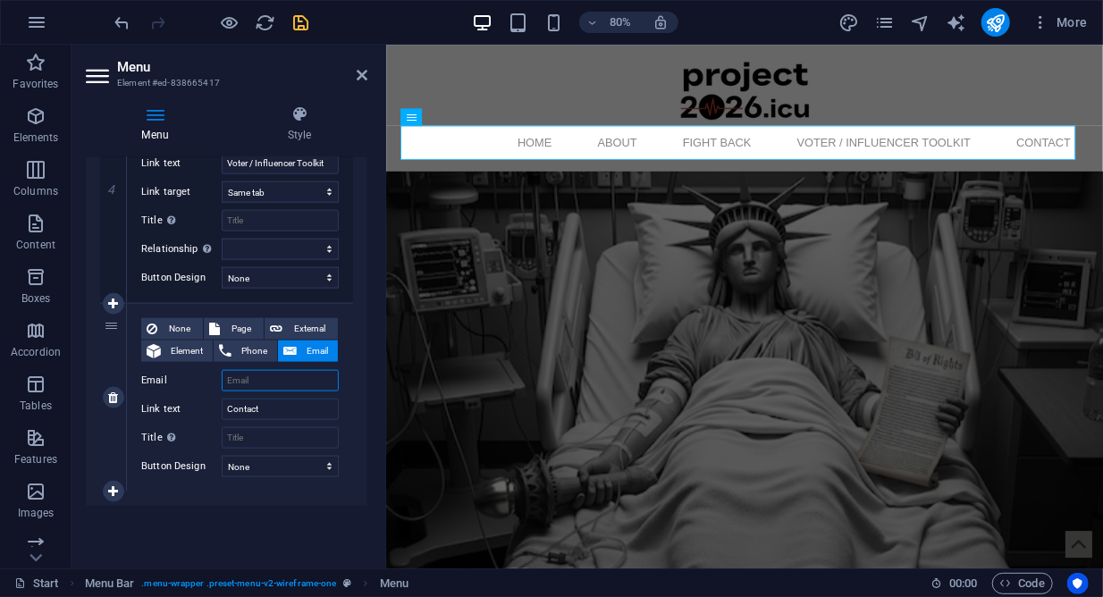
click at [249, 379] on input "Email" at bounding box center [280, 380] width 117 height 21
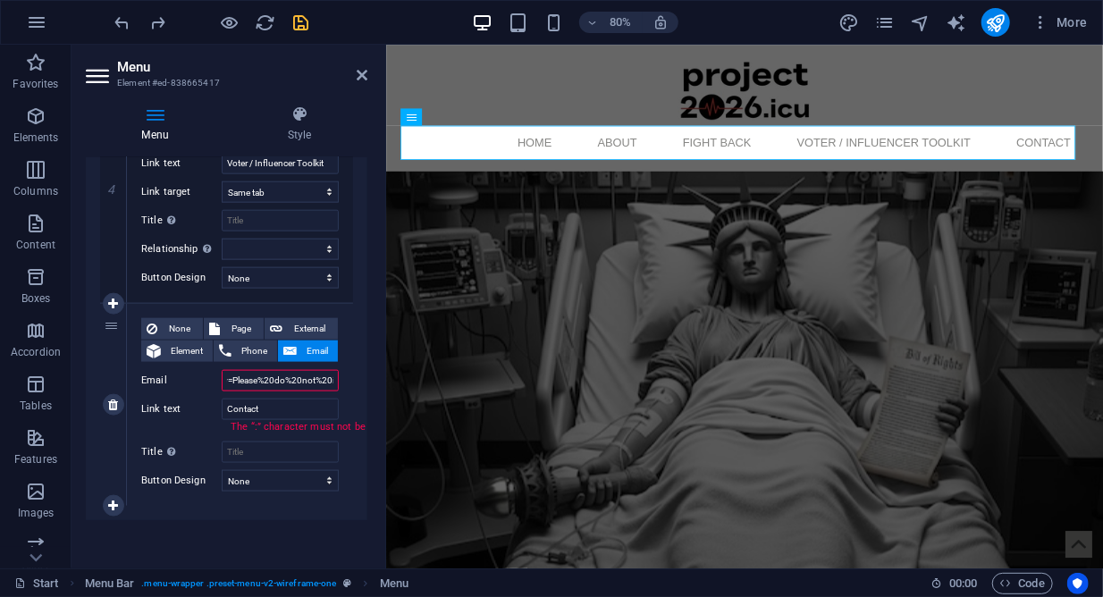
type input "mailto:jeffrey@project2026.icu?subject=Website%20Inquiry%20-%20Project2026.icu&…"
select select
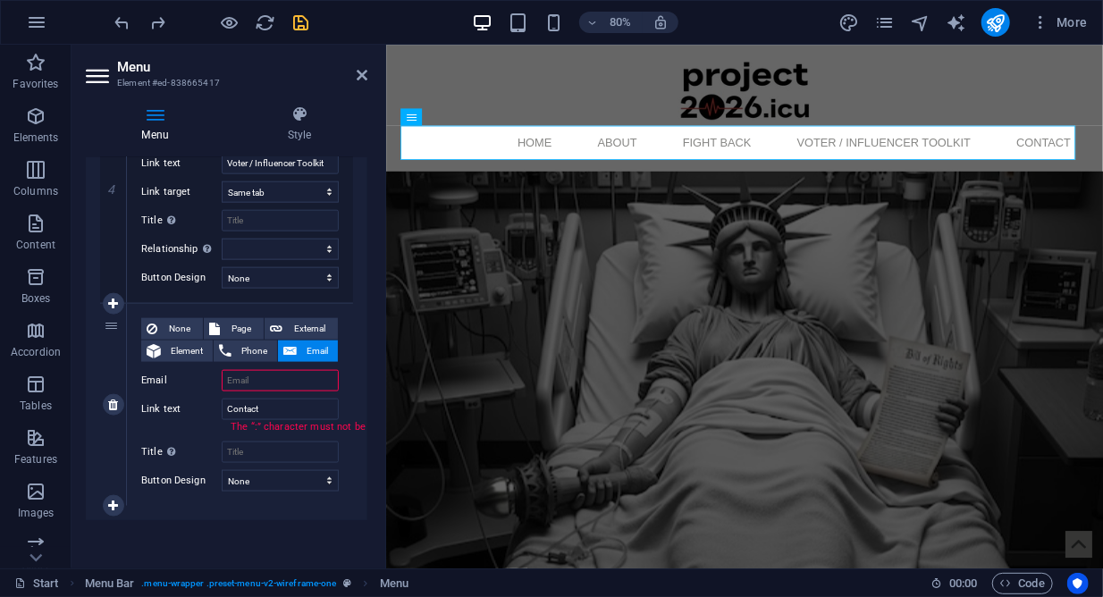
select select
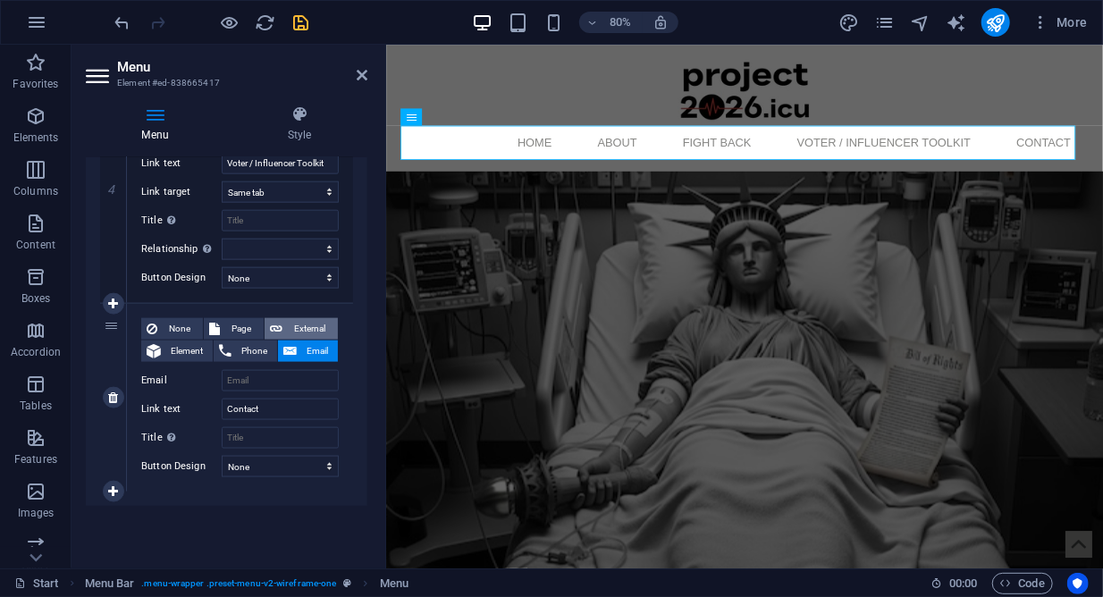
click at [311, 326] on span "External" at bounding box center [310, 328] width 45 height 21
select select
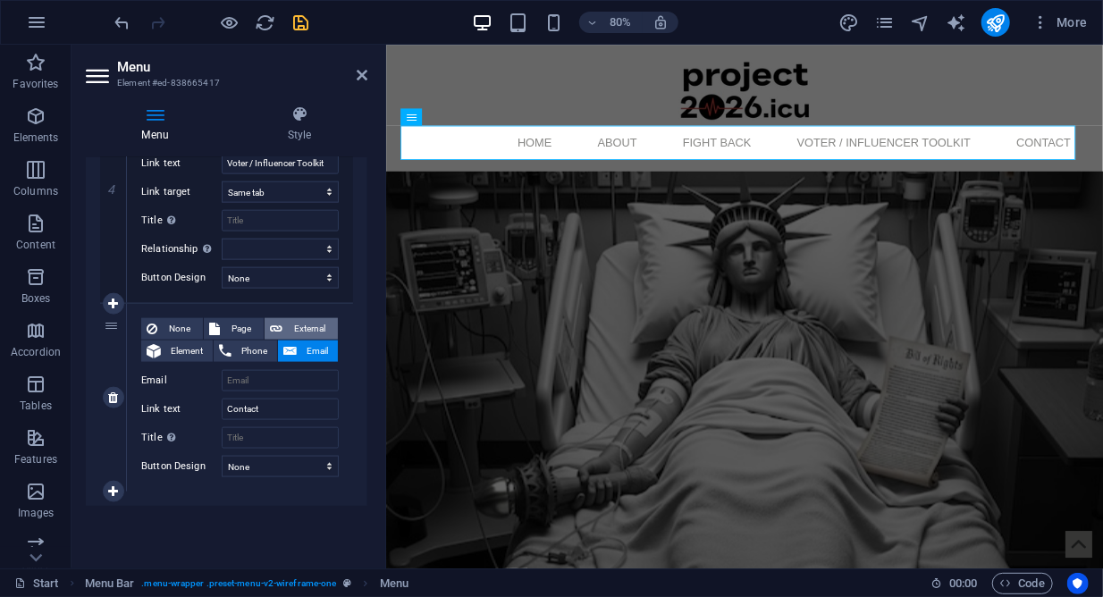
select select "blank"
select select
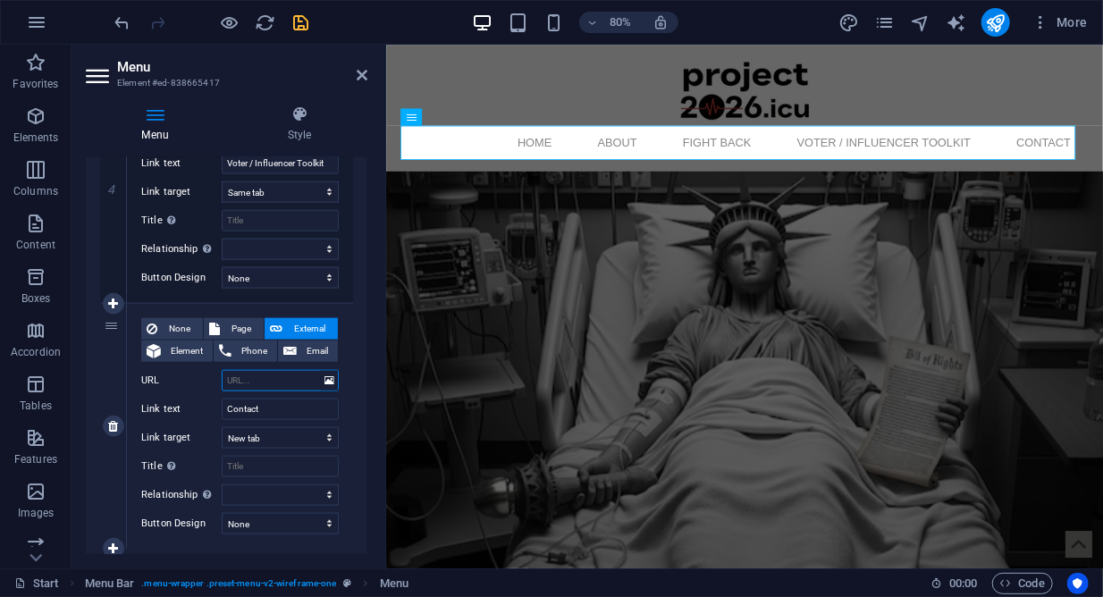
paste input "mailto:jeffrey@project2026.icu?subject=Website%20Inquiry%20-%20Project2026.icu&…"
type input "mailto:jeffrey@project2026.icu?subject=Website%20Inquiry%20-%20Project2026.icu&…"
select select
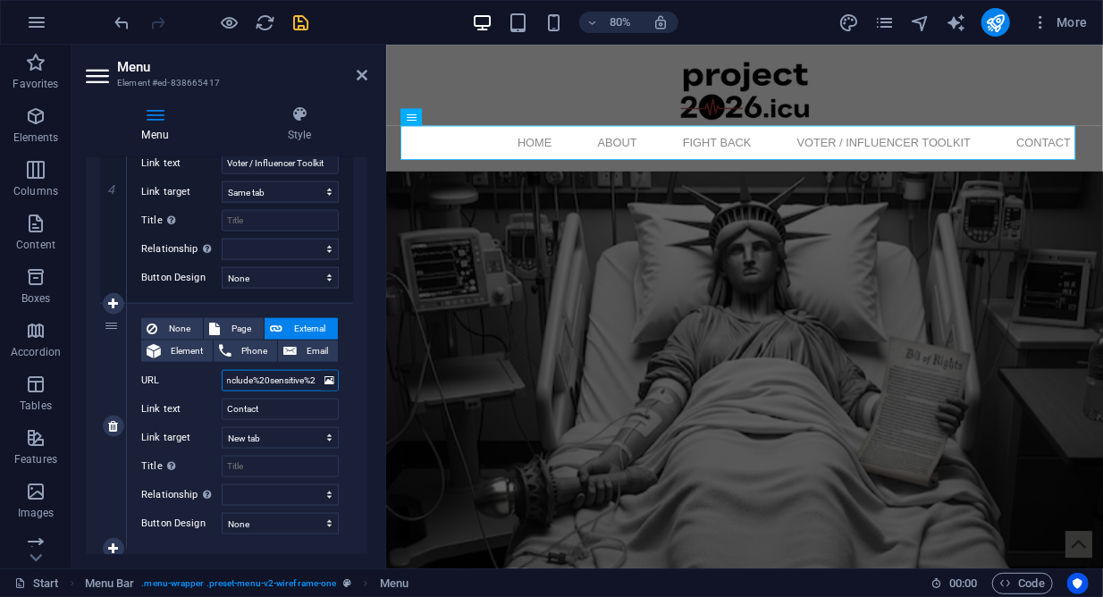
select select
type input "mailto:jeffrey@project2026.icu?subject=Website%20Inquiry%20-%20Project2026.icu&…"
click at [303, 21] on icon "save" at bounding box center [302, 23] width 21 height 21
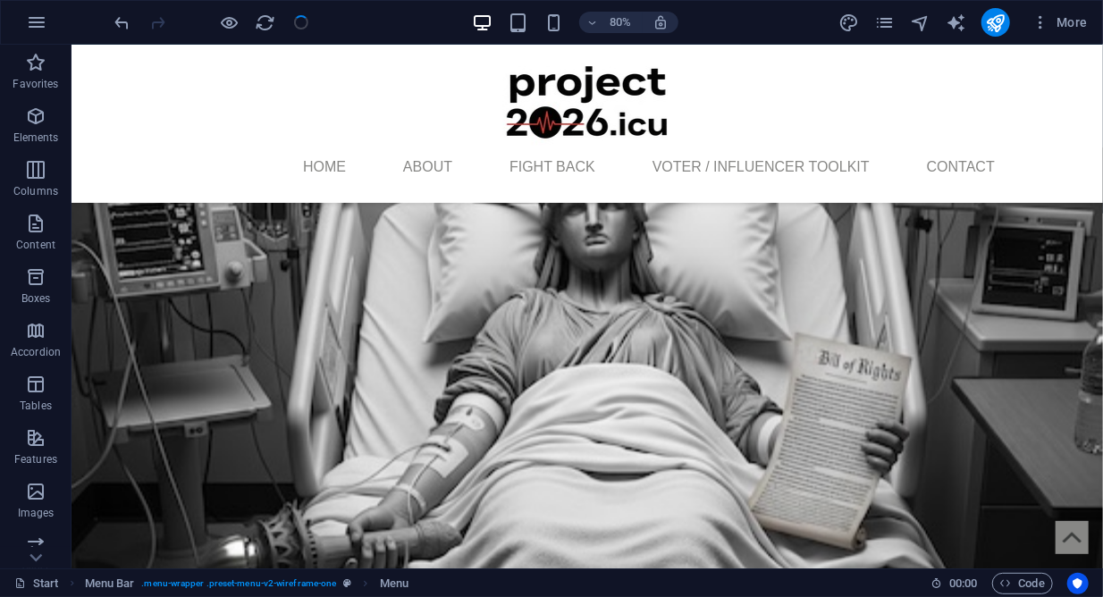
scroll to position [928, 0]
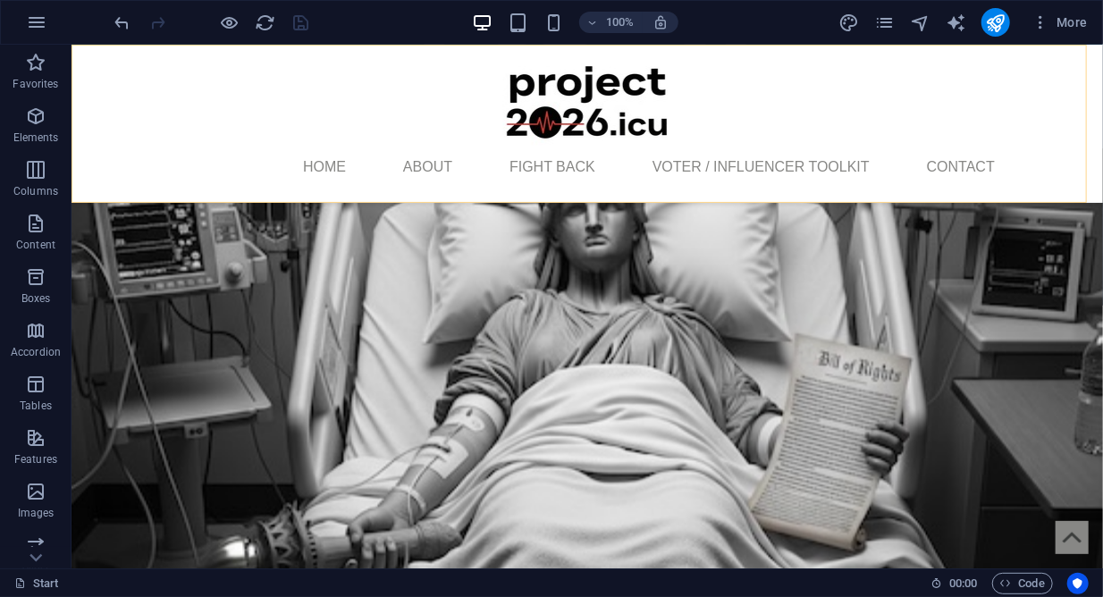
click at [480, 121] on div "Home About Fight Back Voter / Influencer Toolkit Contact" at bounding box center [587, 123] width 1032 height 158
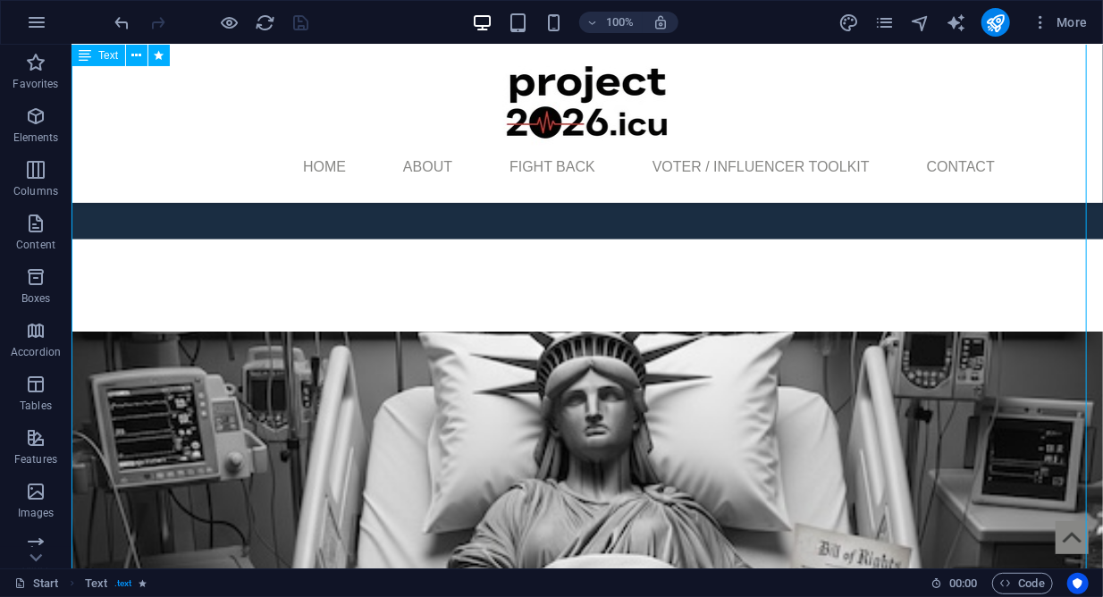
scroll to position [562, 0]
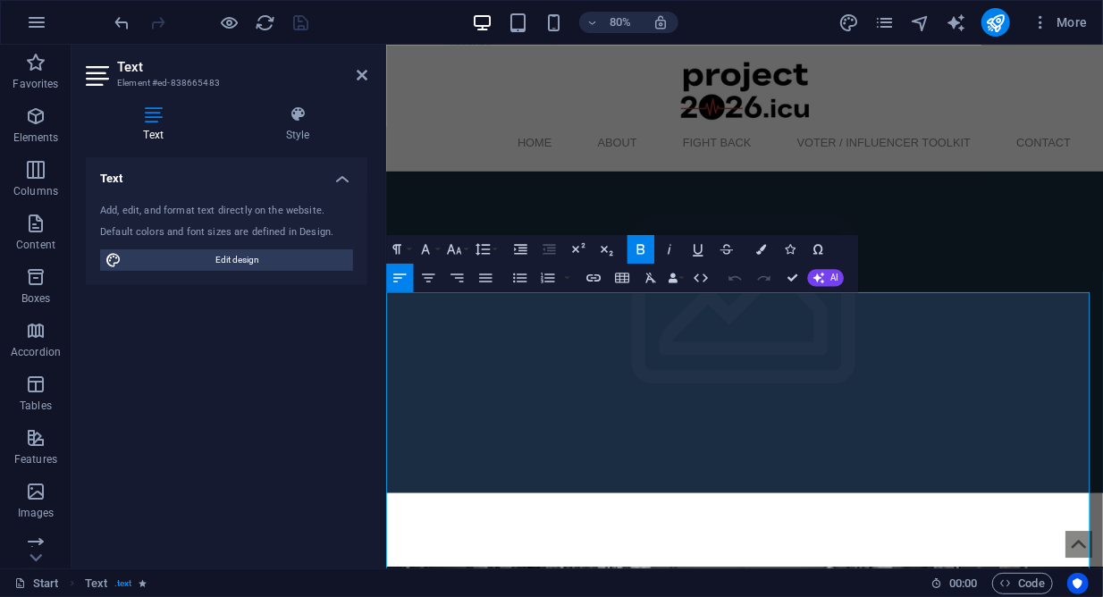
click at [234, 390] on div "Text Add, edit, and format text directly on the website. Default colors and fon…" at bounding box center [227, 355] width 282 height 397
drag, startPoint x: 302, startPoint y: 13, endPoint x: 296, endPoint y: 31, distance: 19.8
click at [300, 16] on div at bounding box center [212, 22] width 200 height 29
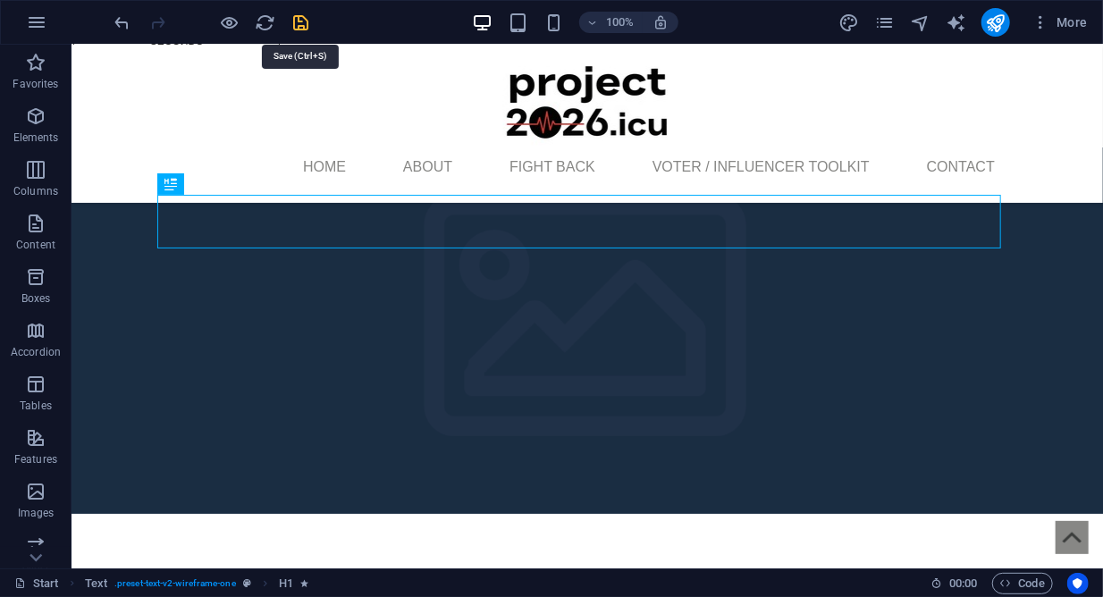
click at [304, 13] on icon "save" at bounding box center [302, 23] width 21 height 21
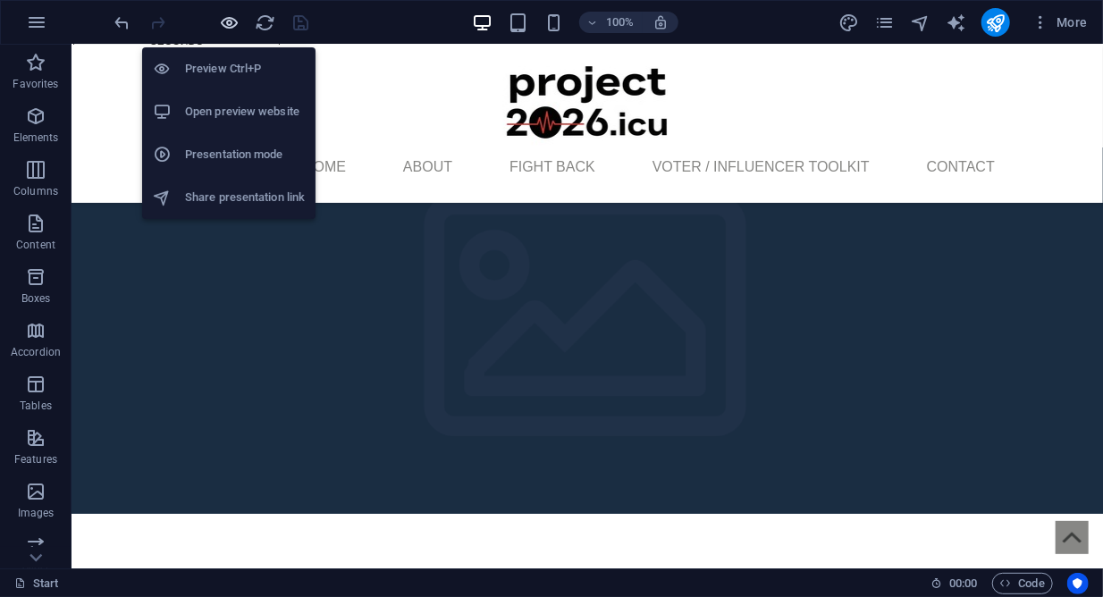
click at [224, 21] on icon "button" at bounding box center [230, 23] width 21 height 21
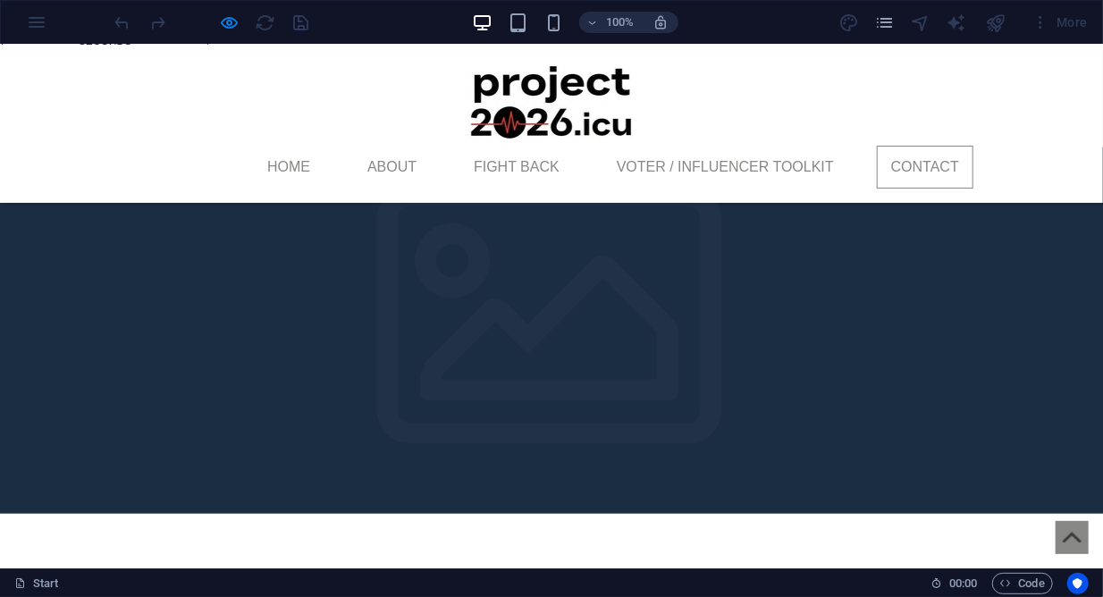
click at [925, 155] on link "Contact" at bounding box center [925, 166] width 97 height 43
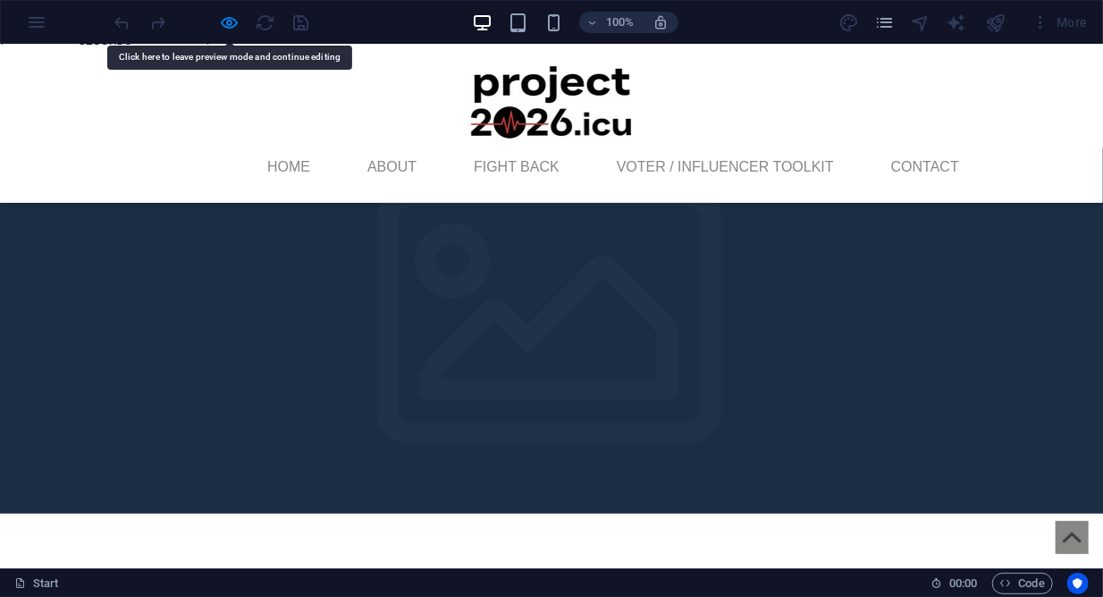
click at [925, 161] on link "Contact" at bounding box center [925, 166] width 97 height 43
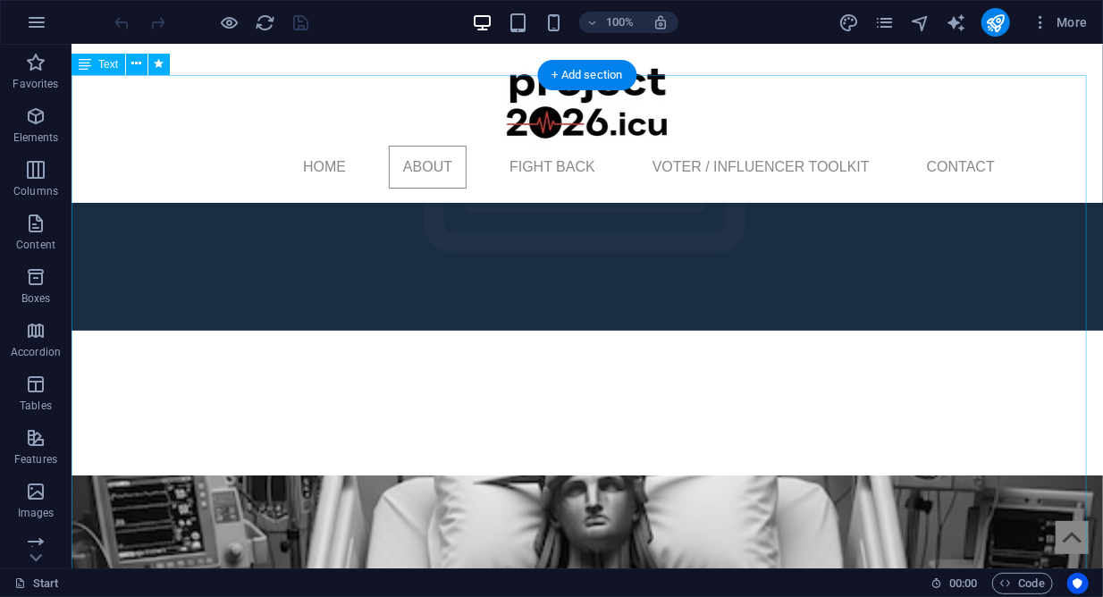
scroll to position [750, 0]
